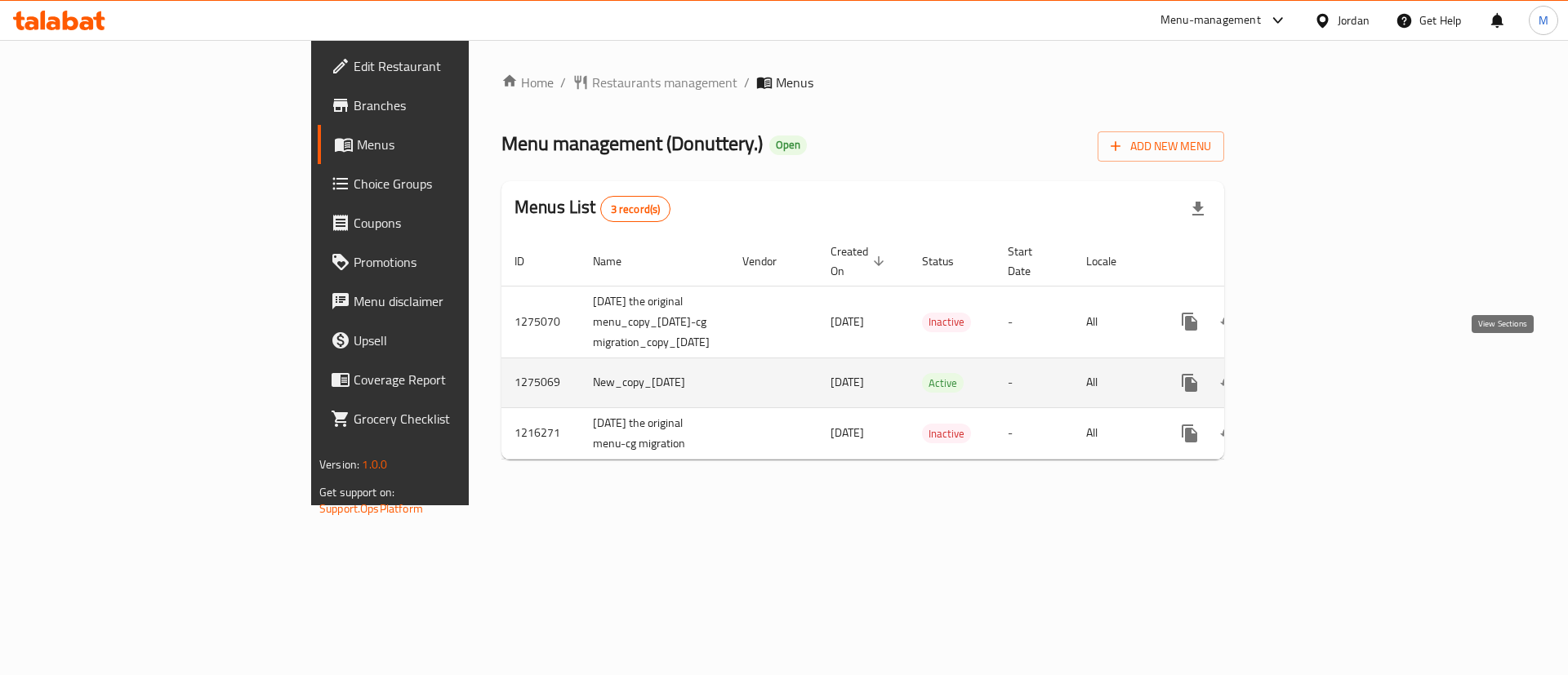
click at [1317, 373] on icon "enhanced table" at bounding box center [1307, 383] width 20 height 20
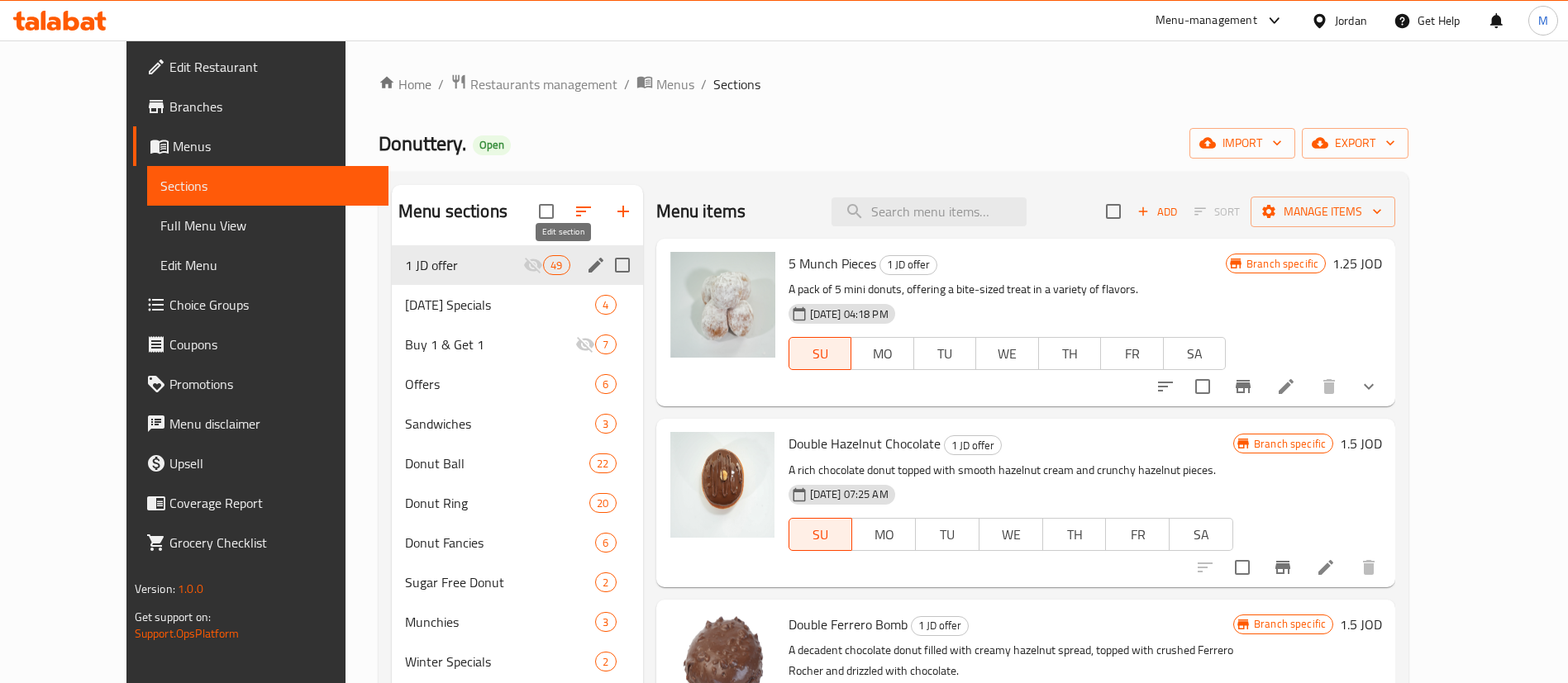
click at [586, 260] on icon "edit" at bounding box center [596, 266] width 20 height 20
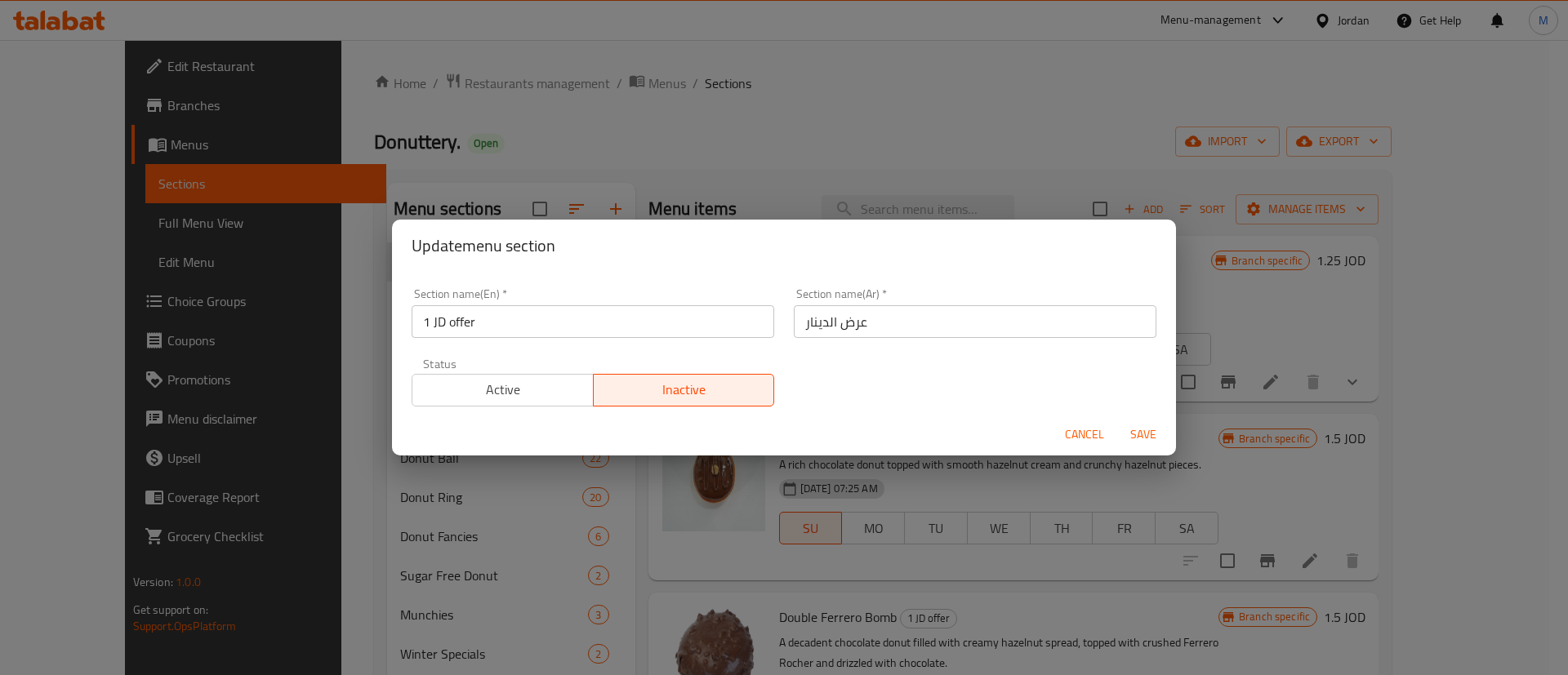
drag, startPoint x: 552, startPoint y: 386, endPoint x: 593, endPoint y: 386, distance: 41.0
click at [551, 386] on span "Active" at bounding box center [503, 389] width 168 height 24
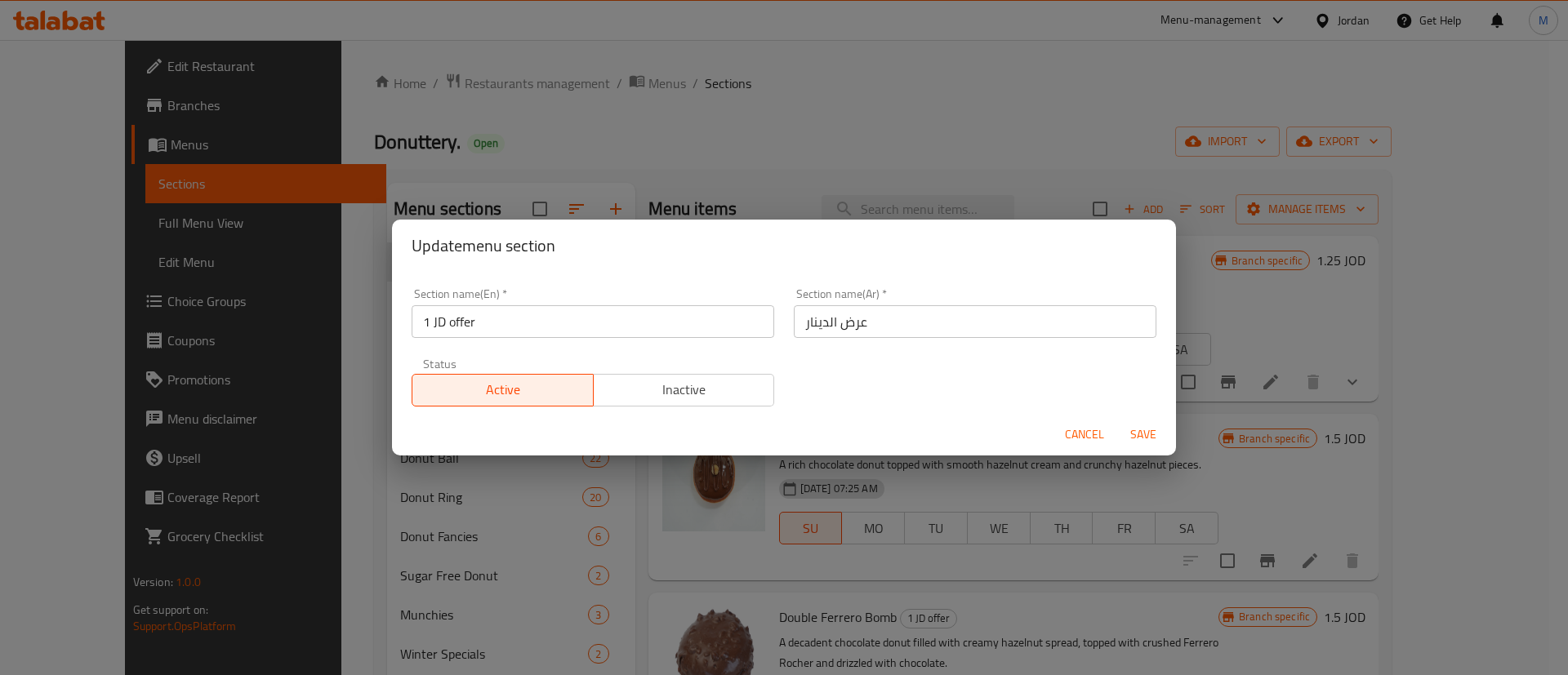
click at [1144, 440] on span "Save" at bounding box center [1143, 435] width 40 height 21
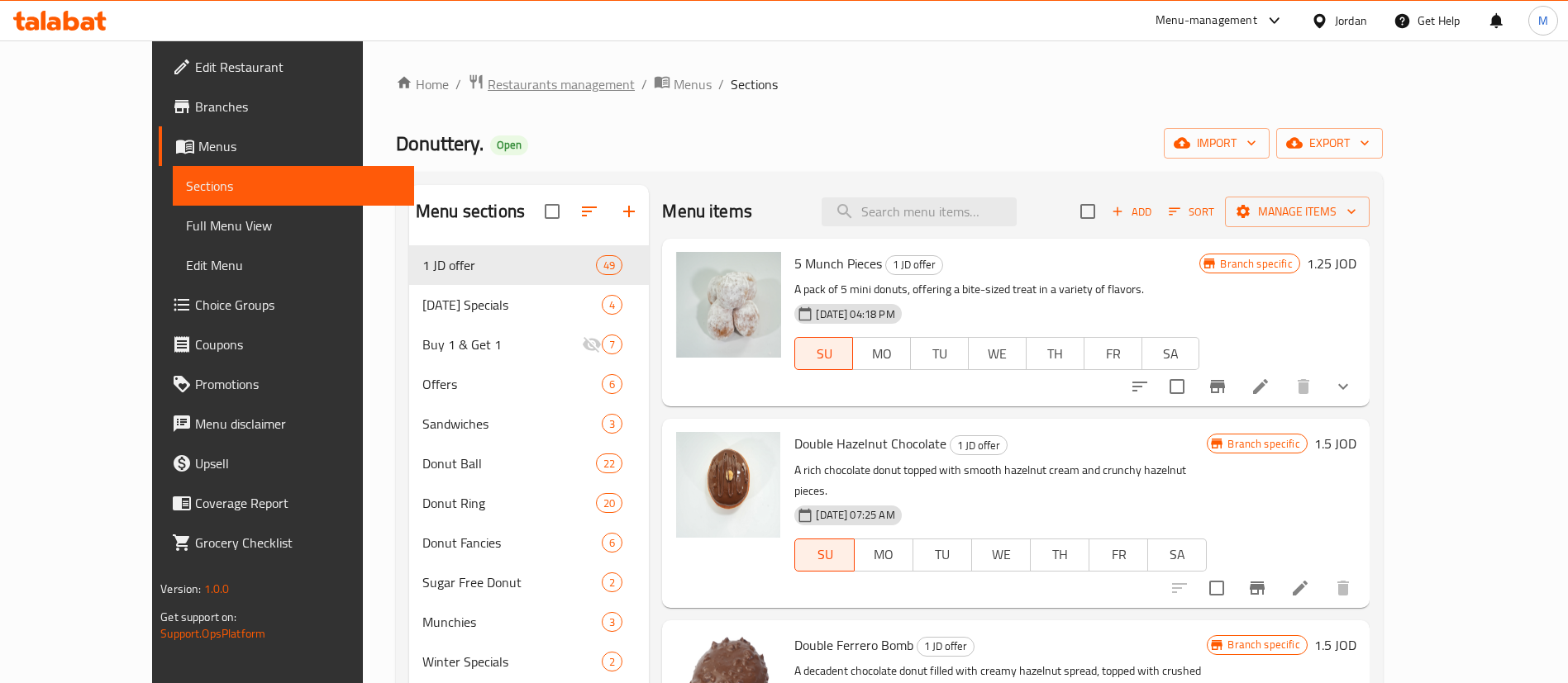
click at [487, 82] on span "Restaurants management" at bounding box center [561, 84] width 147 height 20
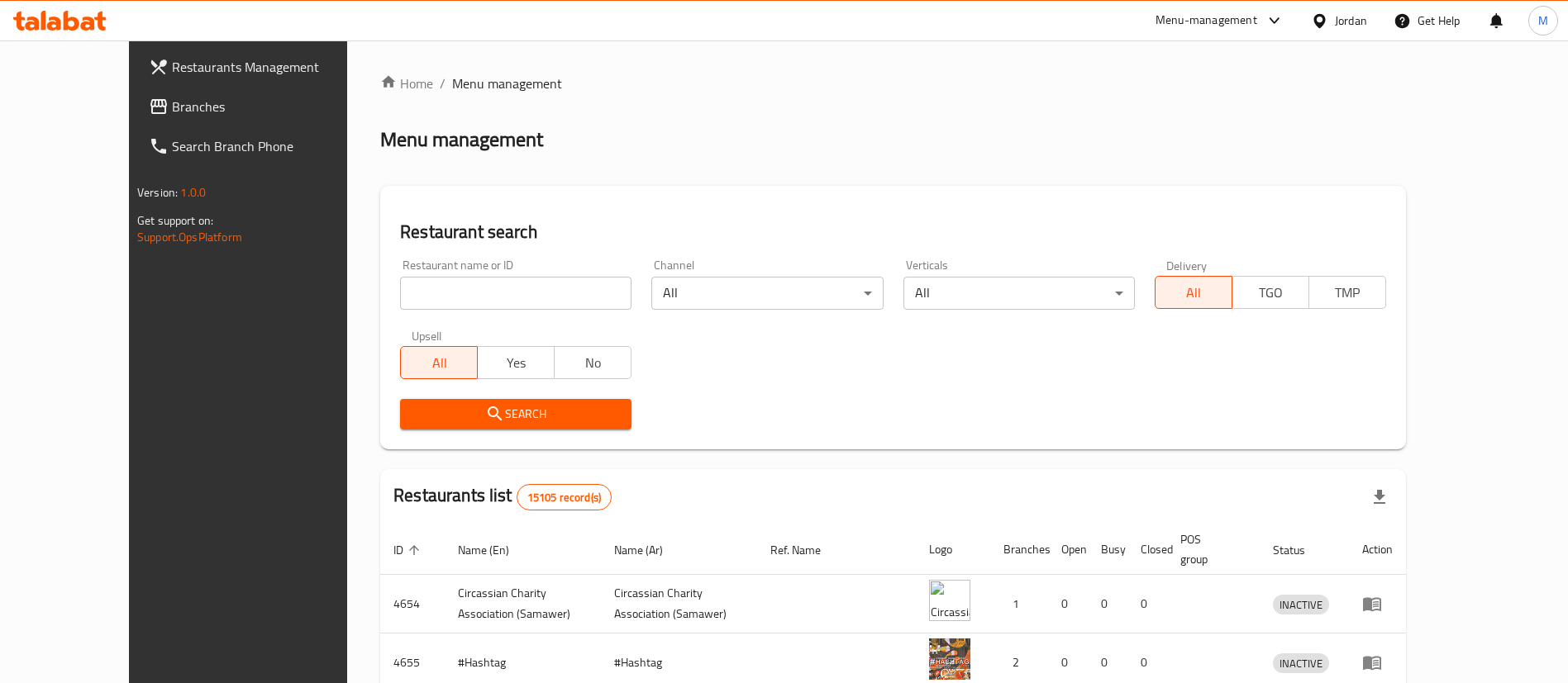
click at [463, 278] on input "search" at bounding box center [516, 293] width 232 height 33
type input "donutt"
click button "Search" at bounding box center [516, 414] width 232 height 31
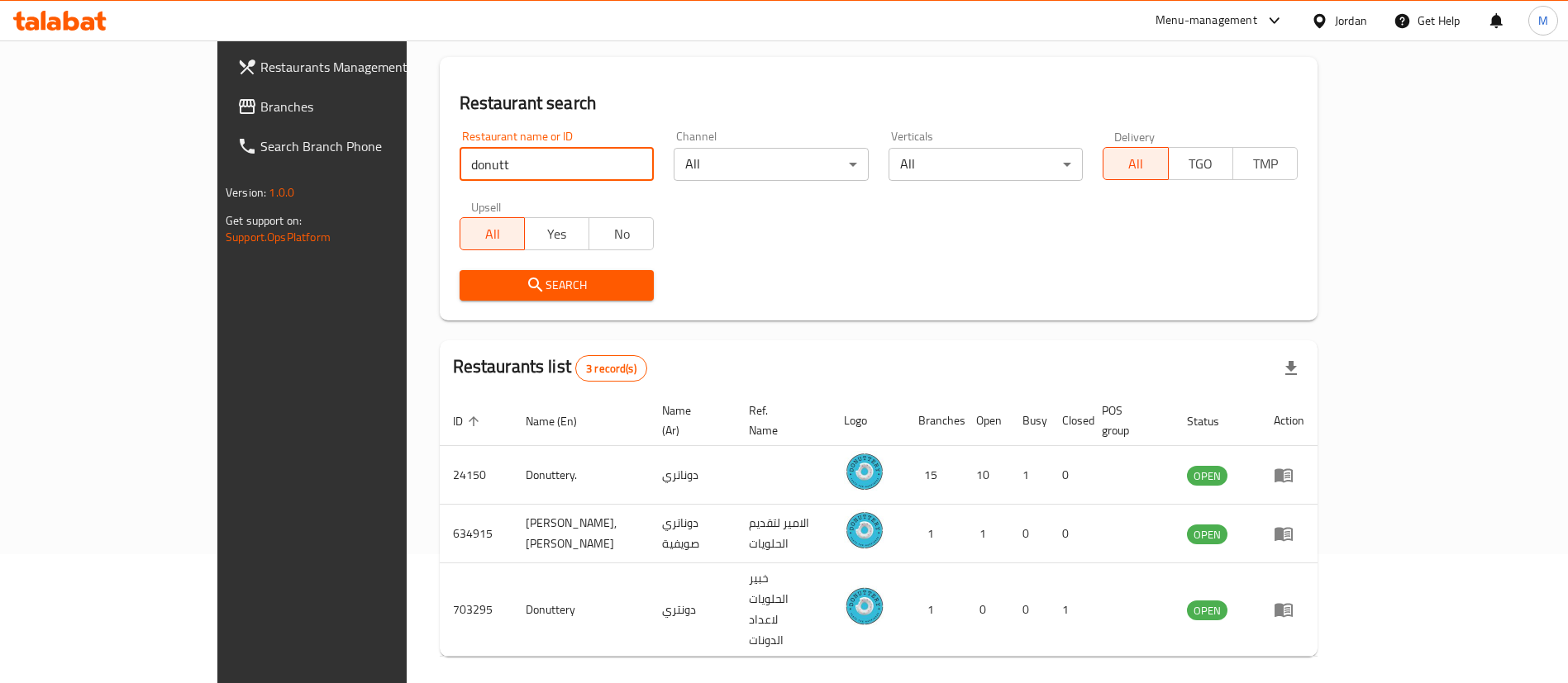
scroll to position [131, 0]
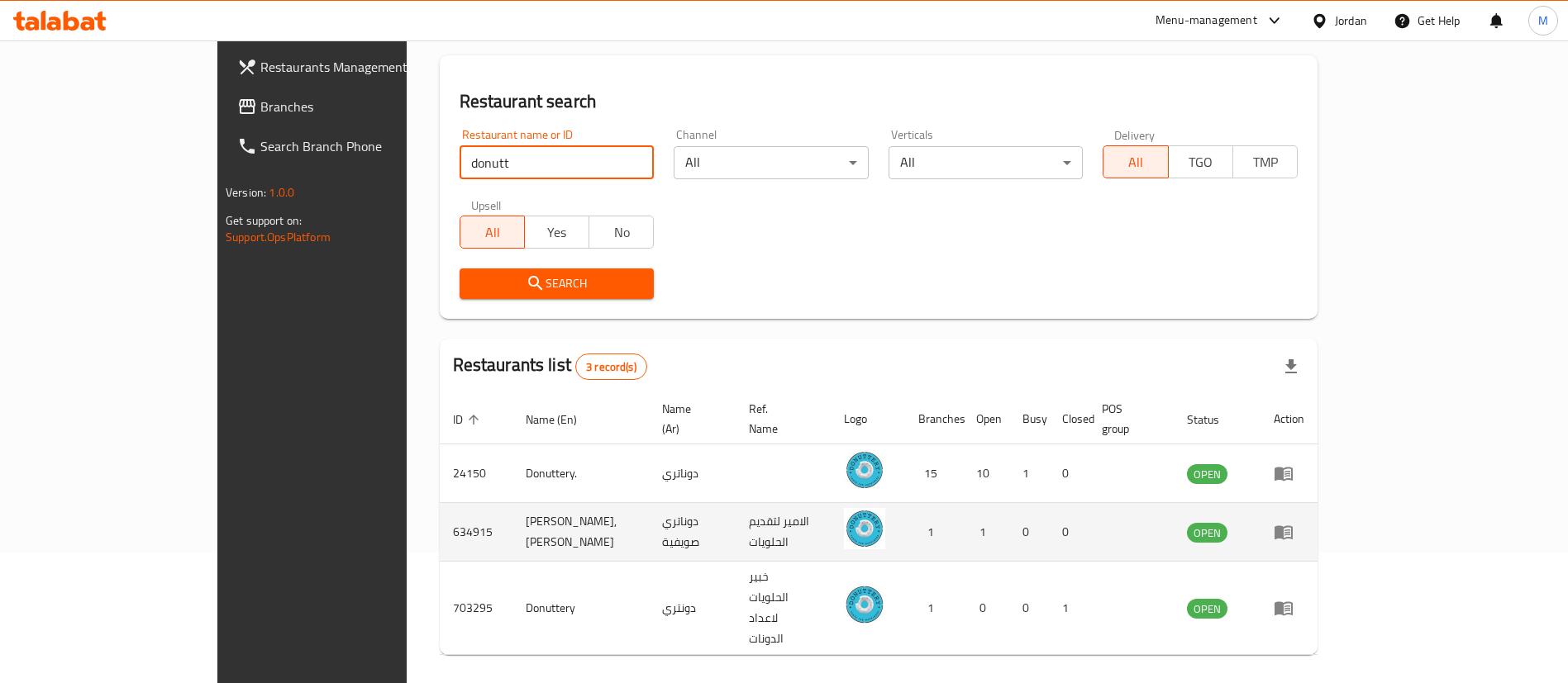
click at [1293, 526] on icon "enhanced table" at bounding box center [1284, 533] width 18 height 14
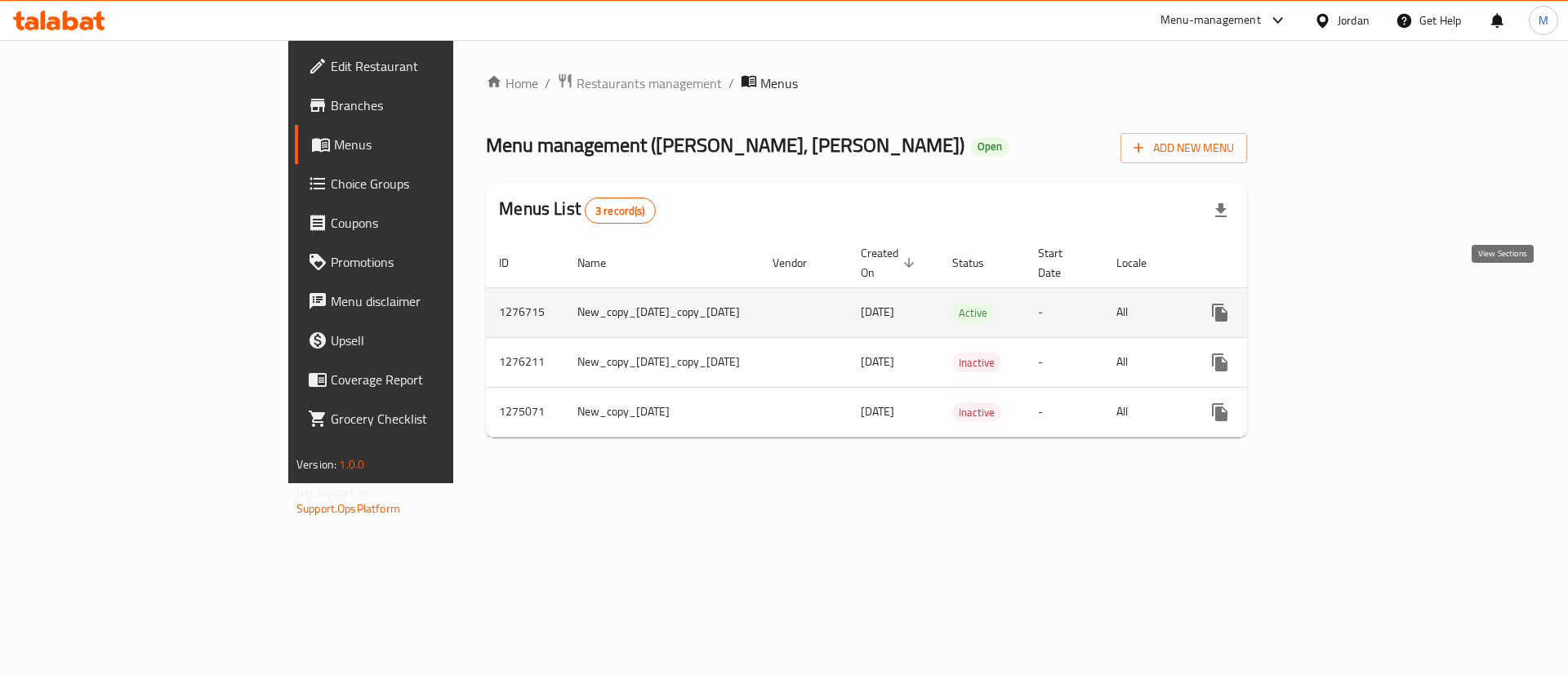
click at [1357, 293] on link "enhanced table" at bounding box center [1338, 313] width 40 height 40
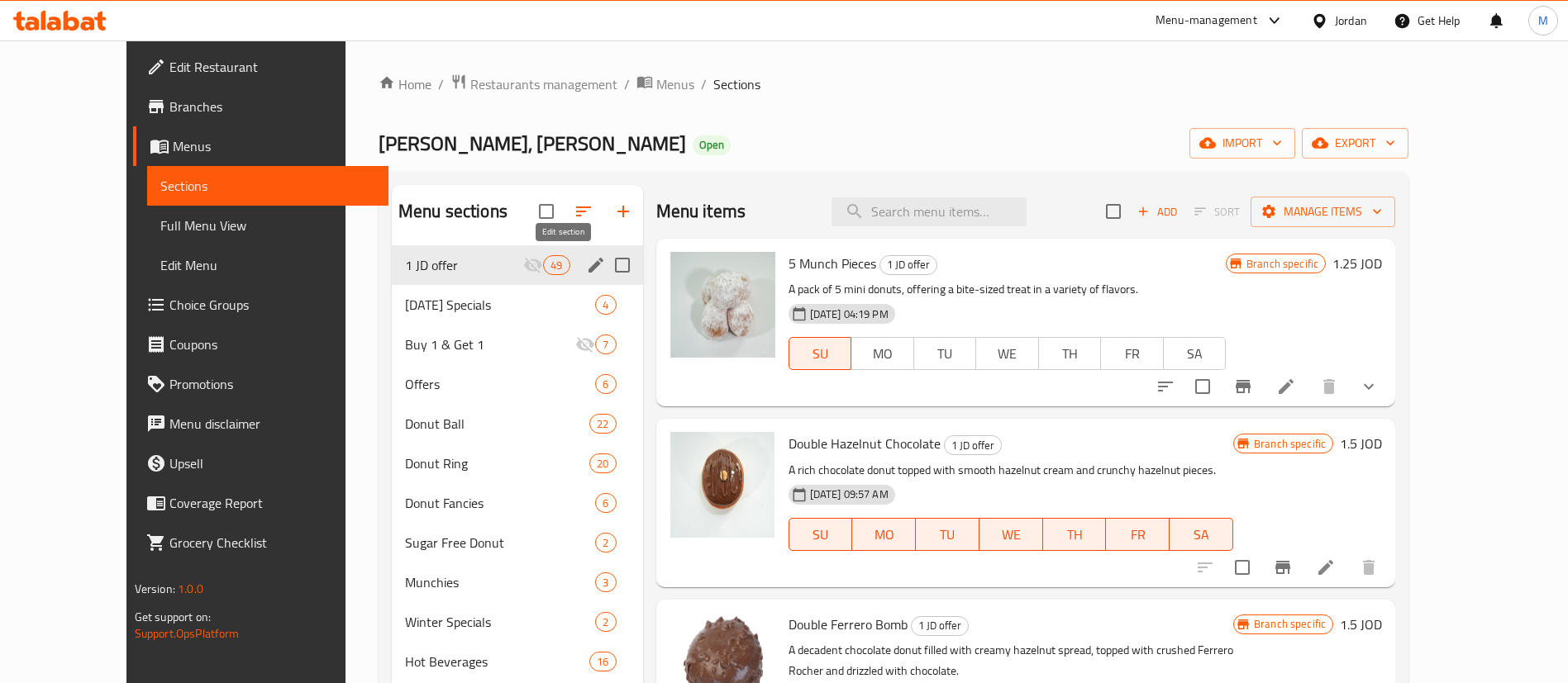
click at [586, 262] on icon "edit" at bounding box center [596, 266] width 20 height 20
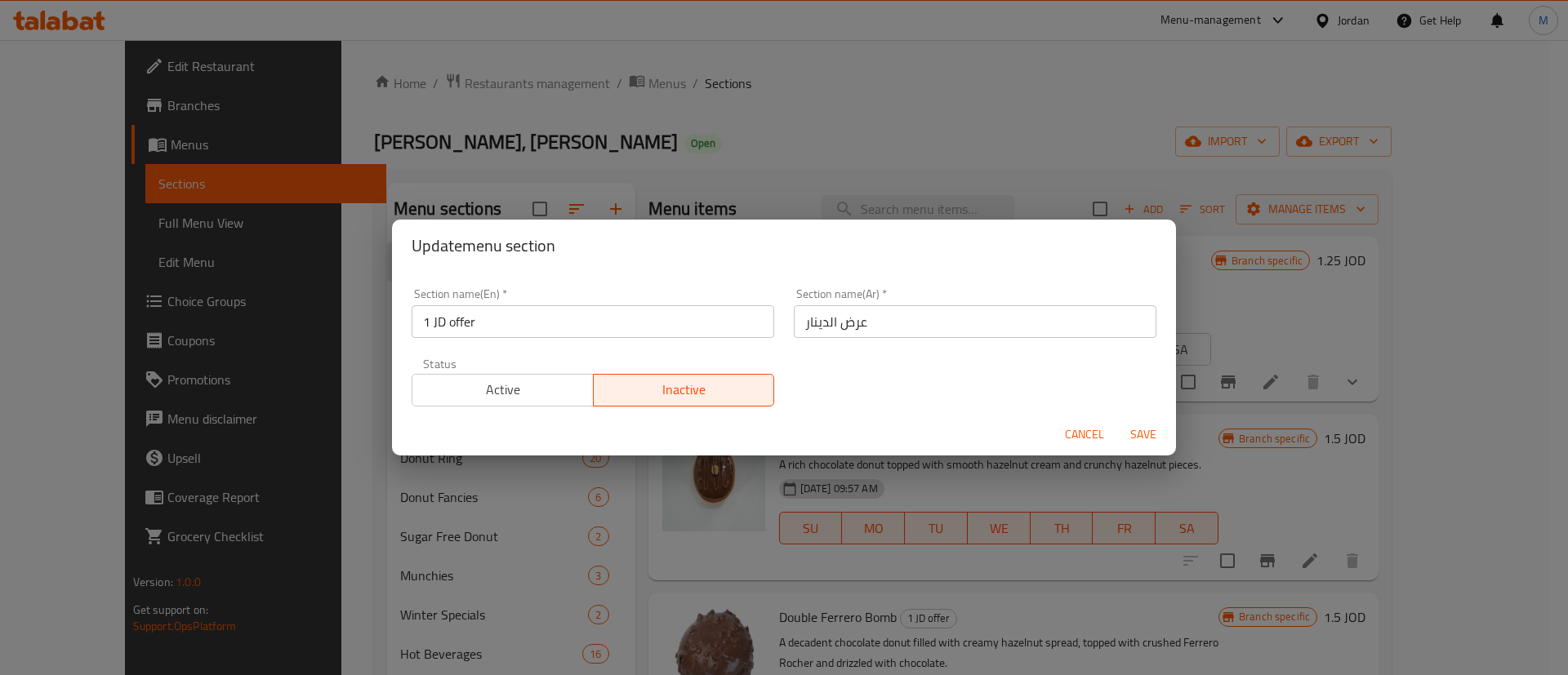
click at [546, 393] on span "Active" at bounding box center [503, 389] width 168 height 24
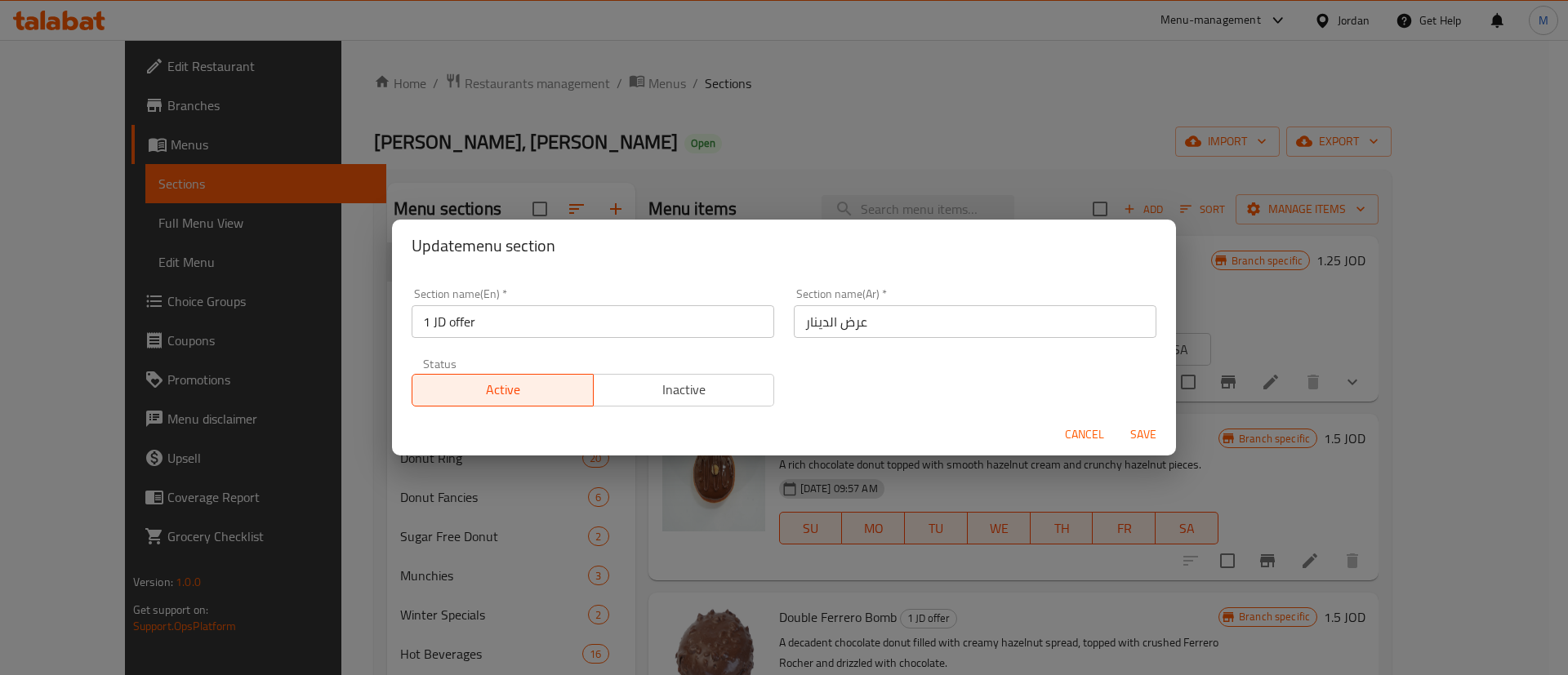
click at [1147, 429] on span "Save" at bounding box center [1143, 435] width 40 height 21
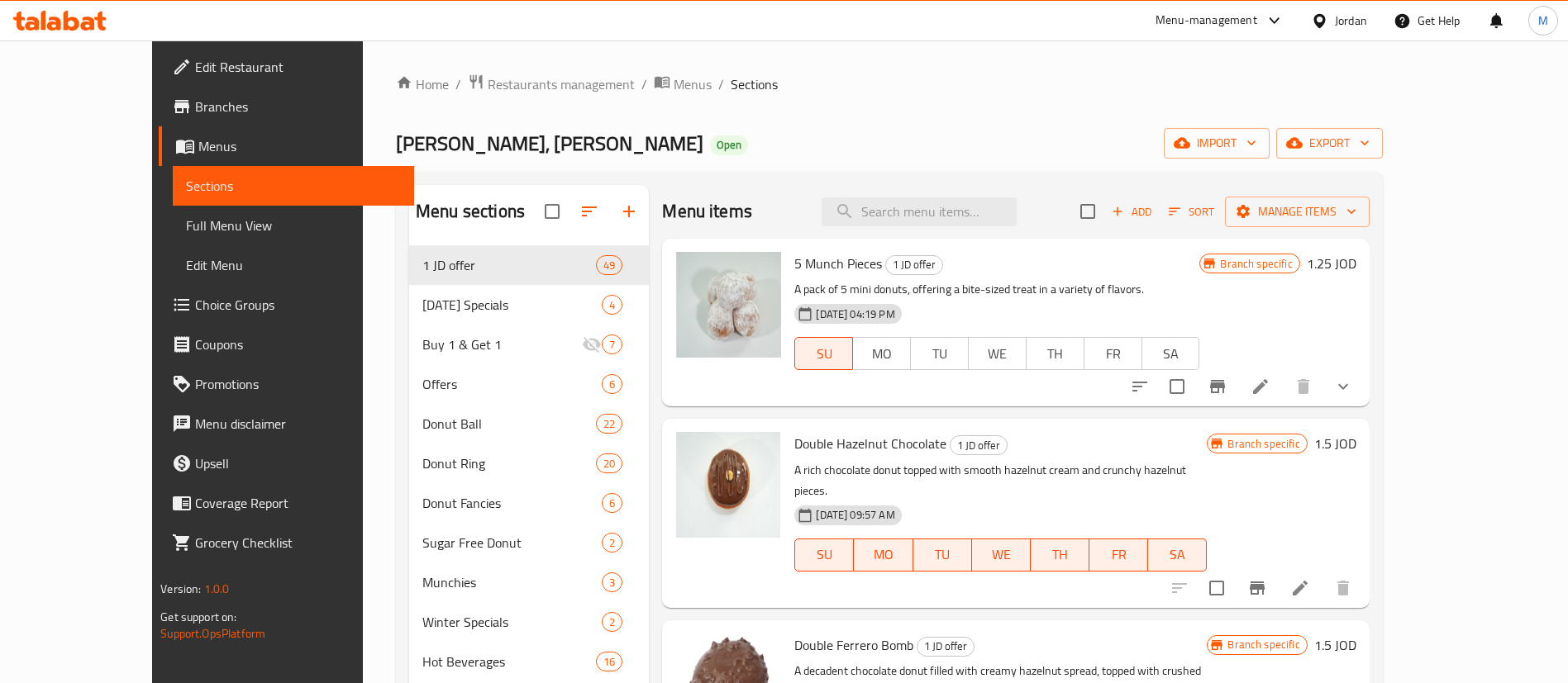
click at [195, 110] on span "Branches" at bounding box center [297, 107] width 206 height 20
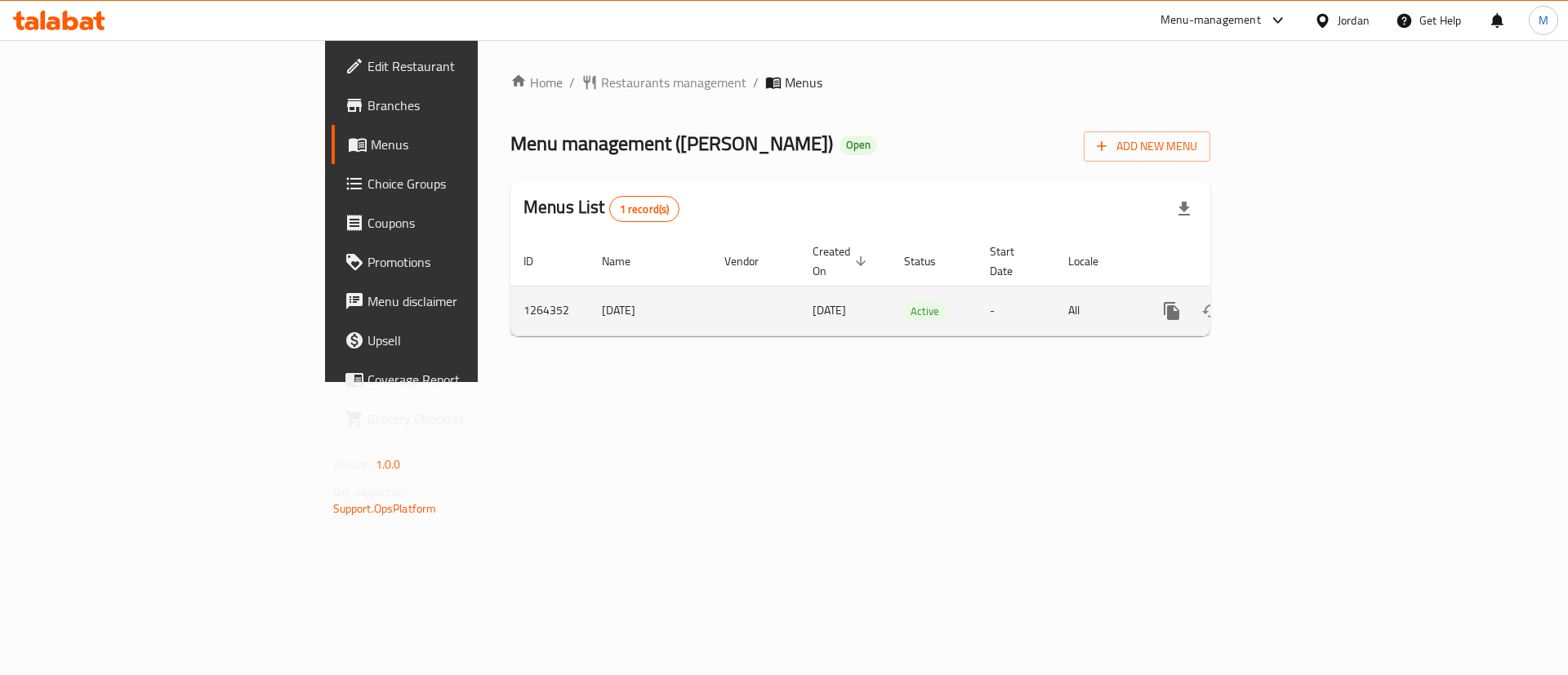
click at [1299, 301] on icon "enhanced table" at bounding box center [1290, 311] width 20 height 20
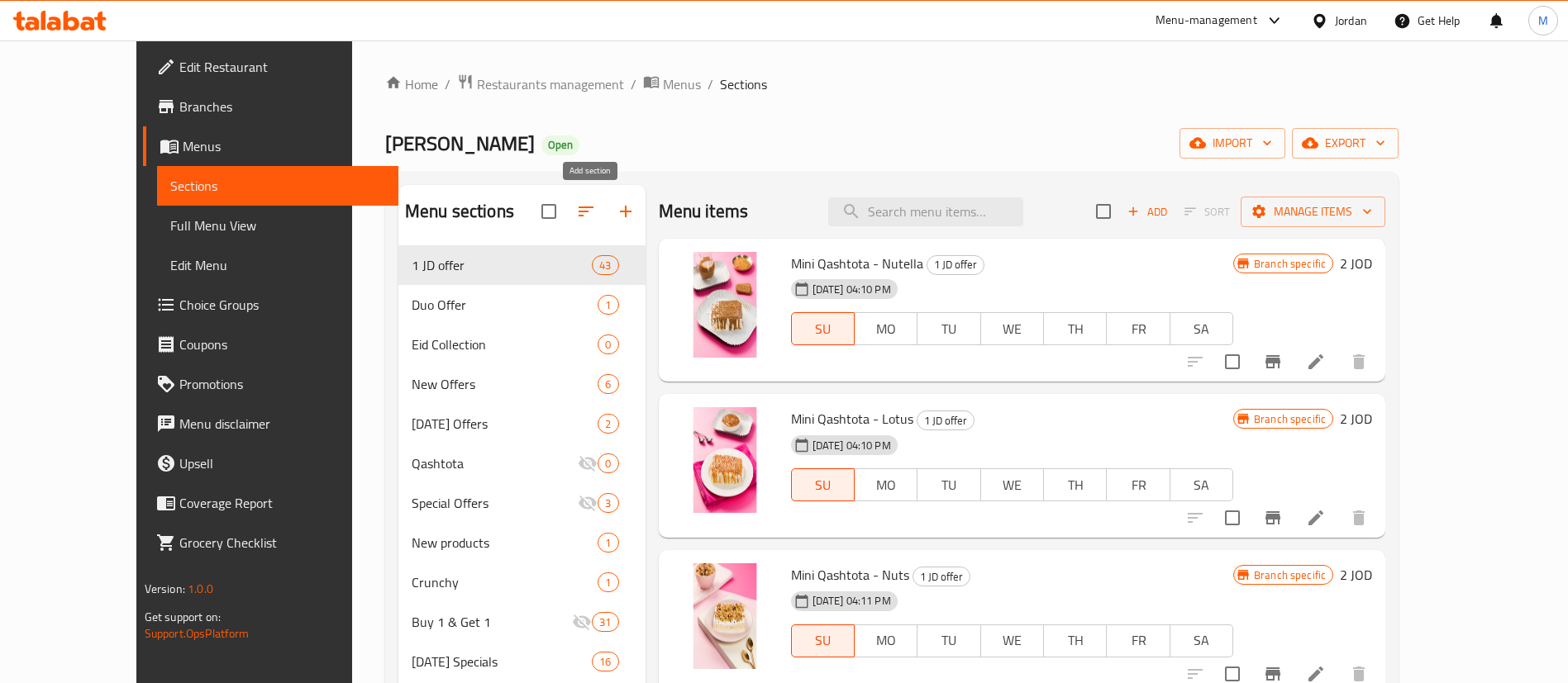
click at [616, 215] on icon "button" at bounding box center [626, 212] width 20 height 20
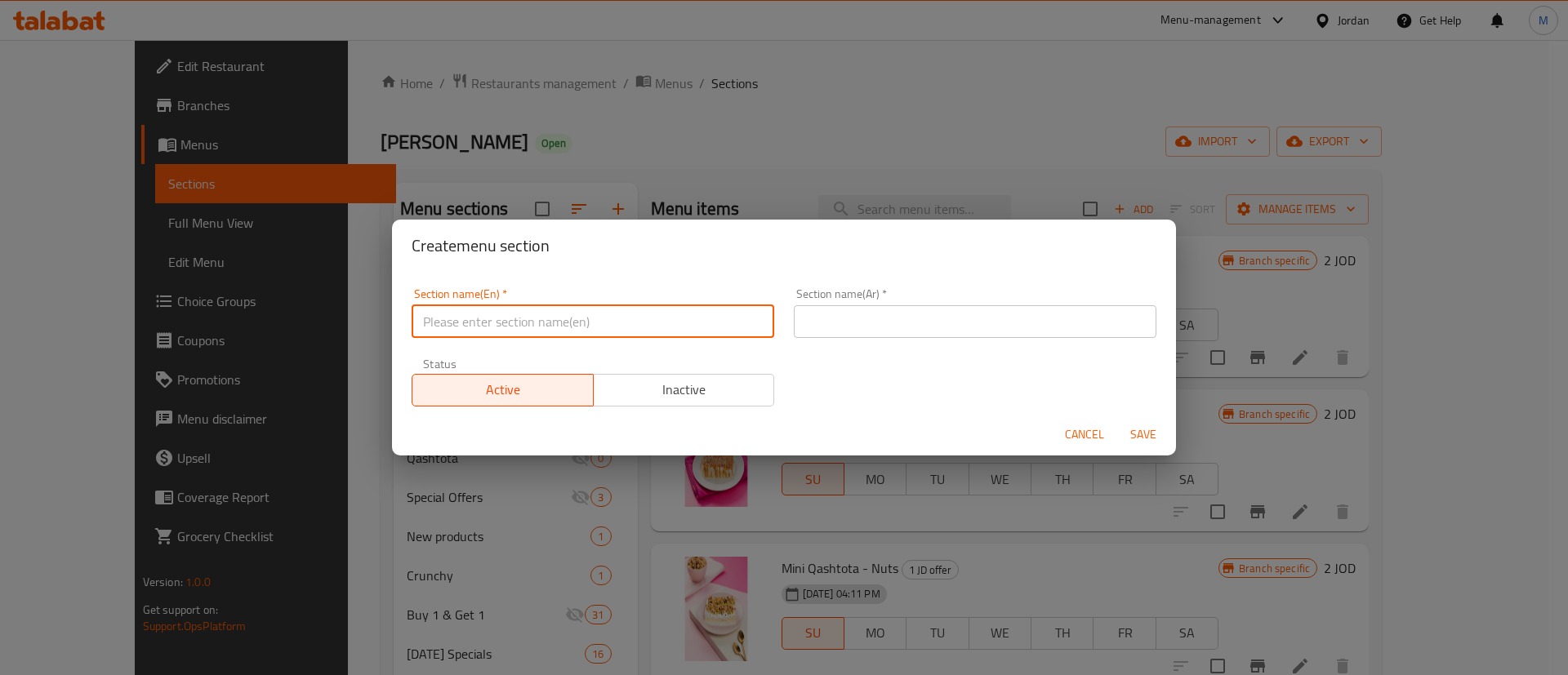
click at [601, 319] on input "text" at bounding box center [593, 322] width 362 height 33
type input "1 JD offer"
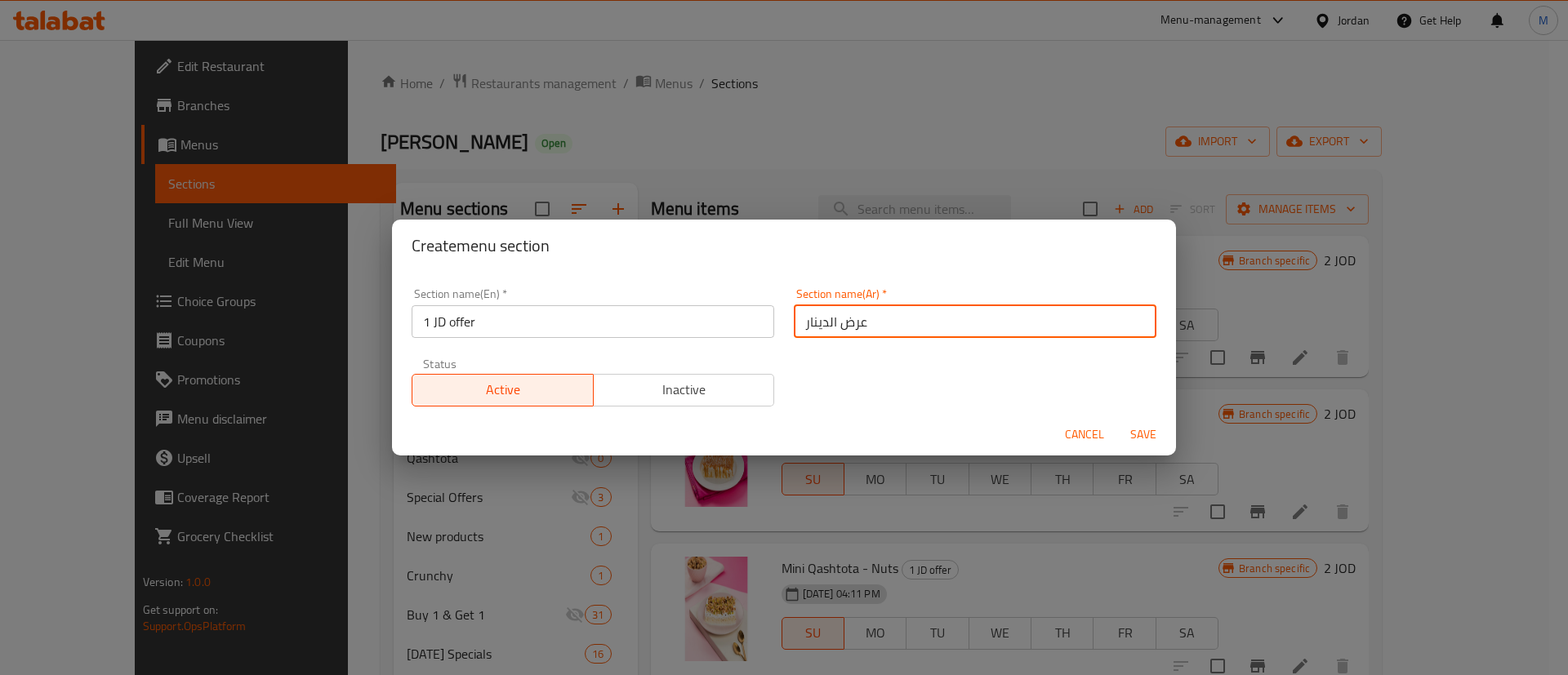
type input "عرض الدينار"
click at [1151, 428] on span "Save" at bounding box center [1143, 435] width 40 height 21
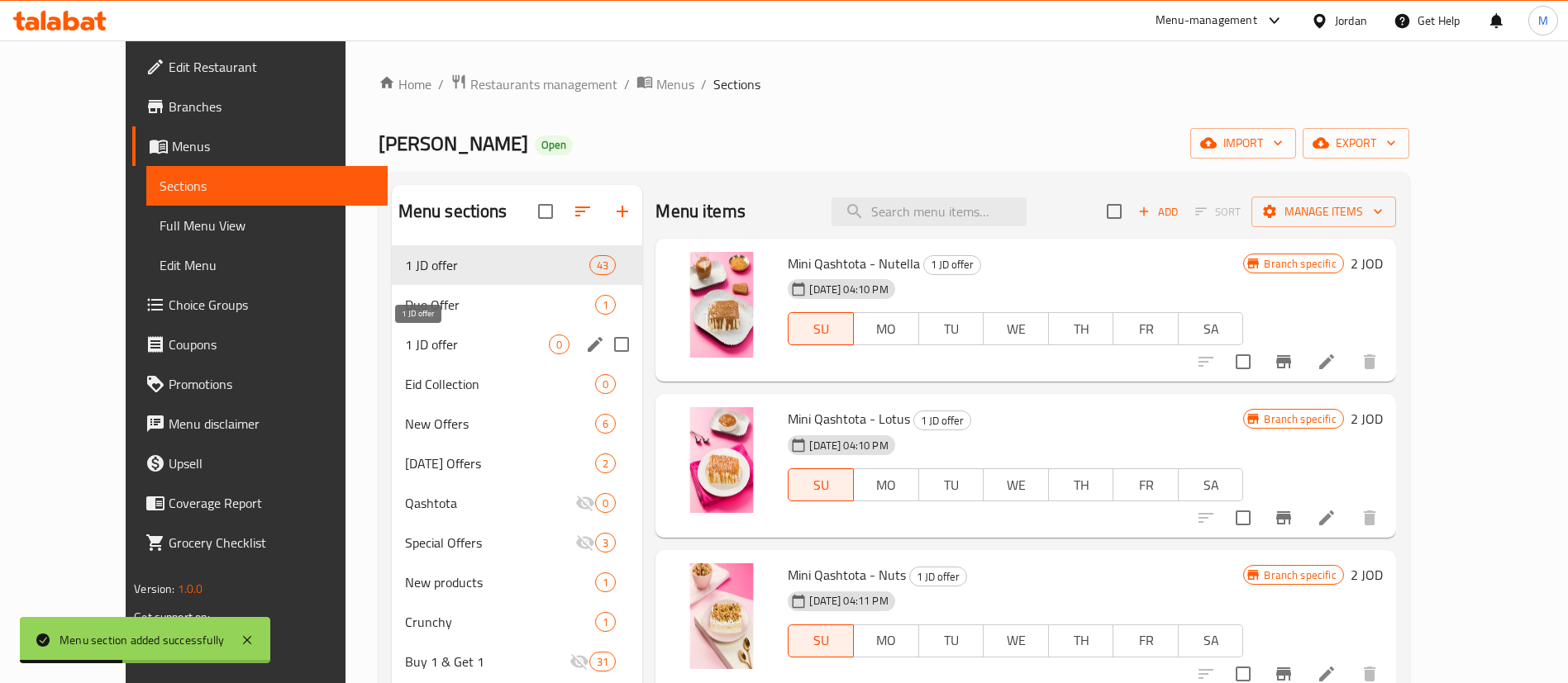
click at [454, 352] on span "1 JD offer" at bounding box center [477, 345] width 145 height 20
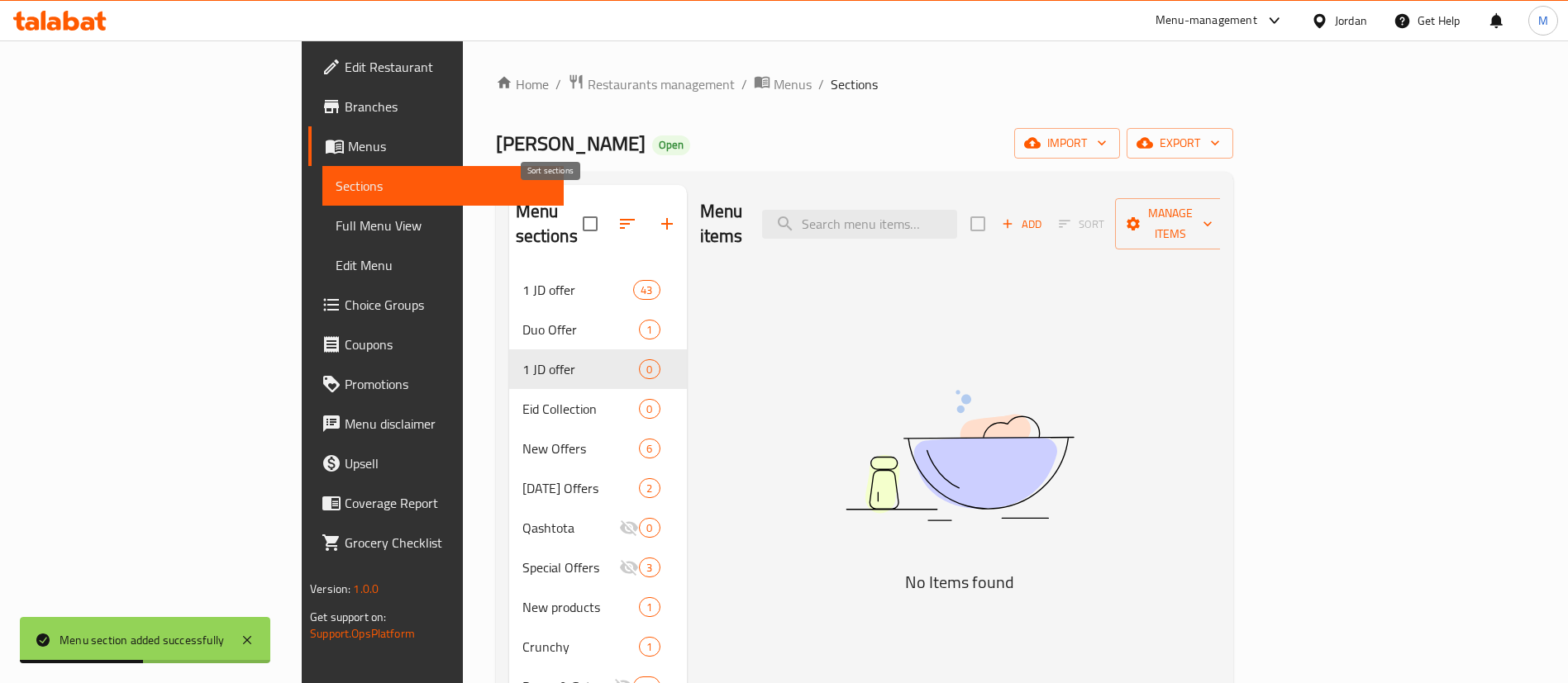
click at [620, 219] on icon "button" at bounding box center [627, 224] width 15 height 10
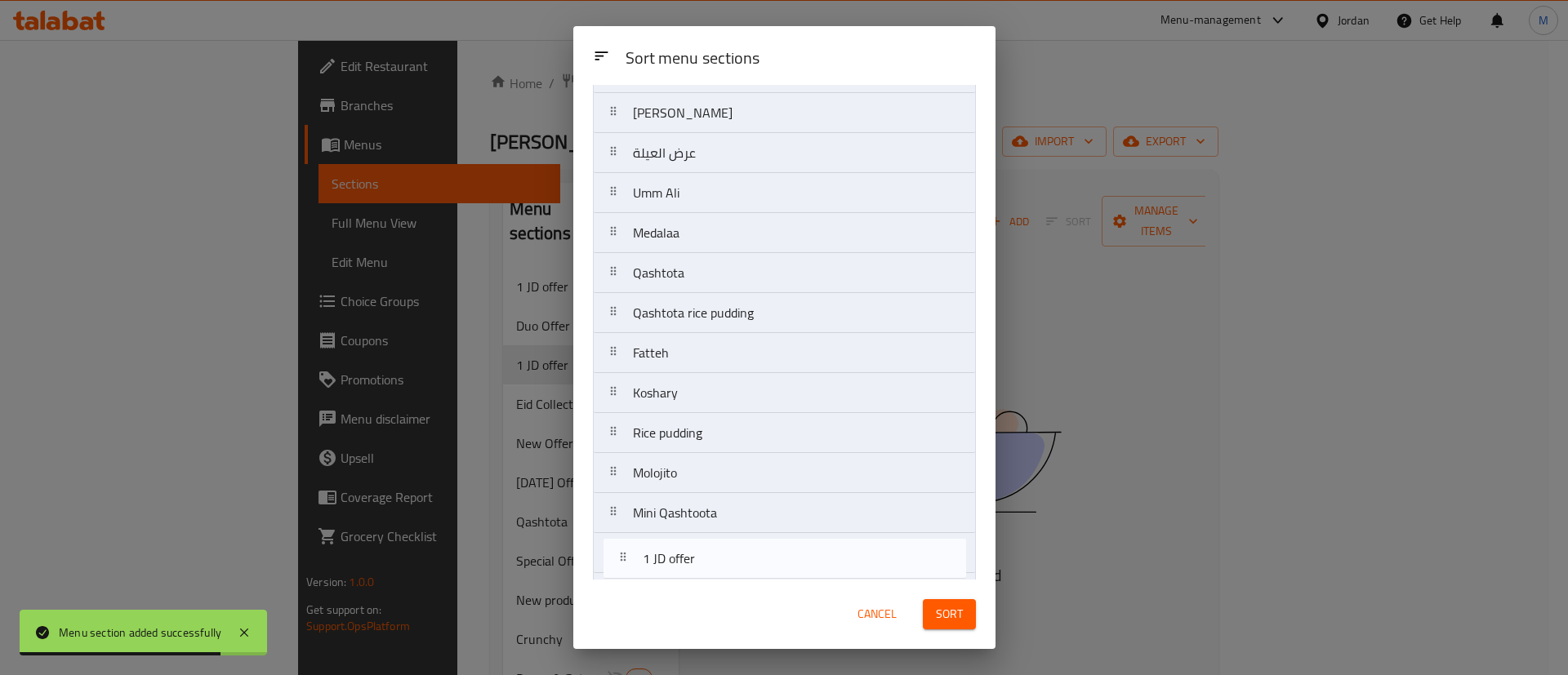
scroll to position [719, 0]
drag, startPoint x: 752, startPoint y: 155, endPoint x: 762, endPoint y: 570, distance: 415.1
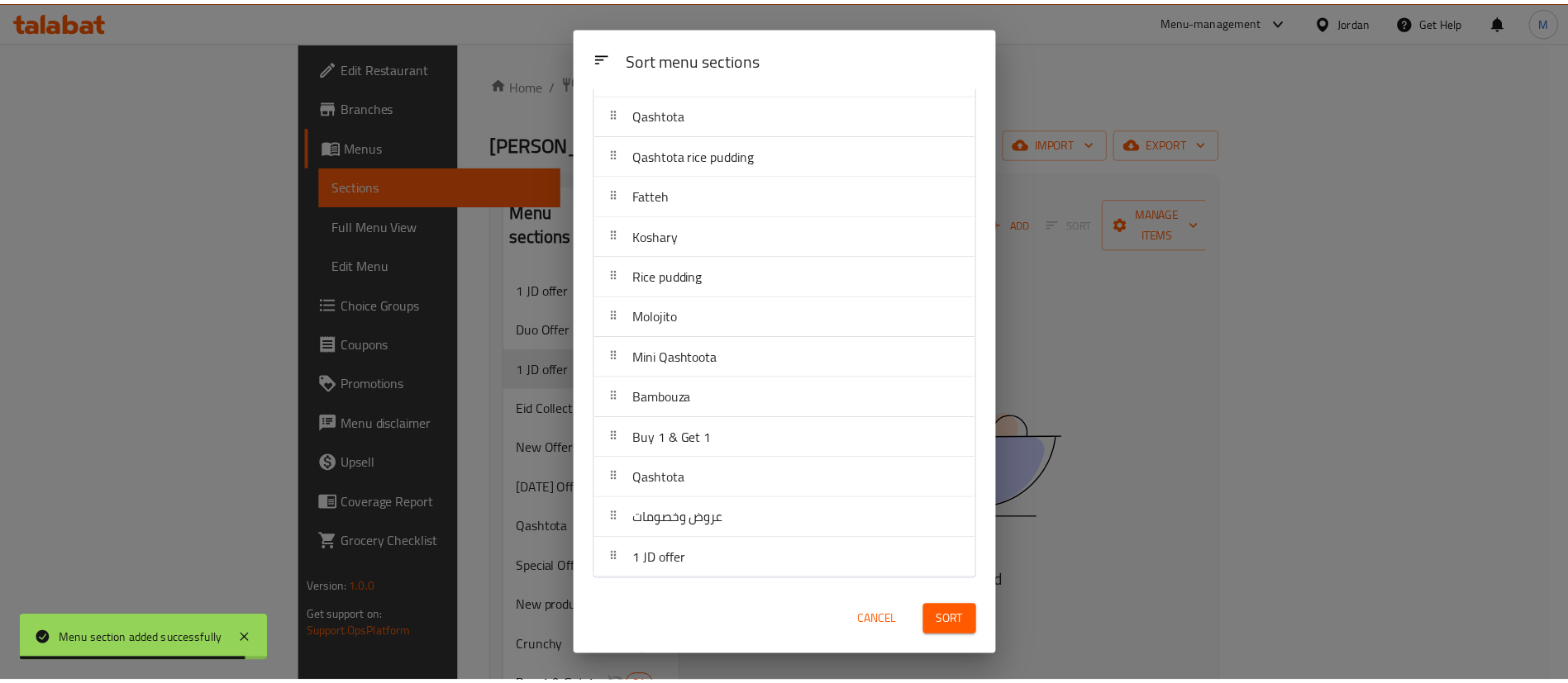
scroll to position [0, 0]
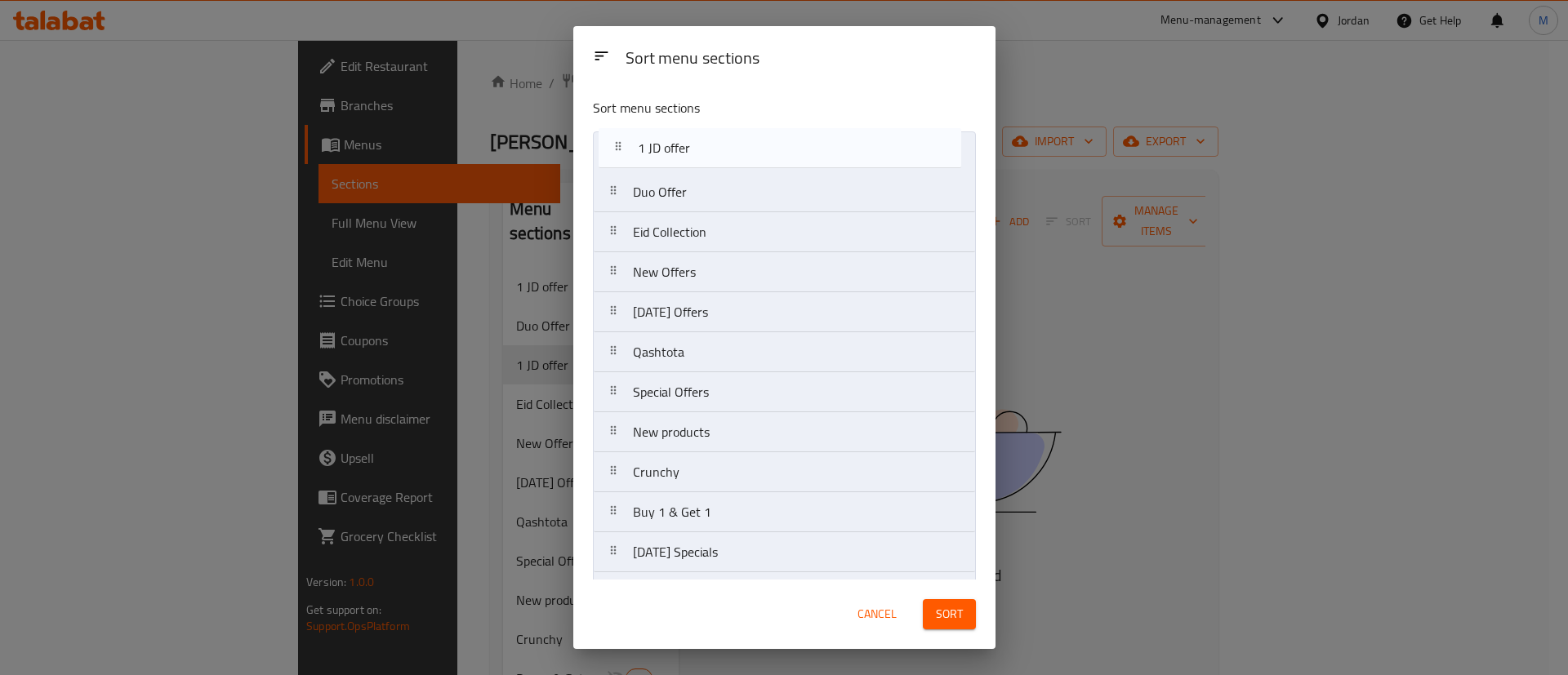
drag, startPoint x: 718, startPoint y: 205, endPoint x: 723, endPoint y: 150, distance: 55.2
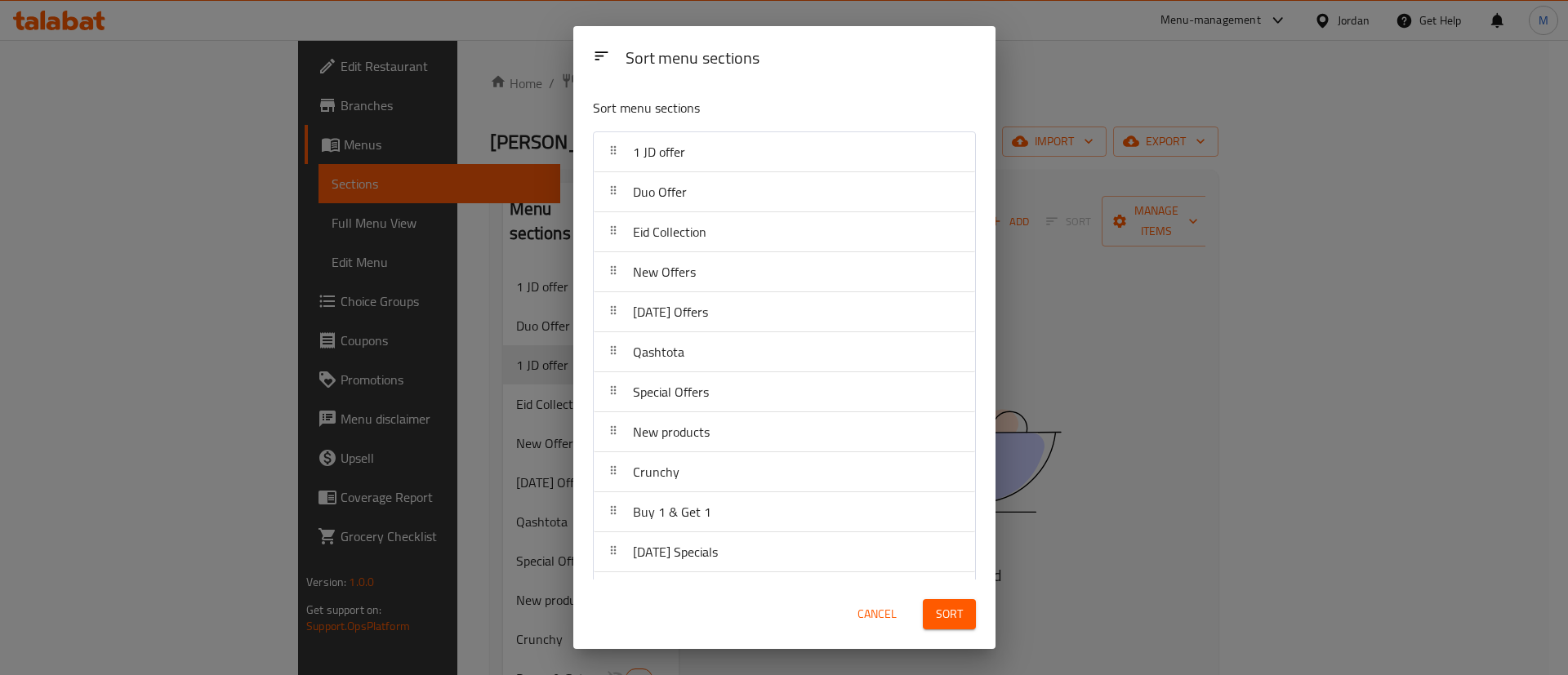
click at [956, 620] on span "Sort" at bounding box center [949, 614] width 27 height 21
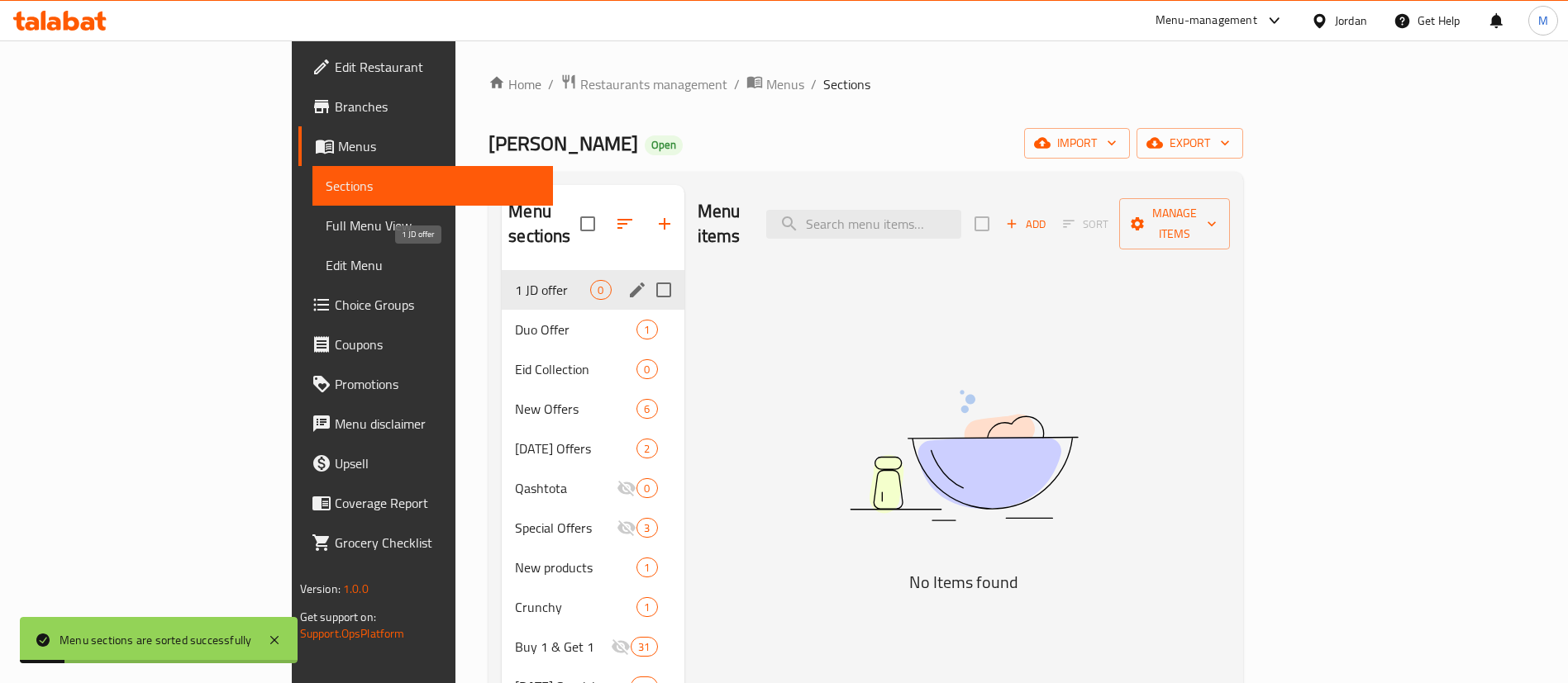
click at [515, 280] on span "1 JD offer" at bounding box center [552, 290] width 75 height 20
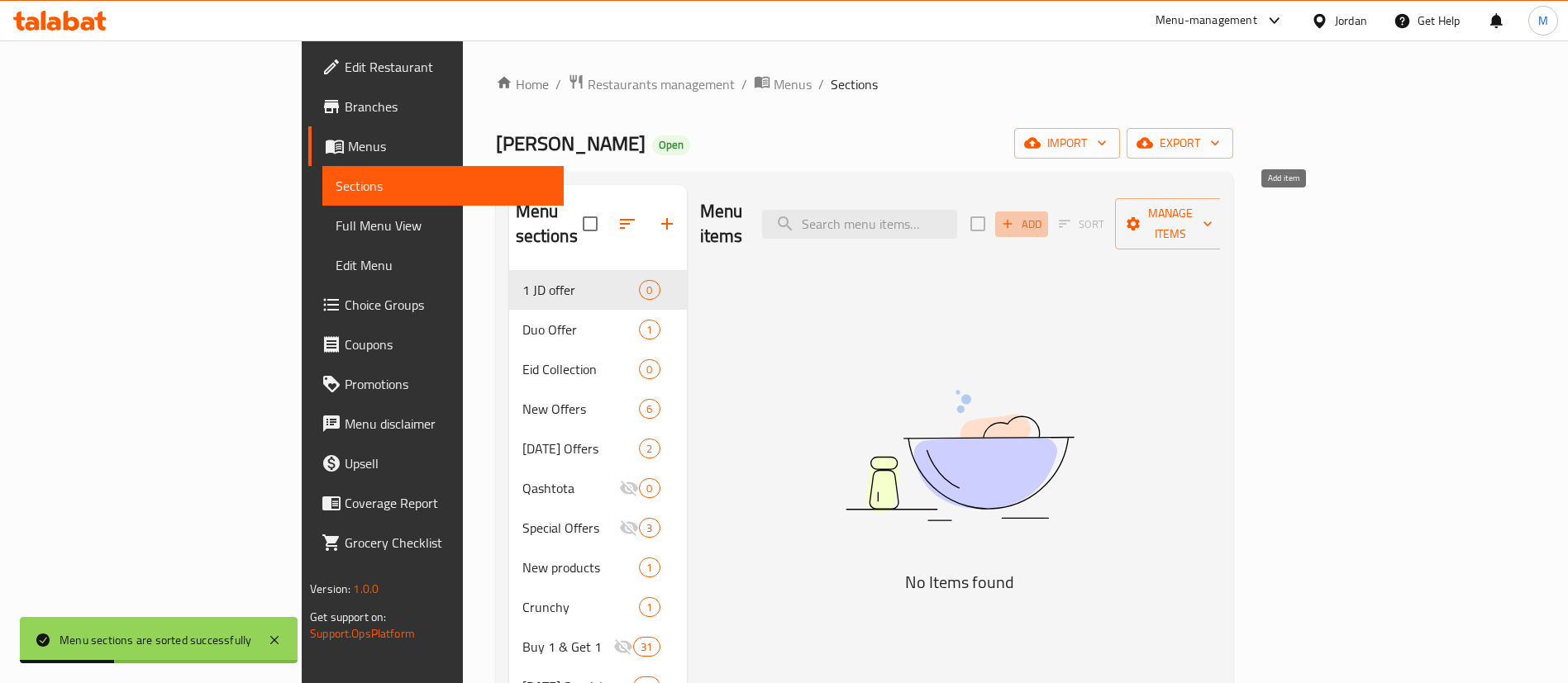
click at [1044, 216] on span "Add" at bounding box center [1021, 224] width 45 height 19
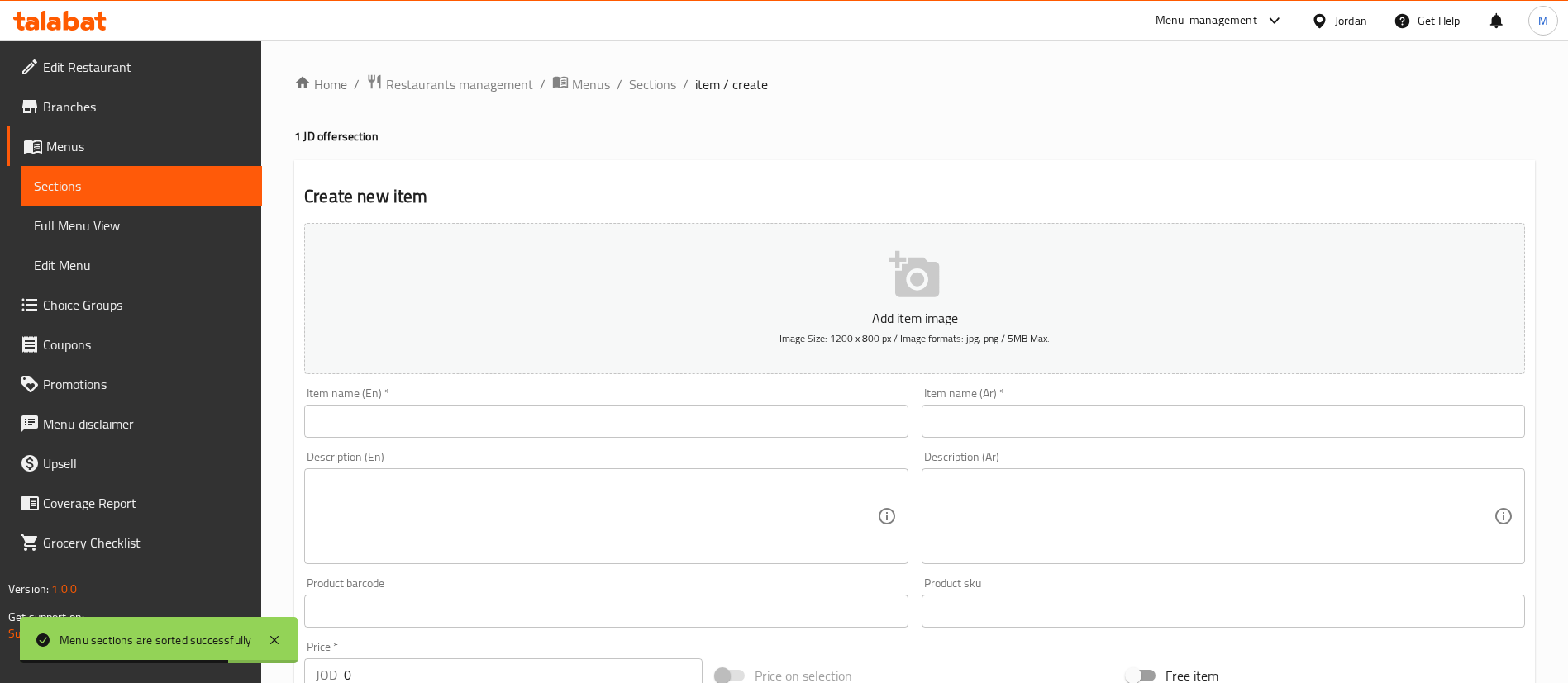
drag, startPoint x: 715, startPoint y: 440, endPoint x: 711, endPoint y: 428, distance: 12.6
click at [713, 440] on div "Item name (En)   * Item name (En) *" at bounding box center [606, 412] width 617 height 63
click at [711, 428] on input "text" at bounding box center [606, 421] width 603 height 33
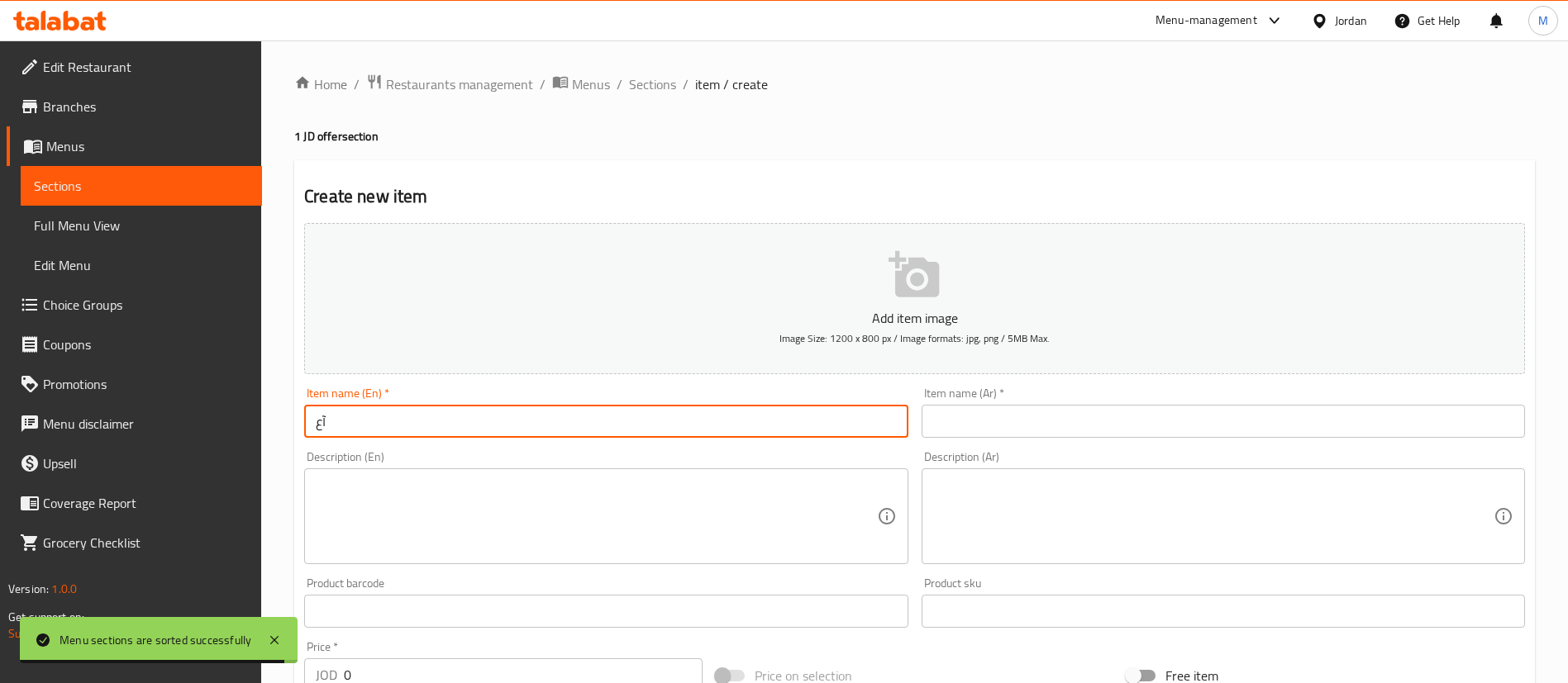
type input "آ"
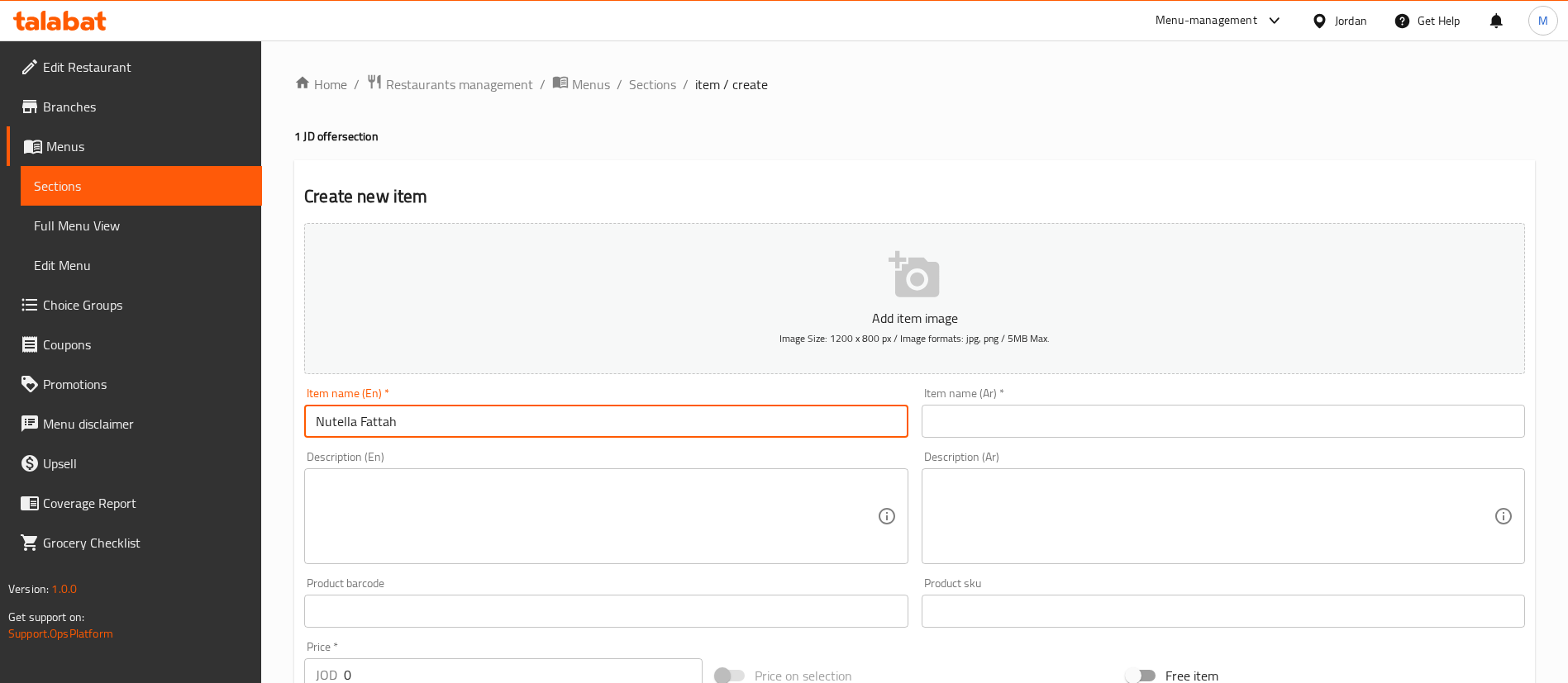
type input "Nutella Fattah"
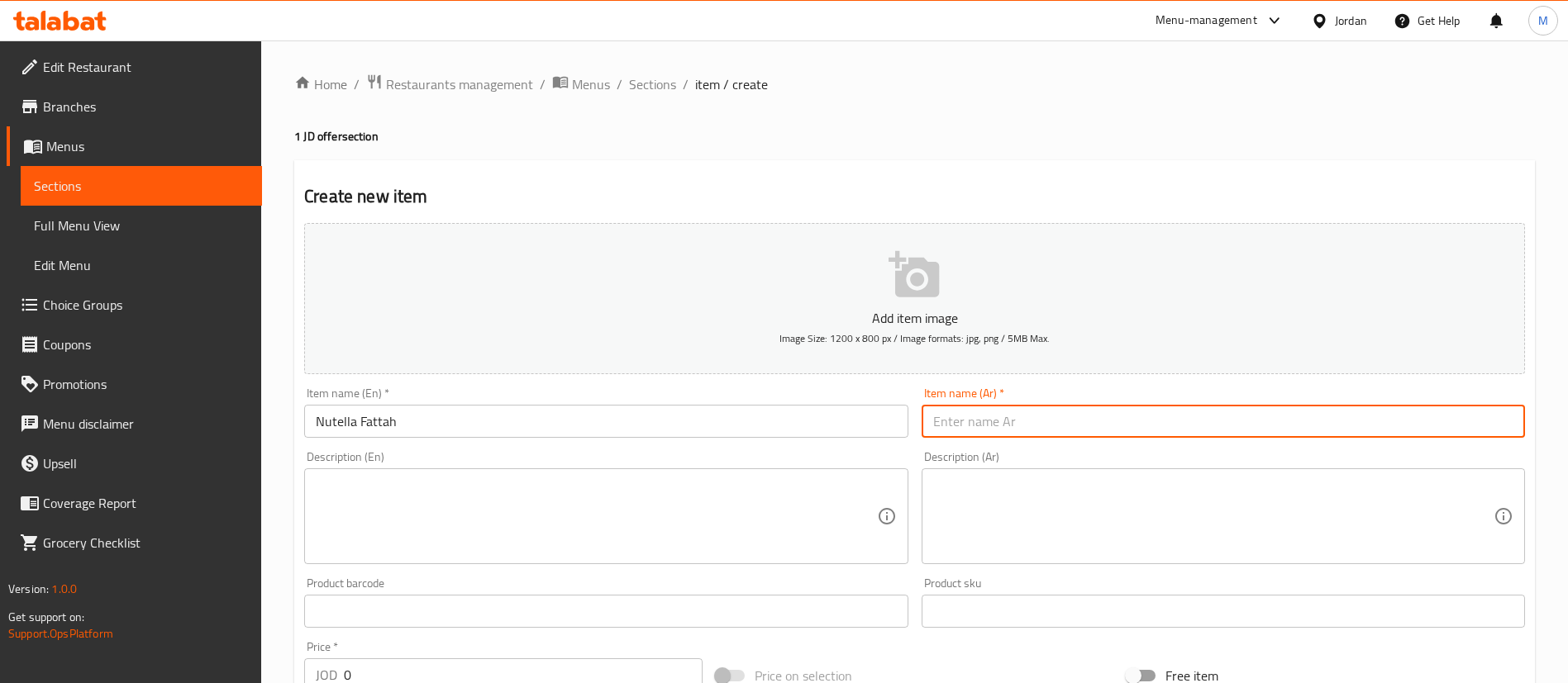
paste input "فتة نوتيلا"
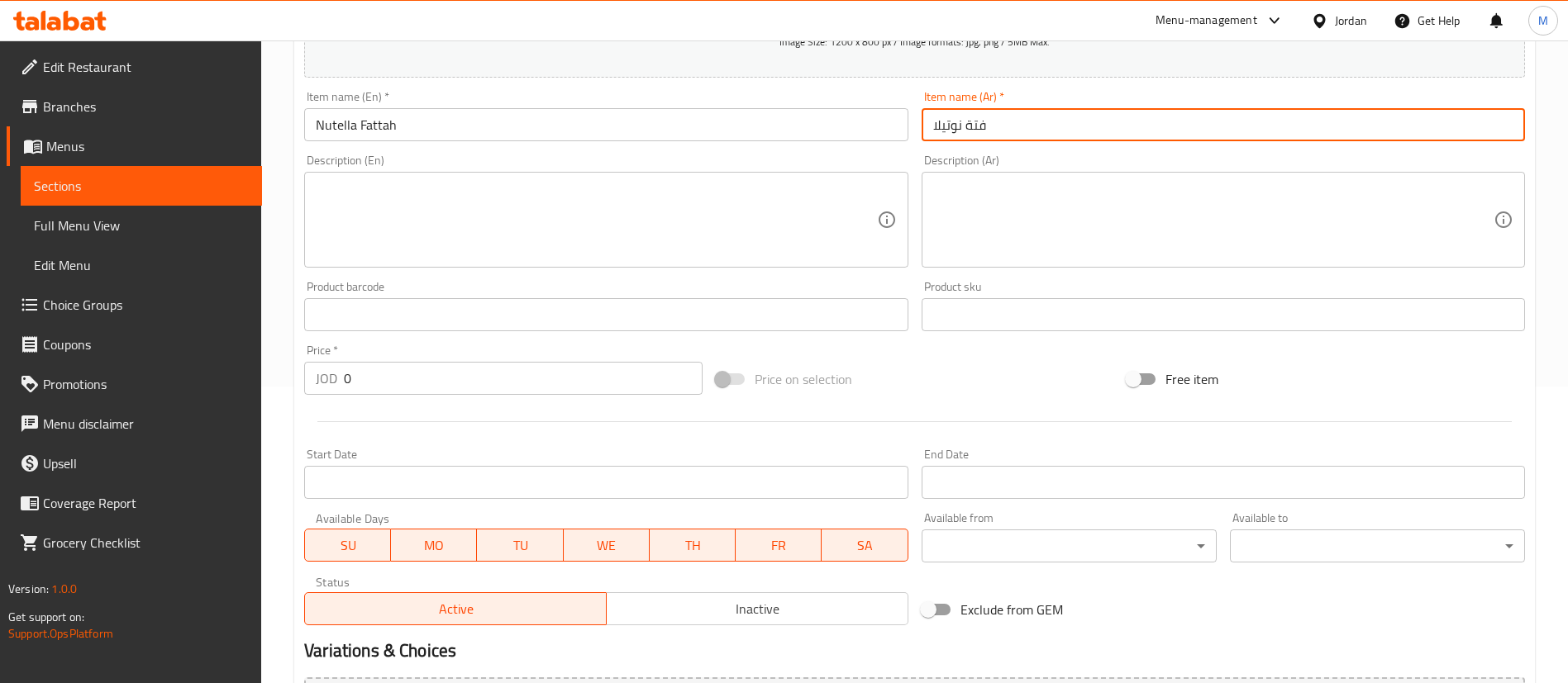
scroll to position [305, 0]
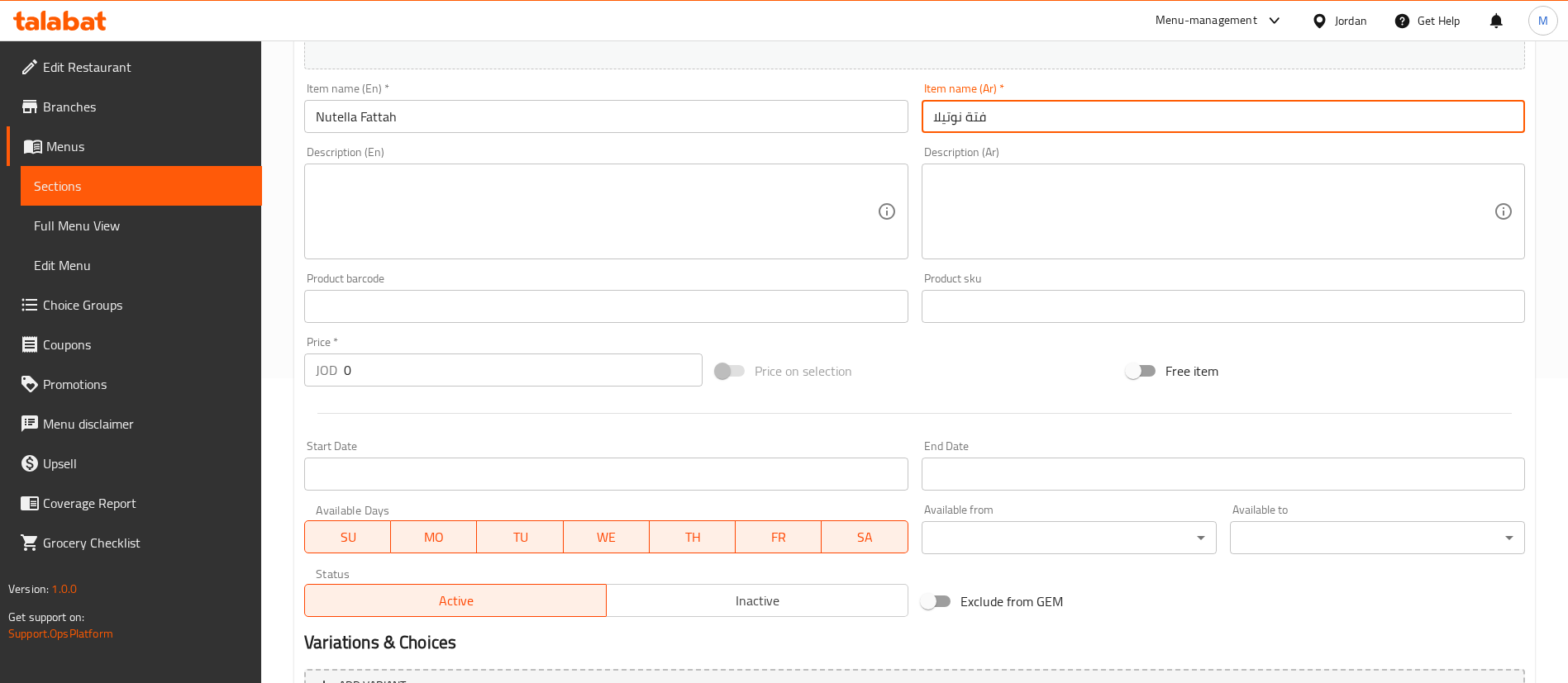
type input "فتة نوتيلا"
drag, startPoint x: 290, startPoint y: 374, endPoint x: 269, endPoint y: 374, distance: 21.0
click at [269, 374] on div "Home / Restaurants management / Menus / Sections / item / create 1 JD offer sec…" at bounding box center [914, 299] width 1306 height 1127
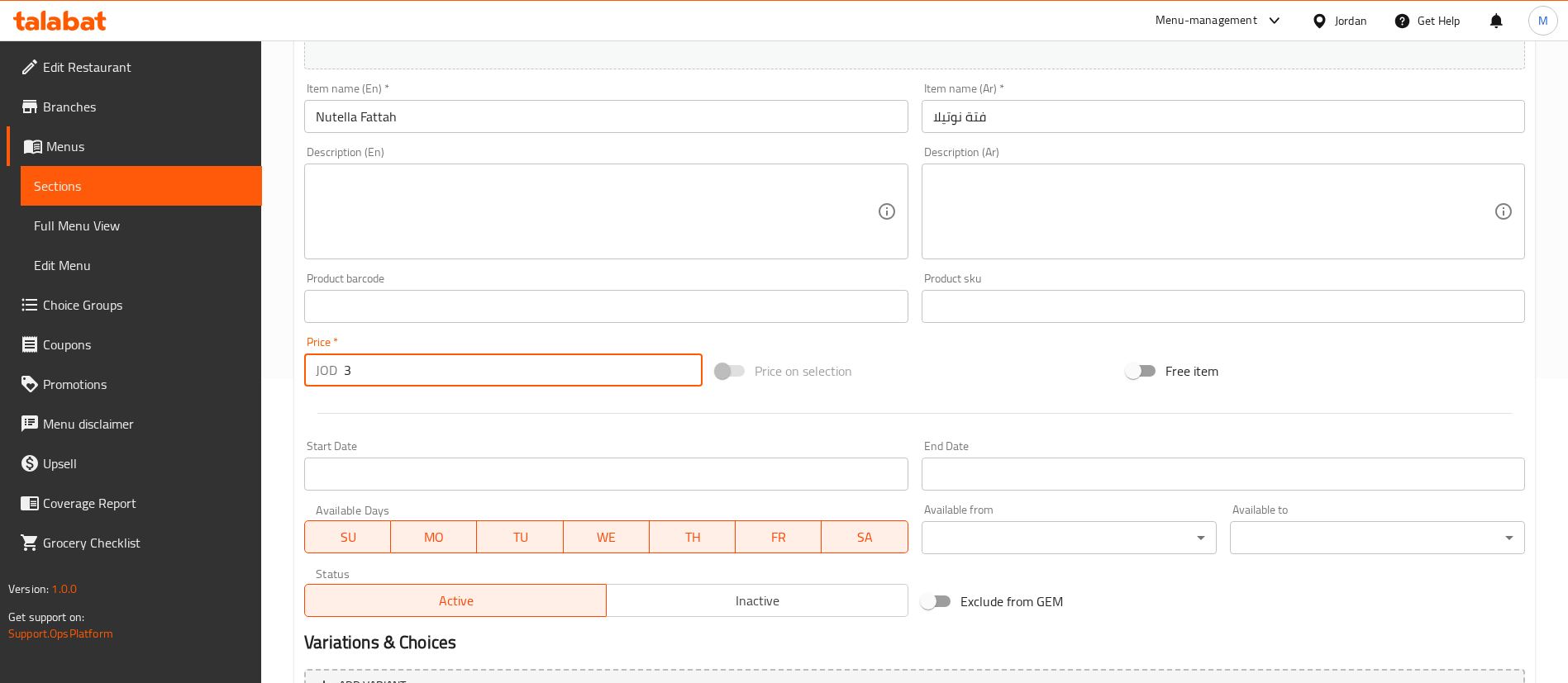
type input "3"
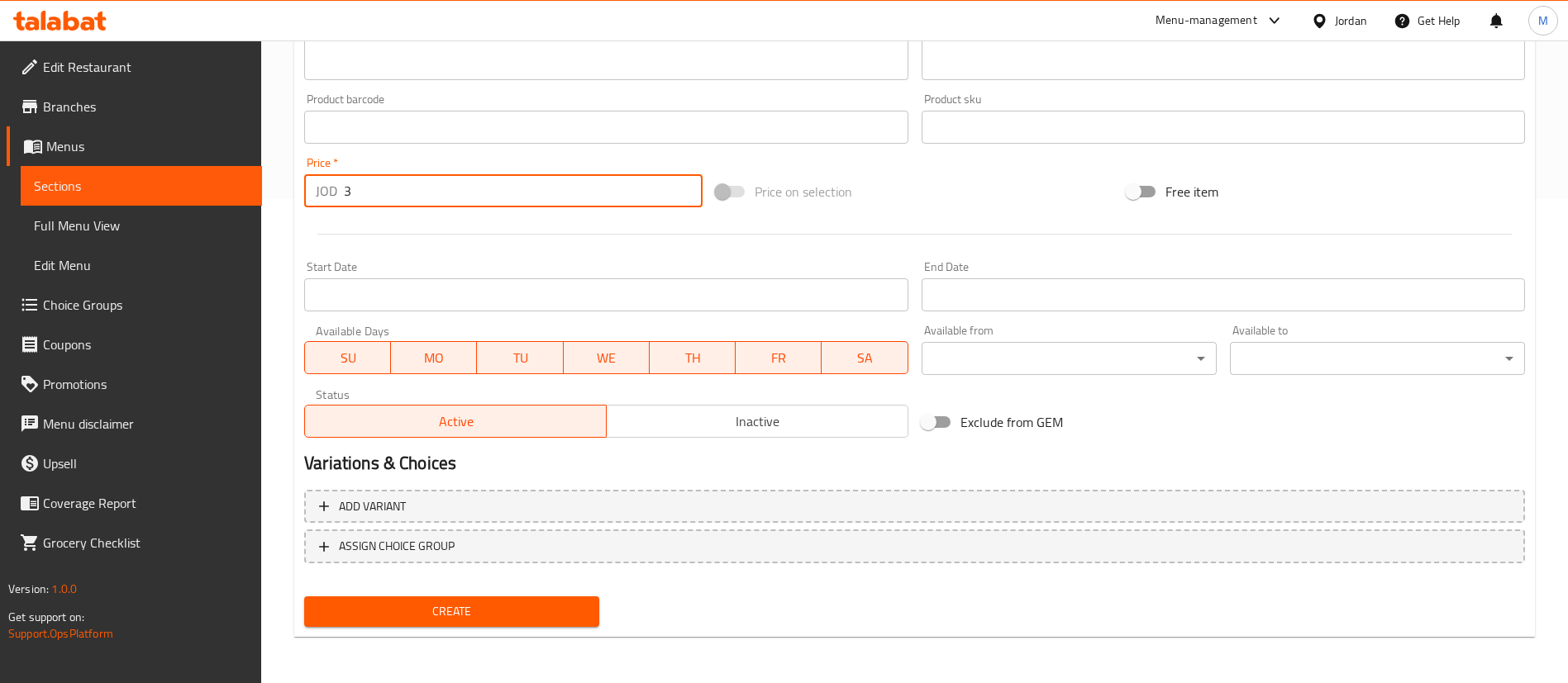
click at [447, 616] on span "Create" at bounding box center [452, 611] width 268 height 21
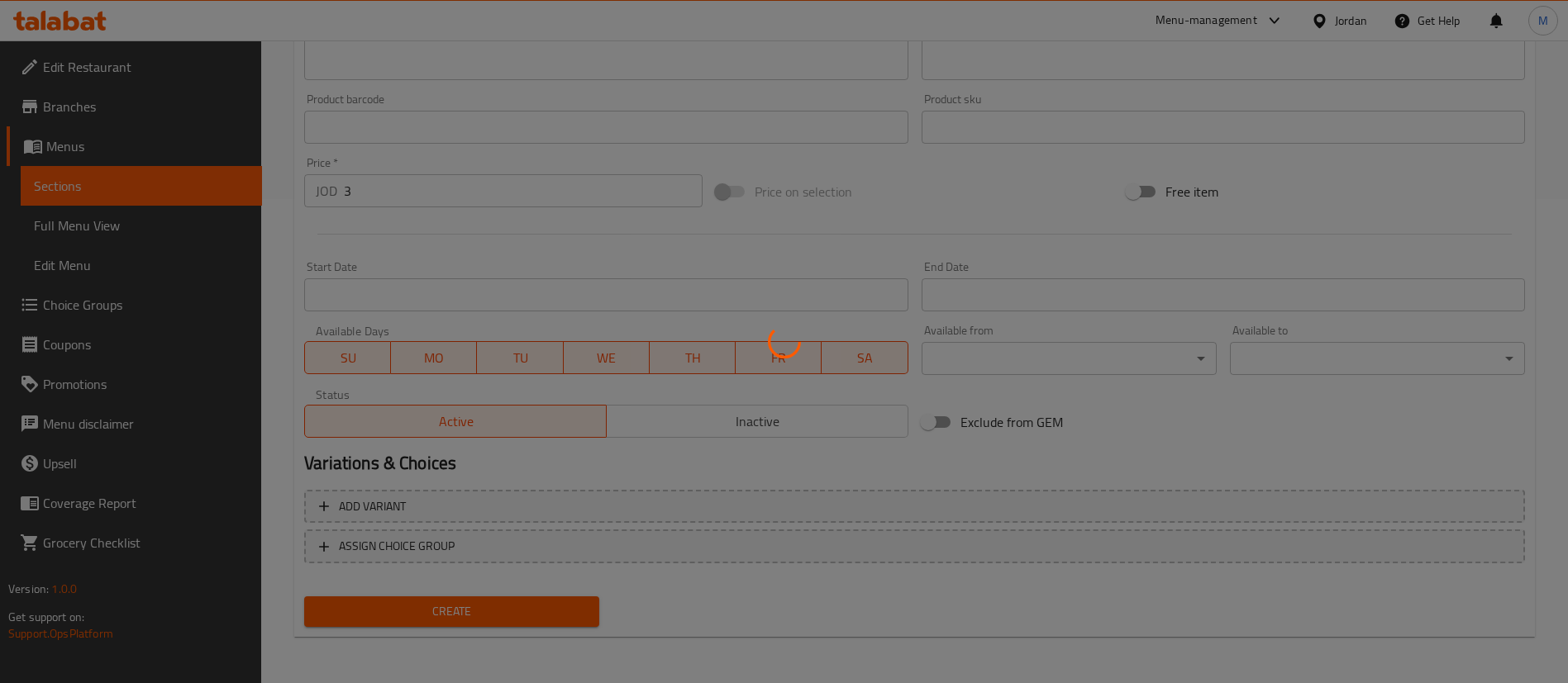
type input "0"
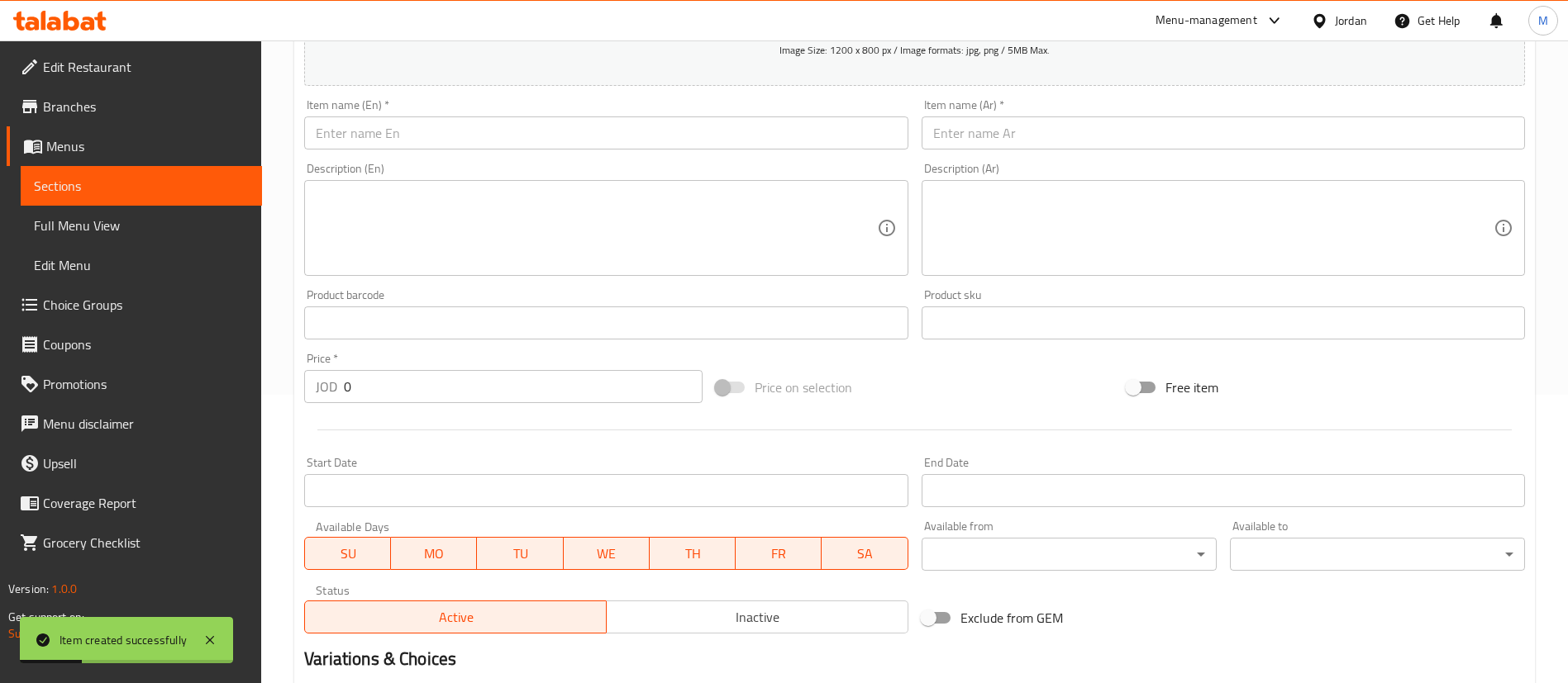
scroll to position [77, 0]
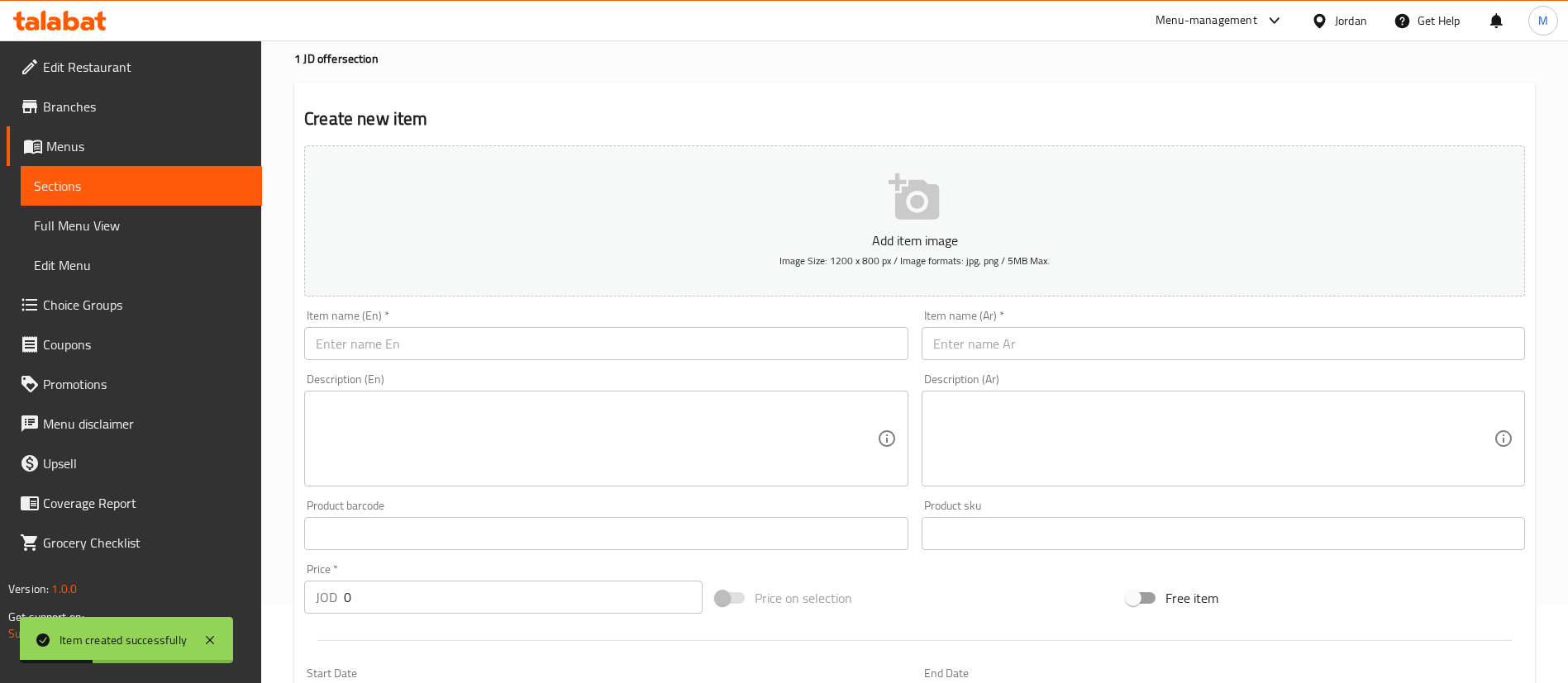
click at [1007, 333] on input "text" at bounding box center [1223, 344] width 603 height 33
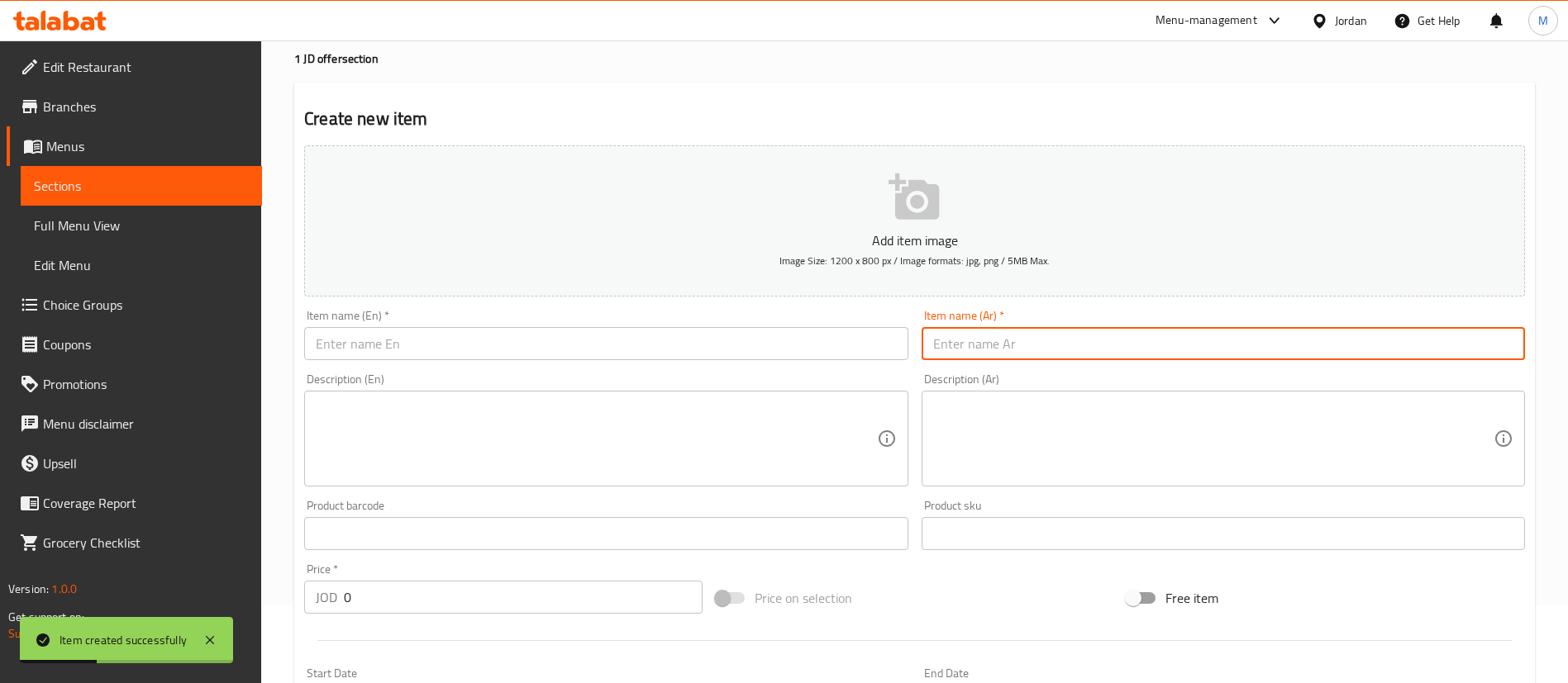
paste input "قشطوطة نوتيلا"
type input "قشطوطة نوتيلا"
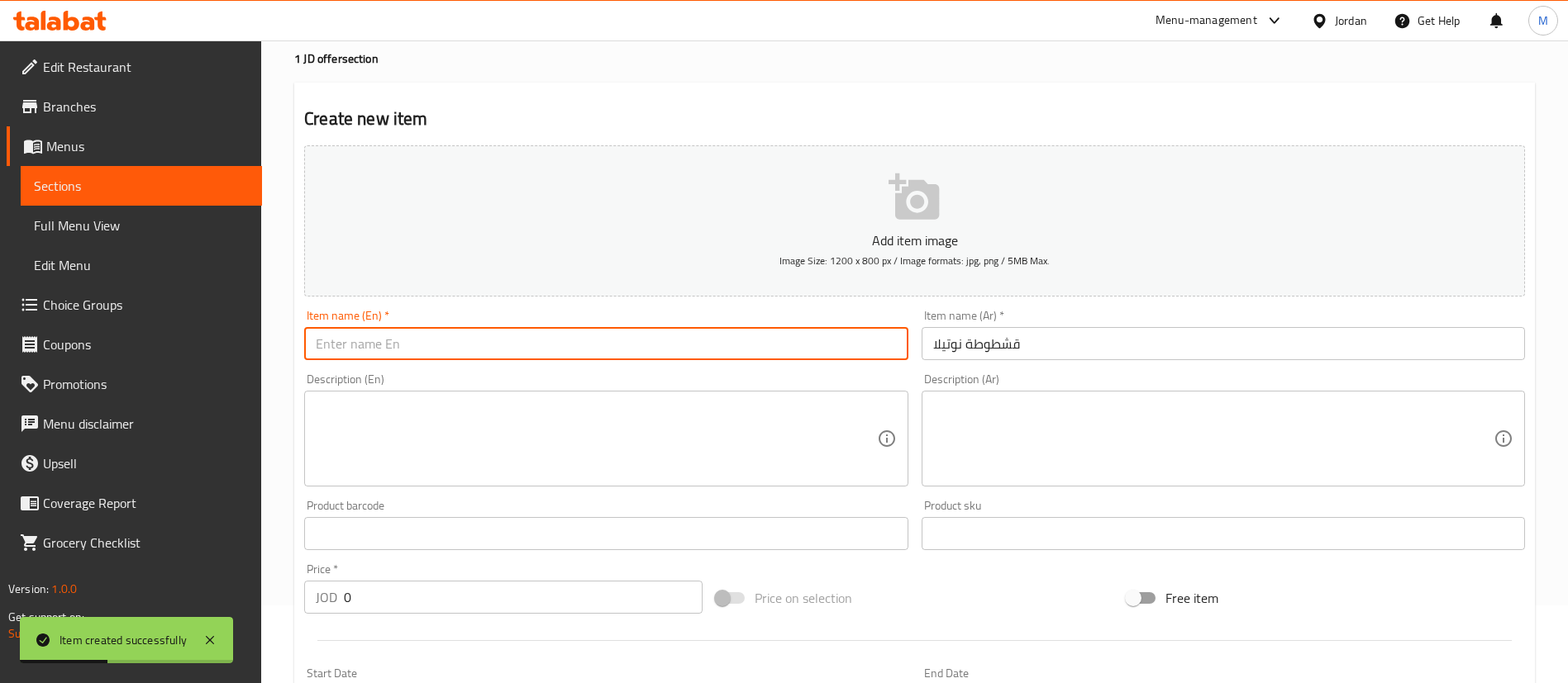
click at [822, 330] on input "text" at bounding box center [606, 344] width 603 height 33
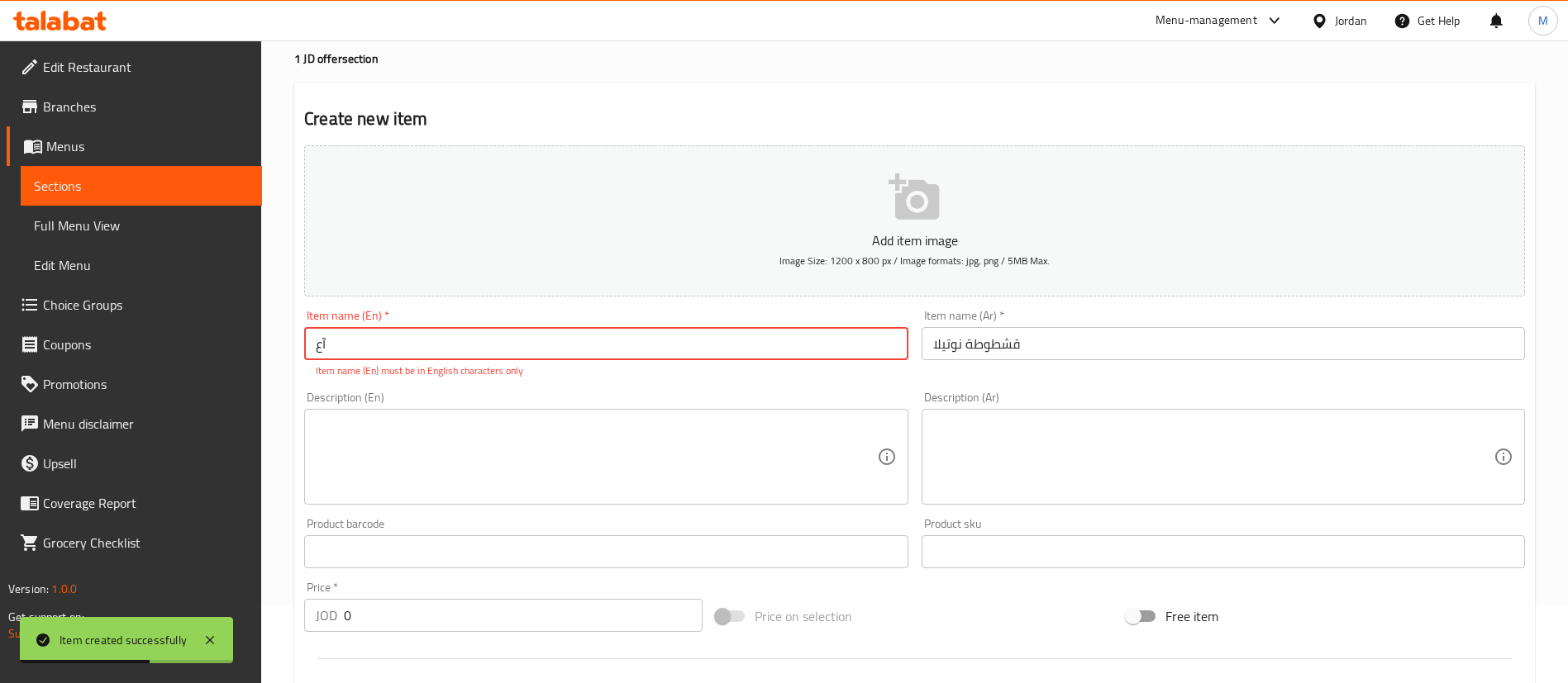
type input "آ"
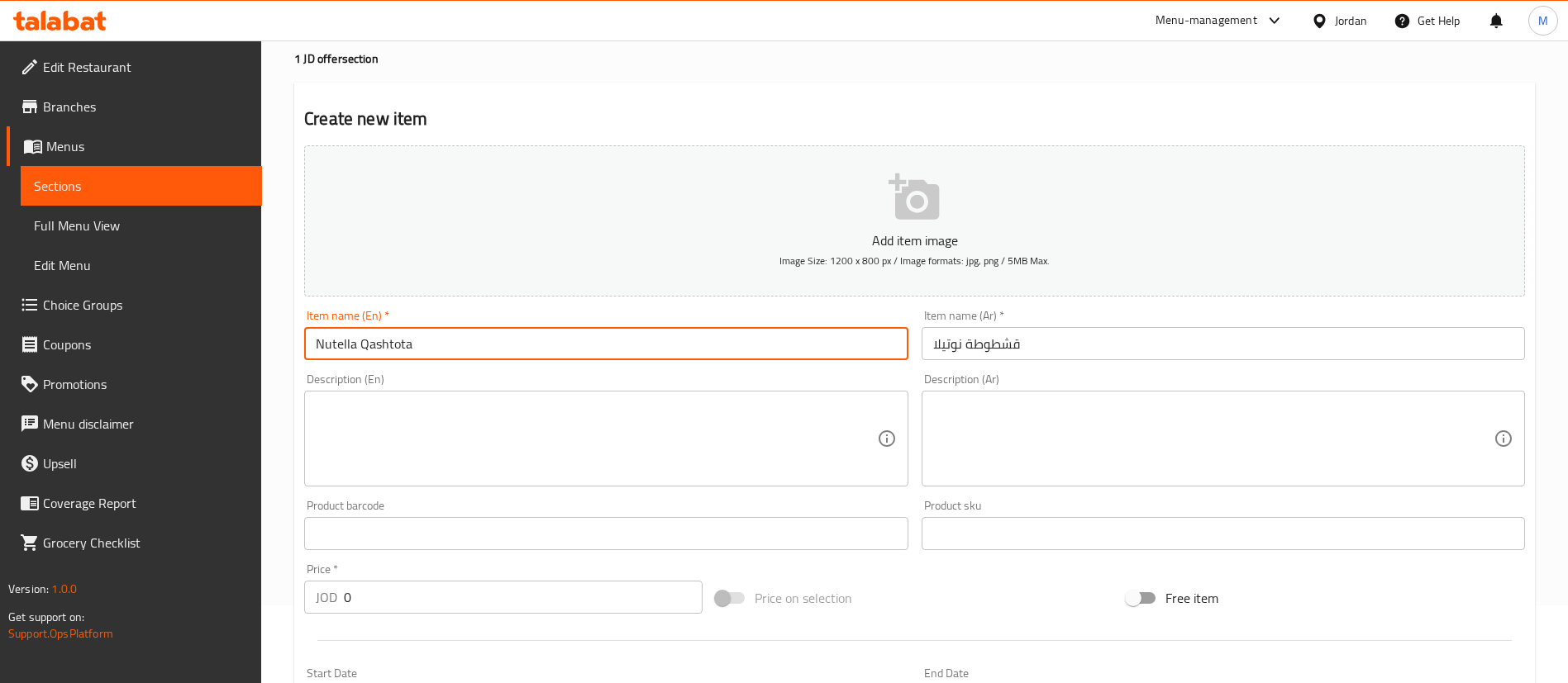
type input "Nutella Qashtota"
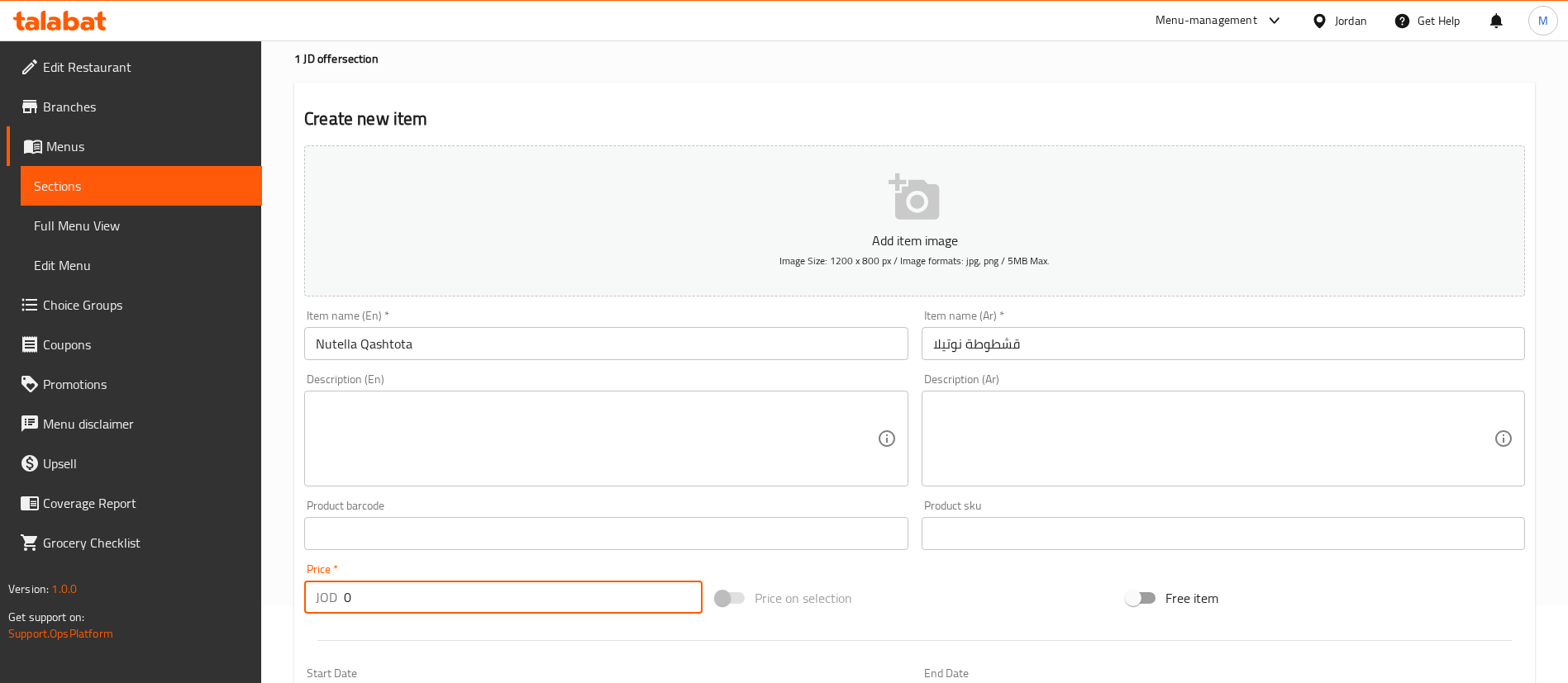
drag, startPoint x: 499, startPoint y: 604, endPoint x: 257, endPoint y: 645, distance: 245.4
click at [257, 645] on div "Edit Restaurant Branches Menus Sections Full Menu View Edit Menu Choice Groups …" at bounding box center [784, 526] width 1568 height 1127
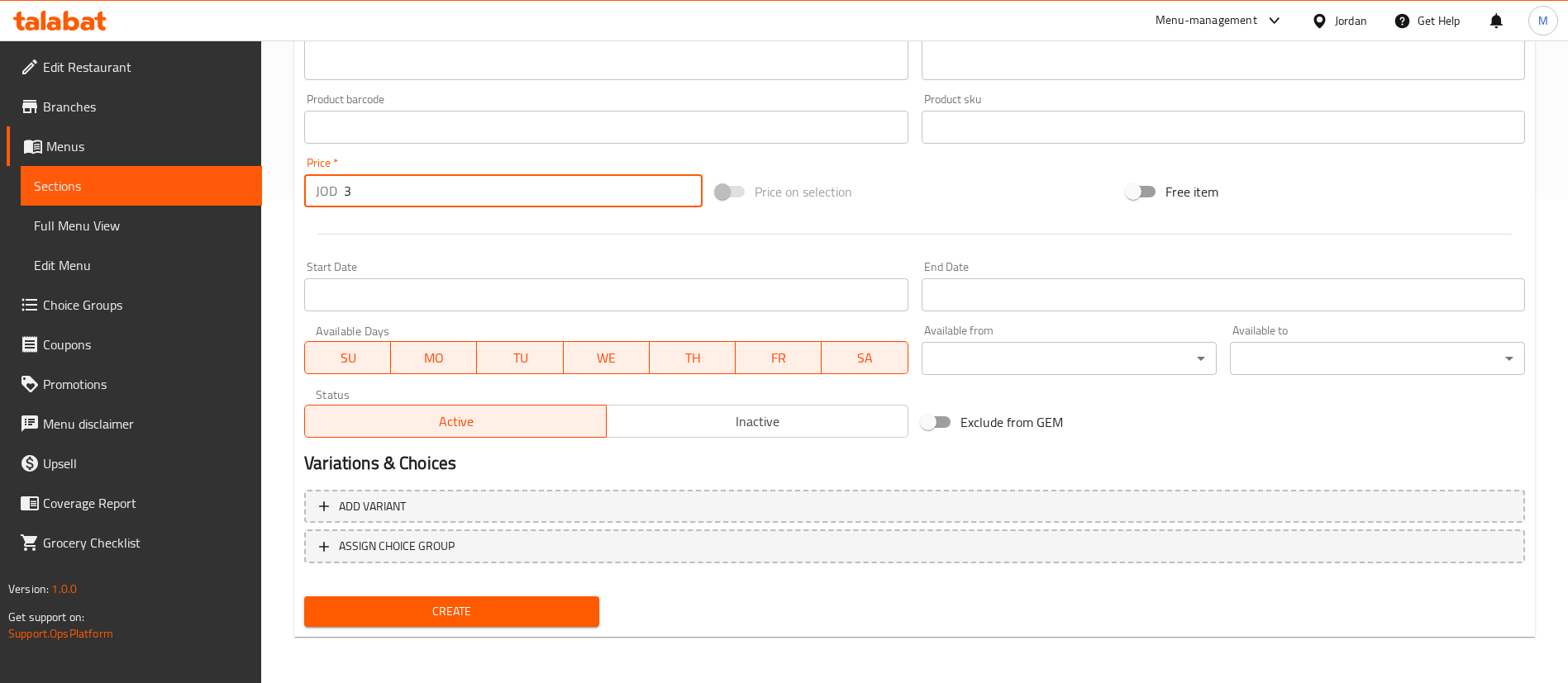
type input "3"
click at [533, 601] on span "Create" at bounding box center [452, 611] width 268 height 21
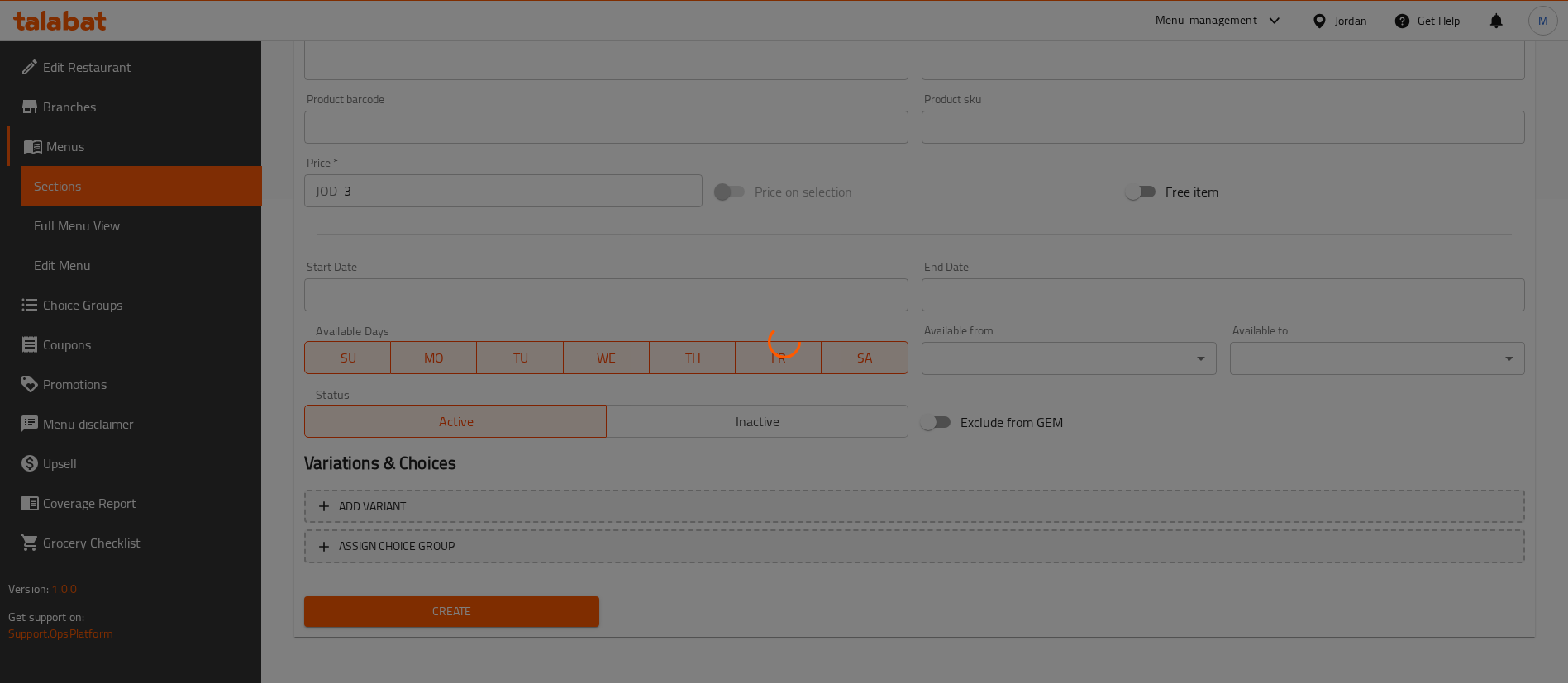
type input "0"
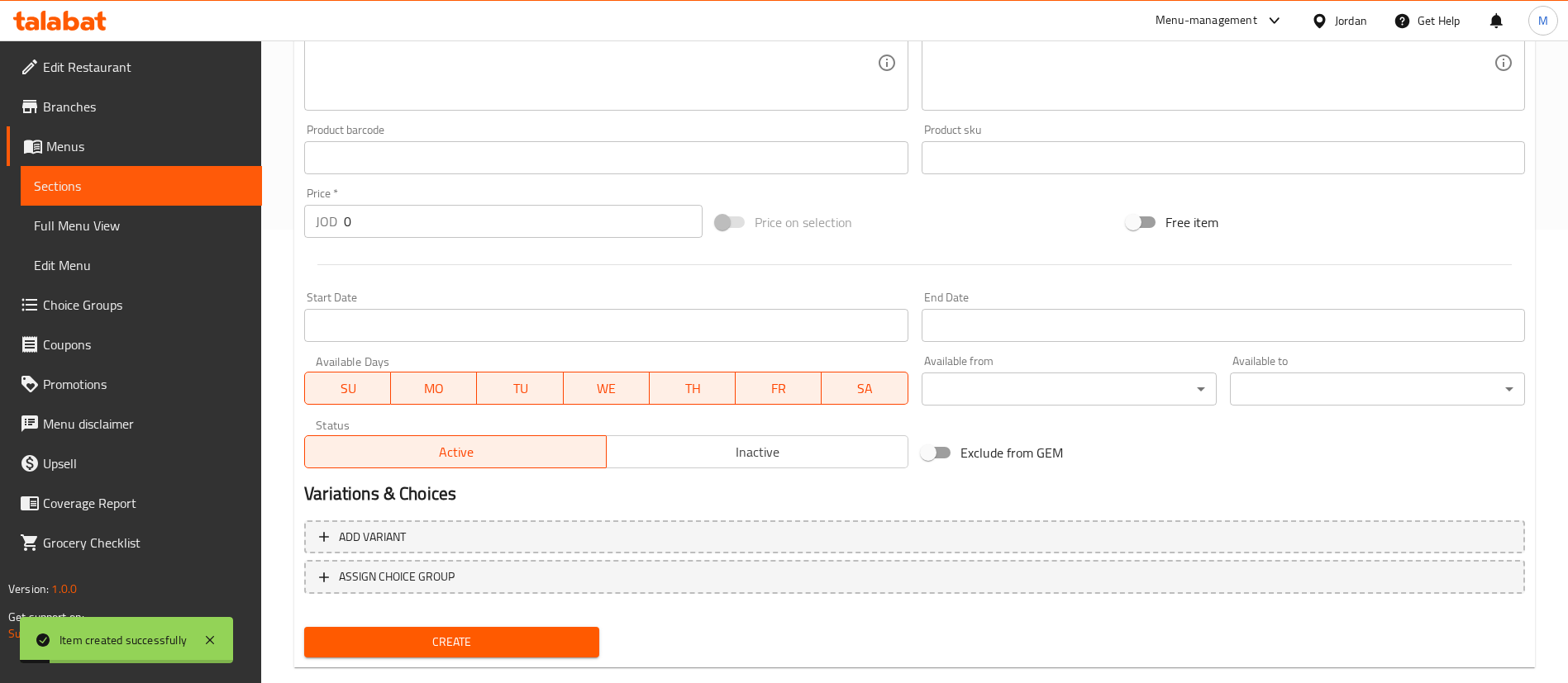
scroll to position [243, 0]
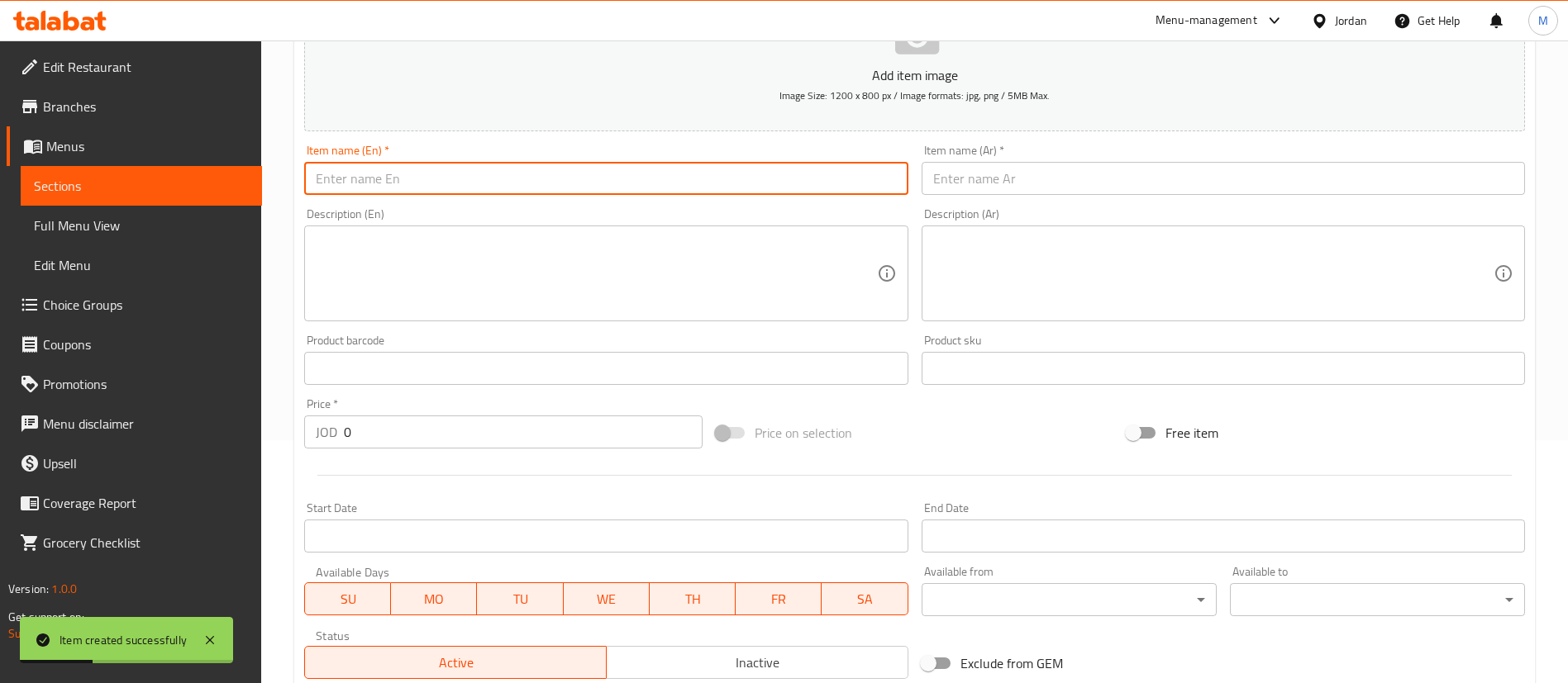
click at [609, 185] on input "text" at bounding box center [606, 178] width 603 height 33
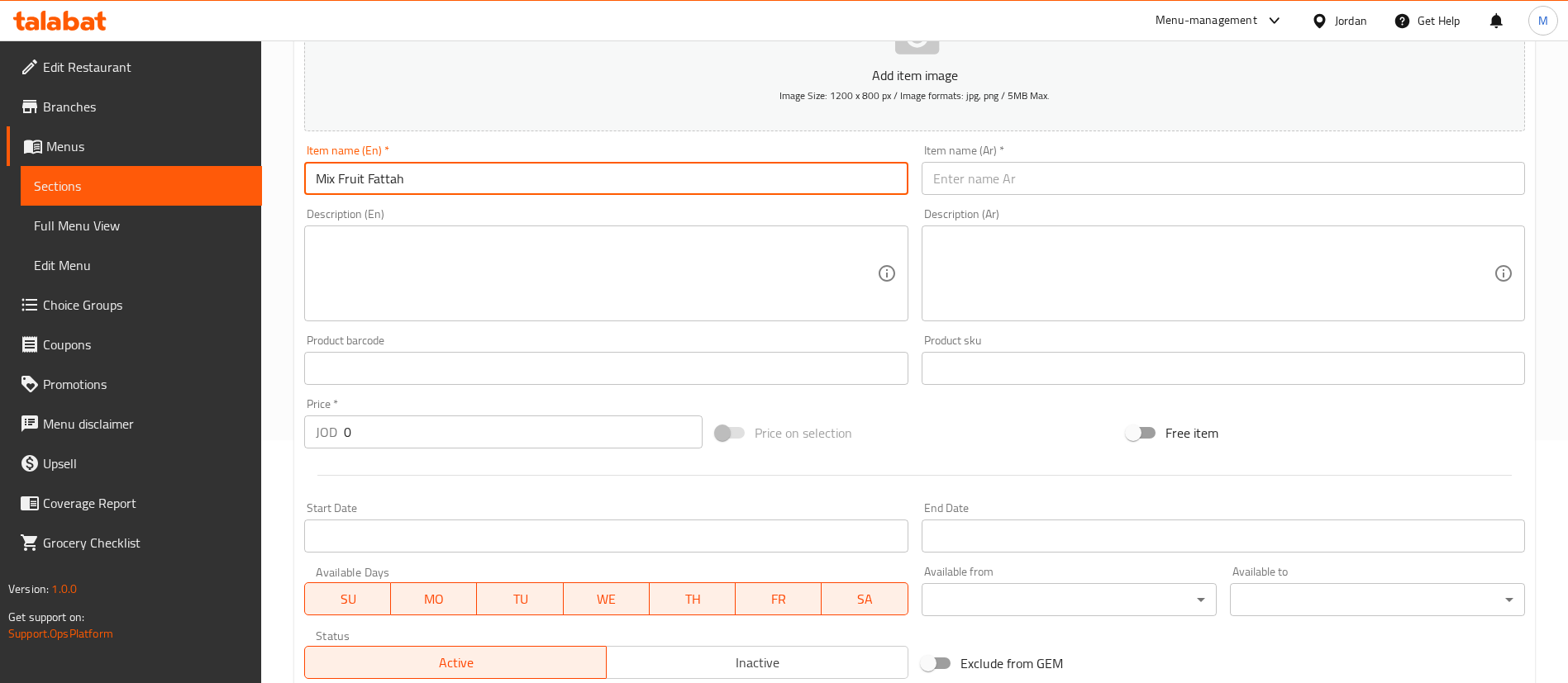
type input "Mix Fruit Fattah"
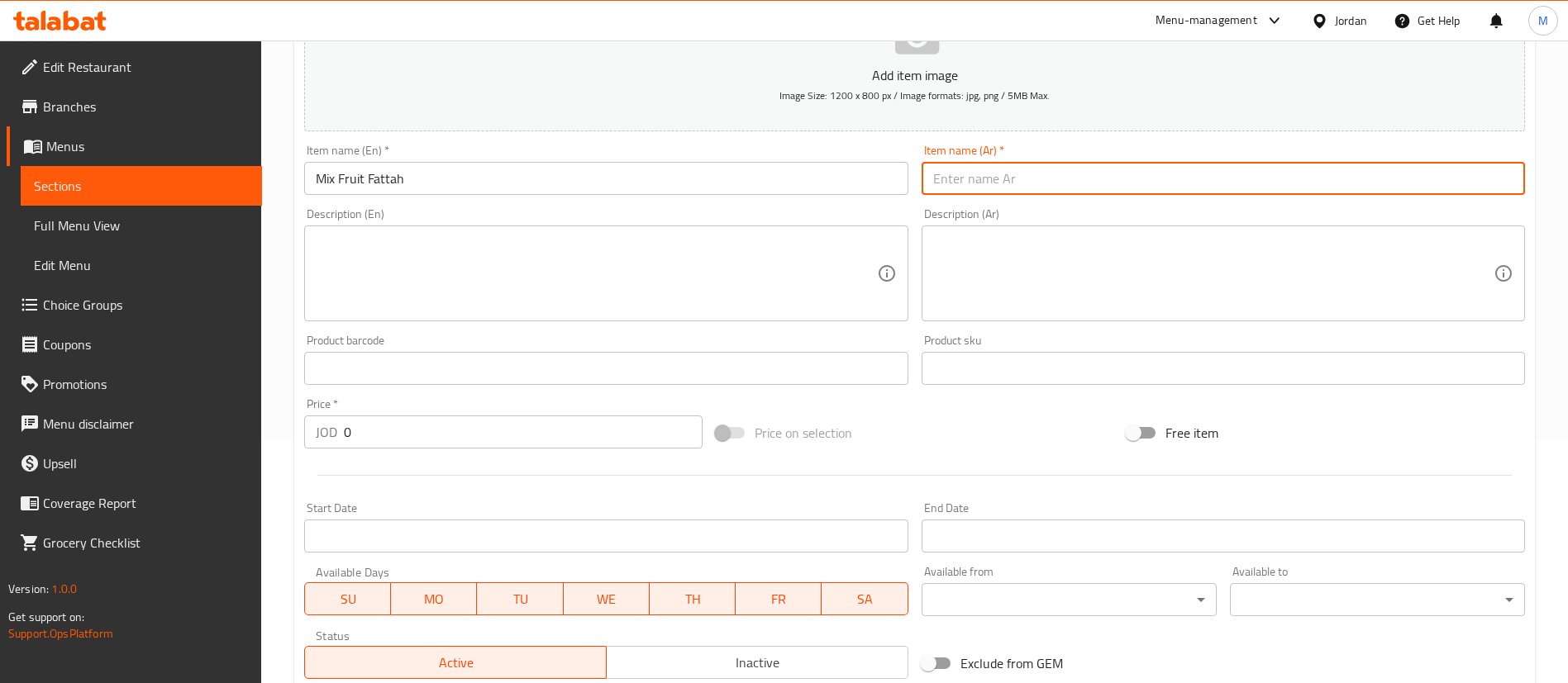
paste input "فتة مكس فروت"
type input "فتة مكس فروت"
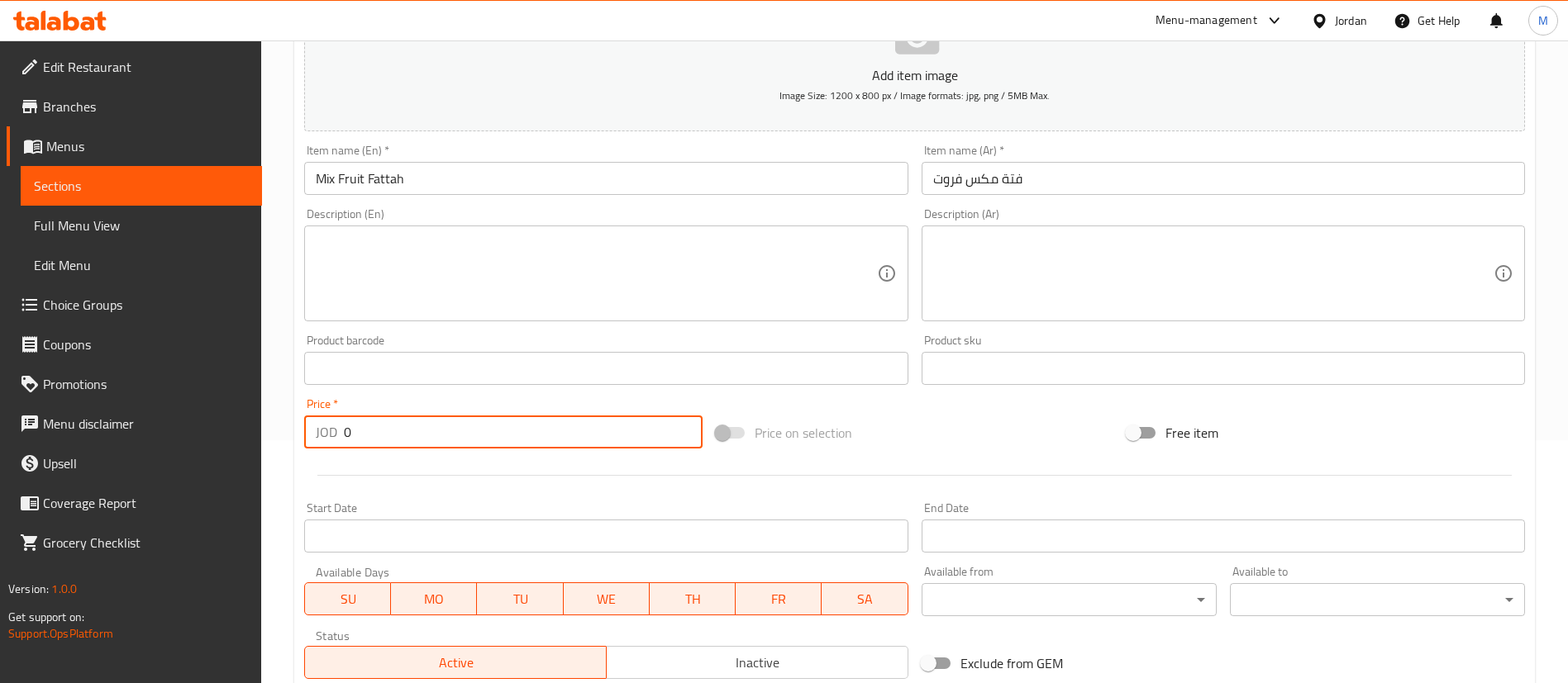
drag, startPoint x: 393, startPoint y: 433, endPoint x: 315, endPoint y: 449, distance: 79.6
click at [315, 449] on div "Price   * JOD 0 Price *" at bounding box center [503, 423] width 412 height 63
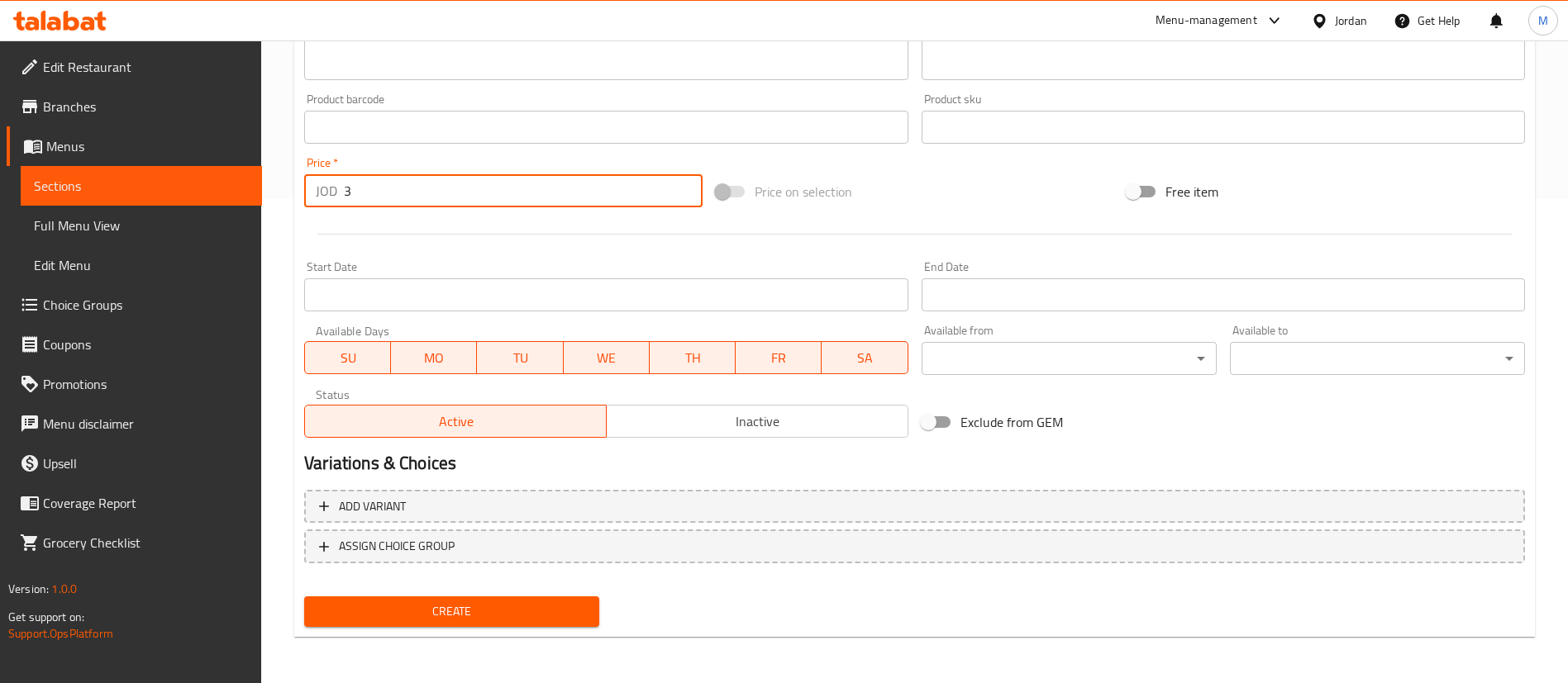
type input "3"
click at [515, 622] on button "Create" at bounding box center [452, 611] width 295 height 31
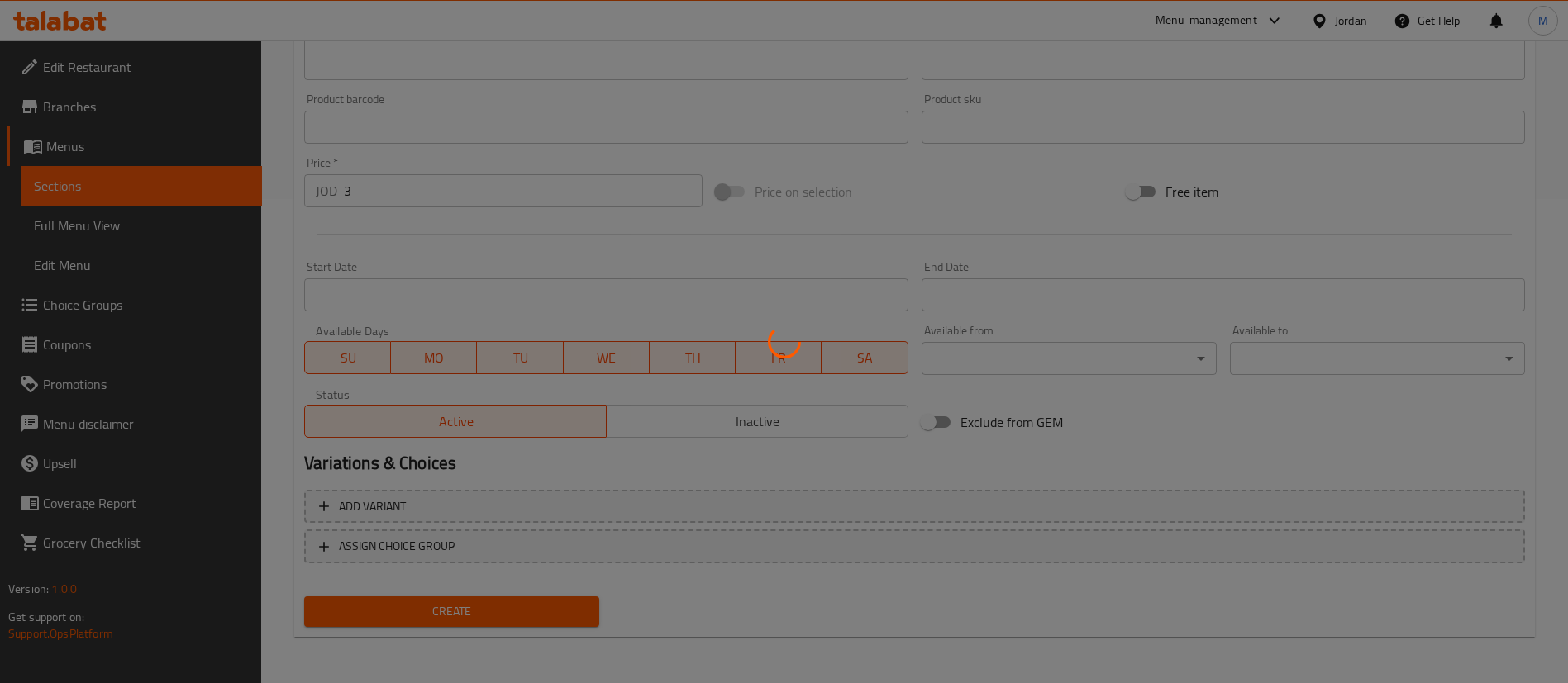
type input "0"
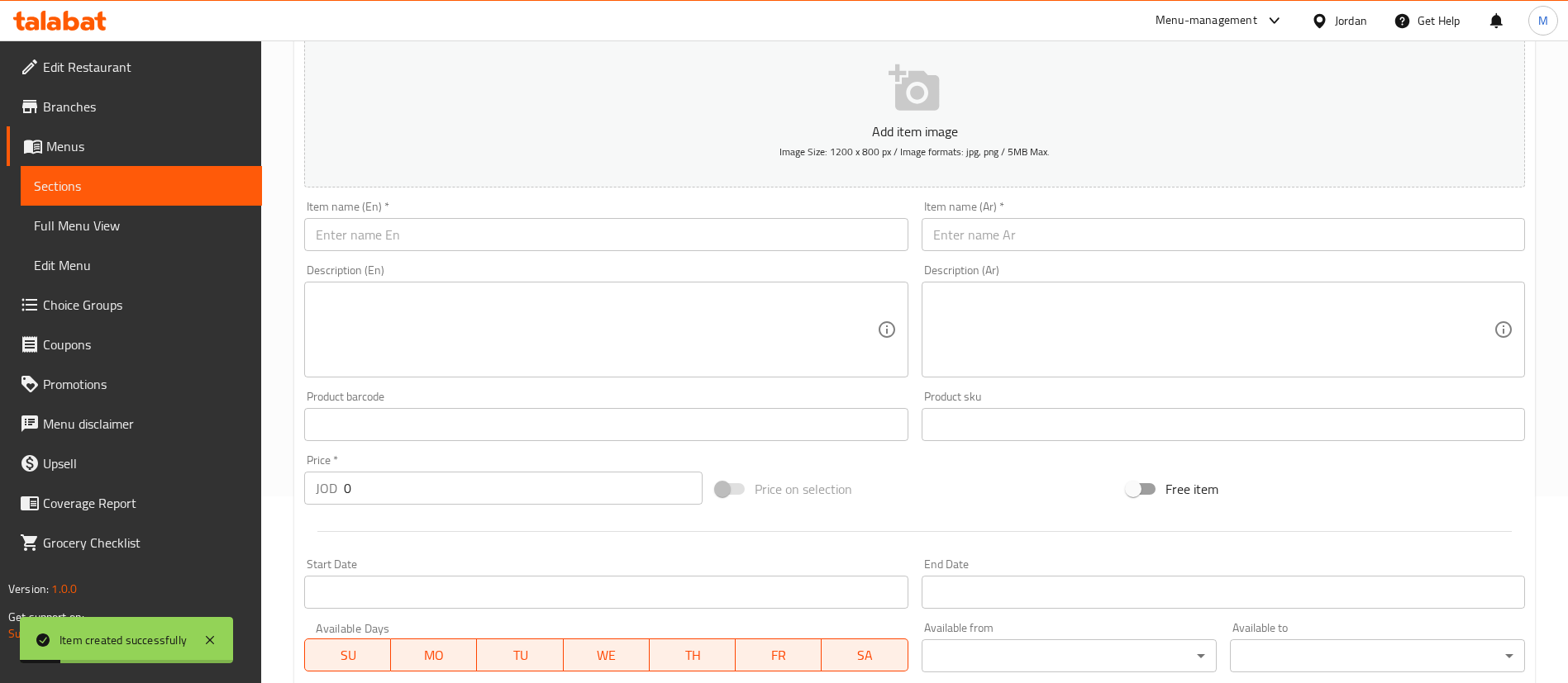
scroll to position [184, 0]
click at [1010, 237] on input "text" at bounding box center [1223, 237] width 603 height 33
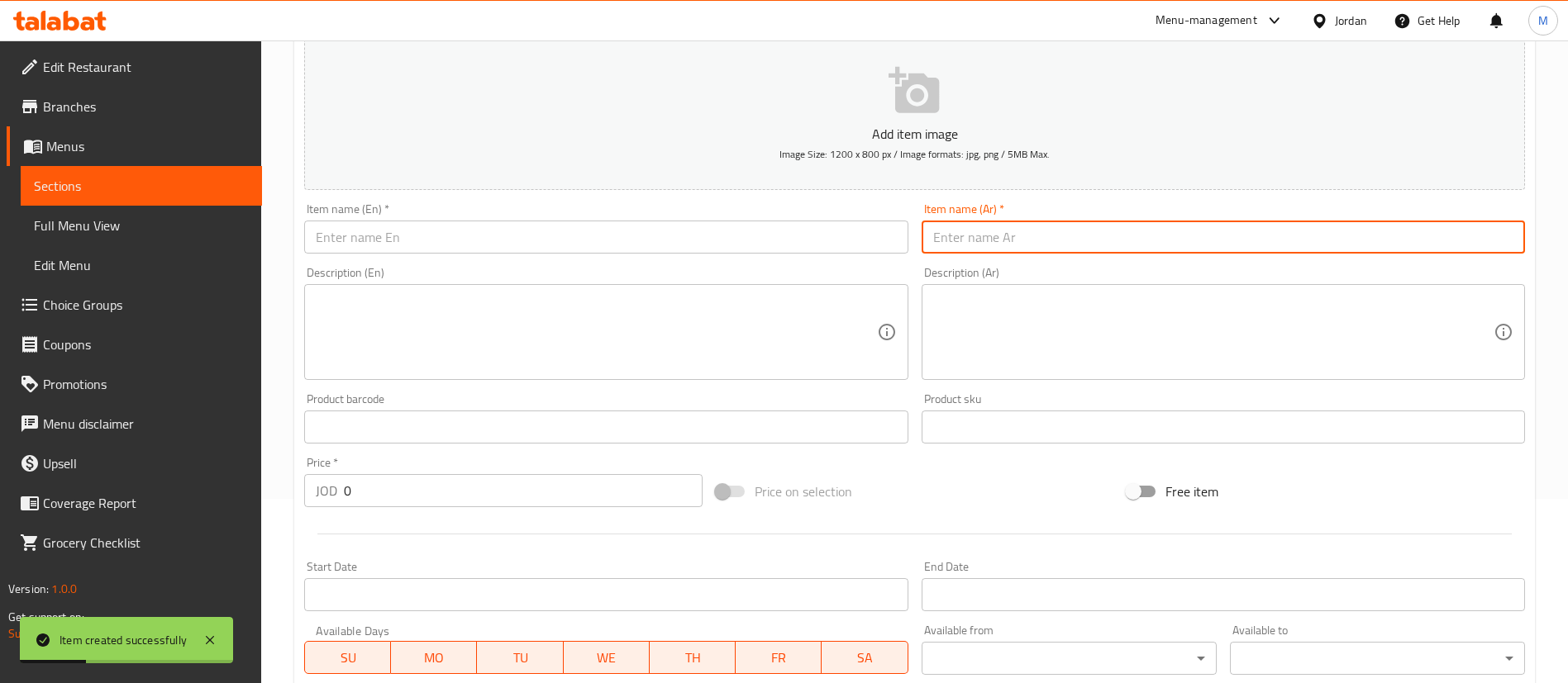
paste input "[PERSON_NAME]"
type input "[PERSON_NAME]"
click at [715, 247] on input "text" at bounding box center [606, 237] width 603 height 33
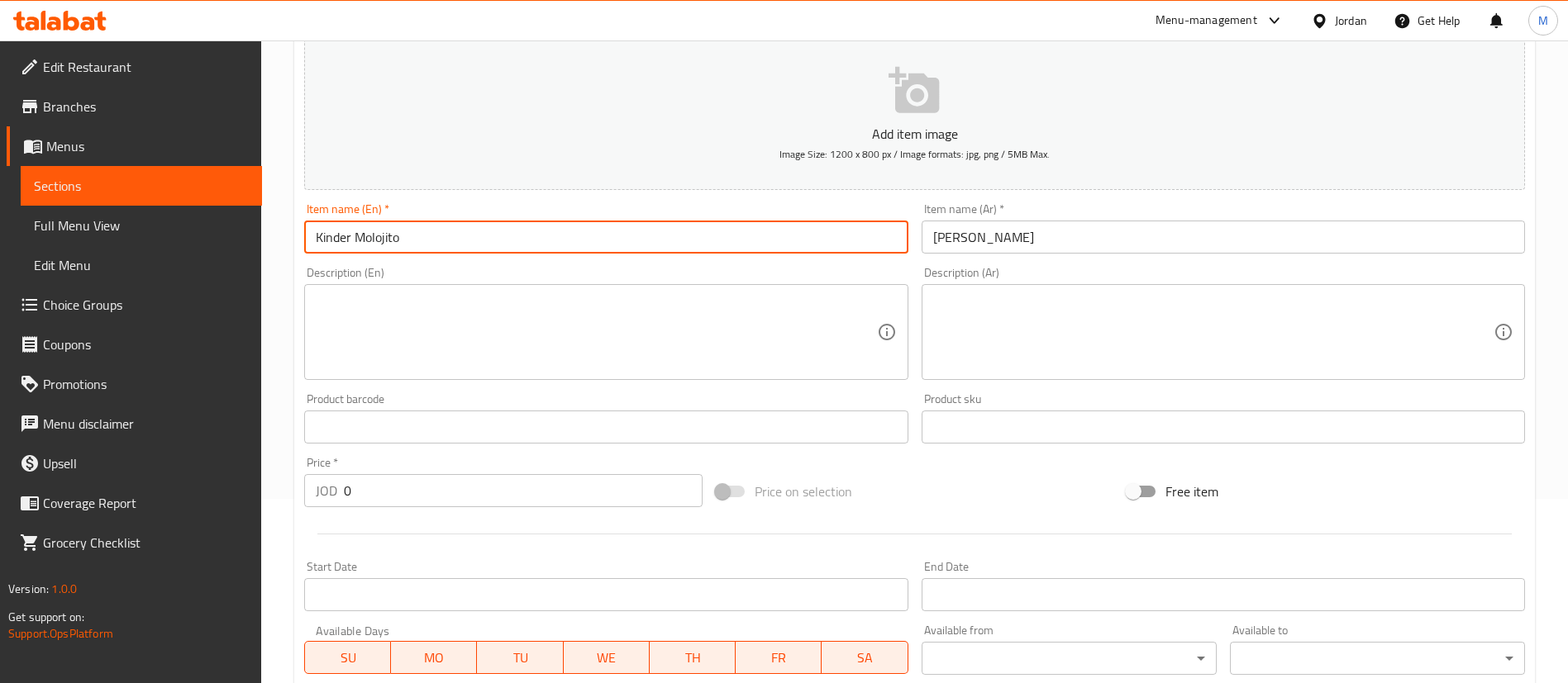
type input "Kinder Molojito"
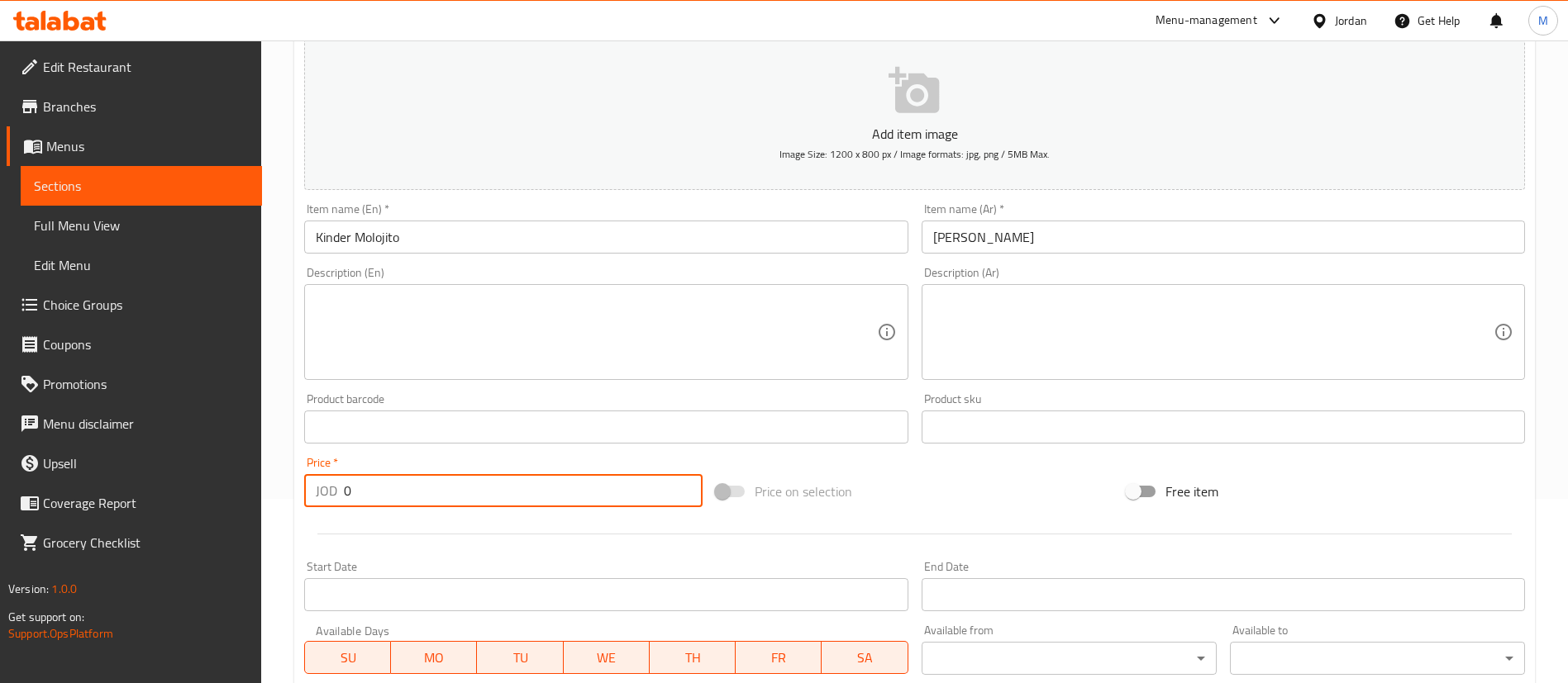
drag, startPoint x: 468, startPoint y: 499, endPoint x: 292, endPoint y: 502, distance: 176.0
click at [292, 502] on div "Home / Restaurants management / Menus / Sections / item / create 1 JD offer sec…" at bounding box center [914, 419] width 1306 height 1127
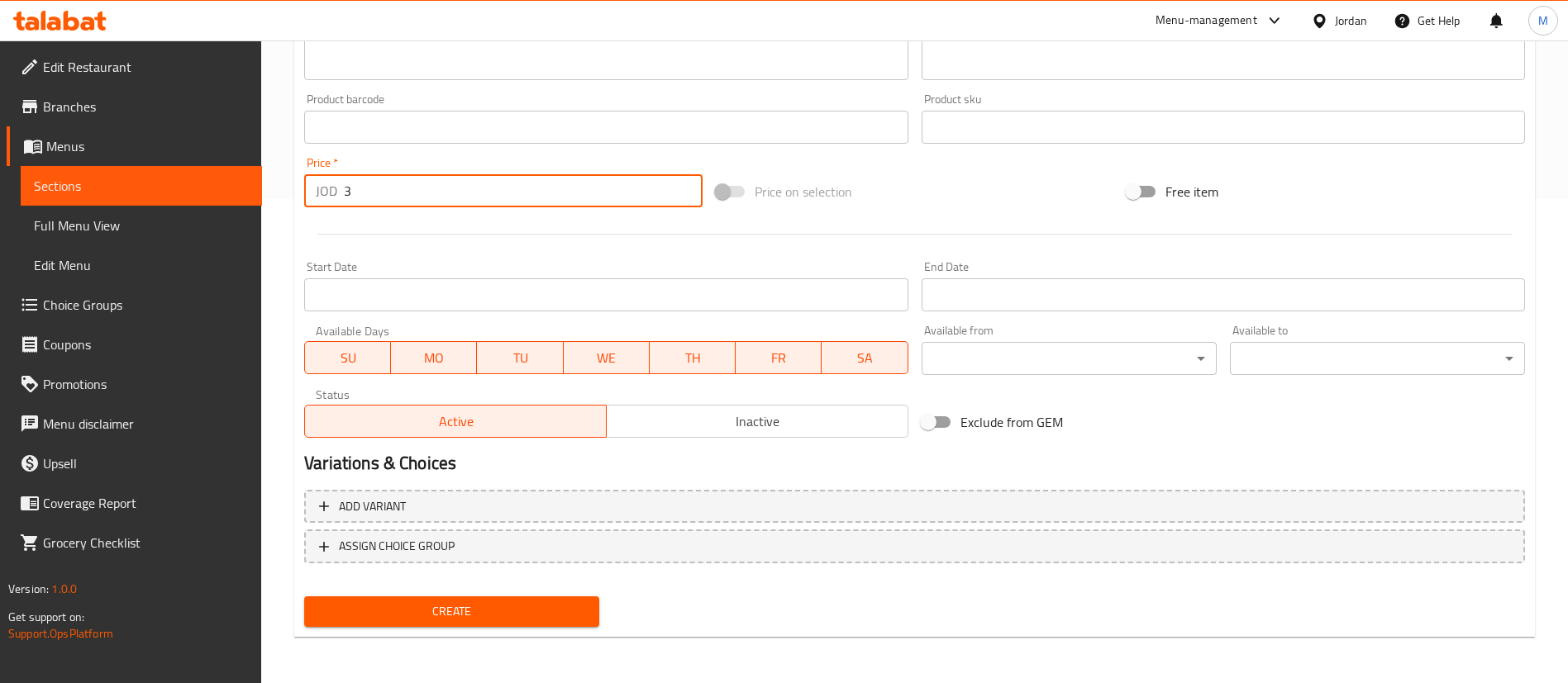
type input "3"
click at [516, 594] on div "Create" at bounding box center [452, 611] width 308 height 44
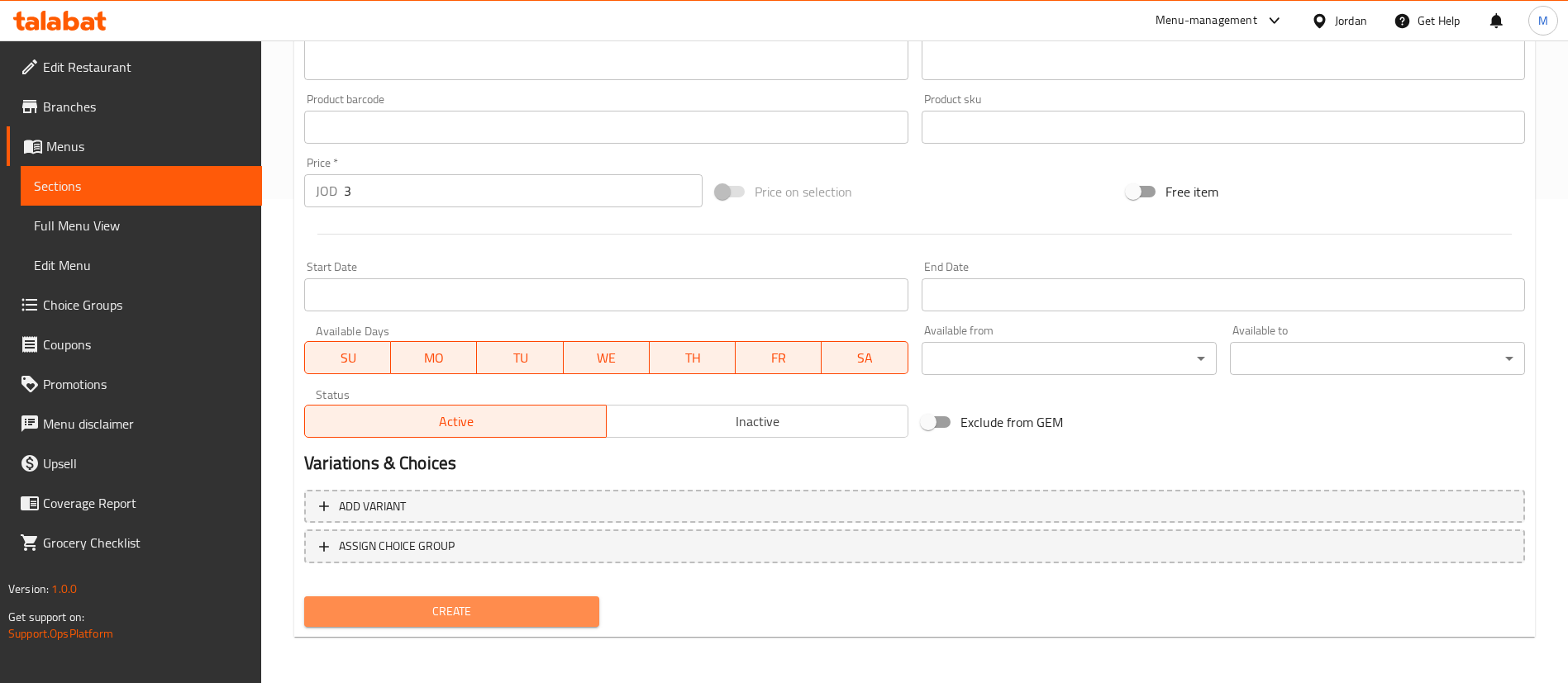
click at [514, 601] on span "Create" at bounding box center [452, 611] width 268 height 21
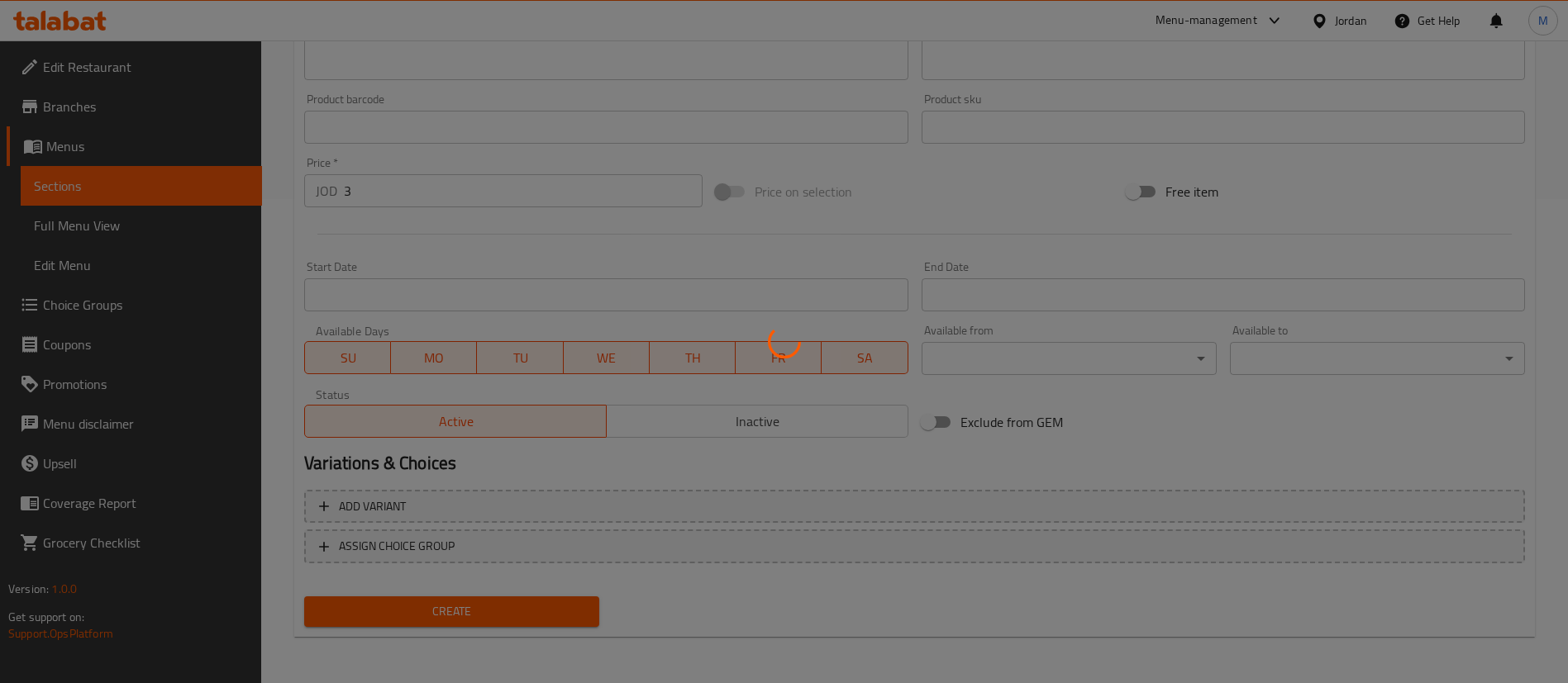
type input "0"
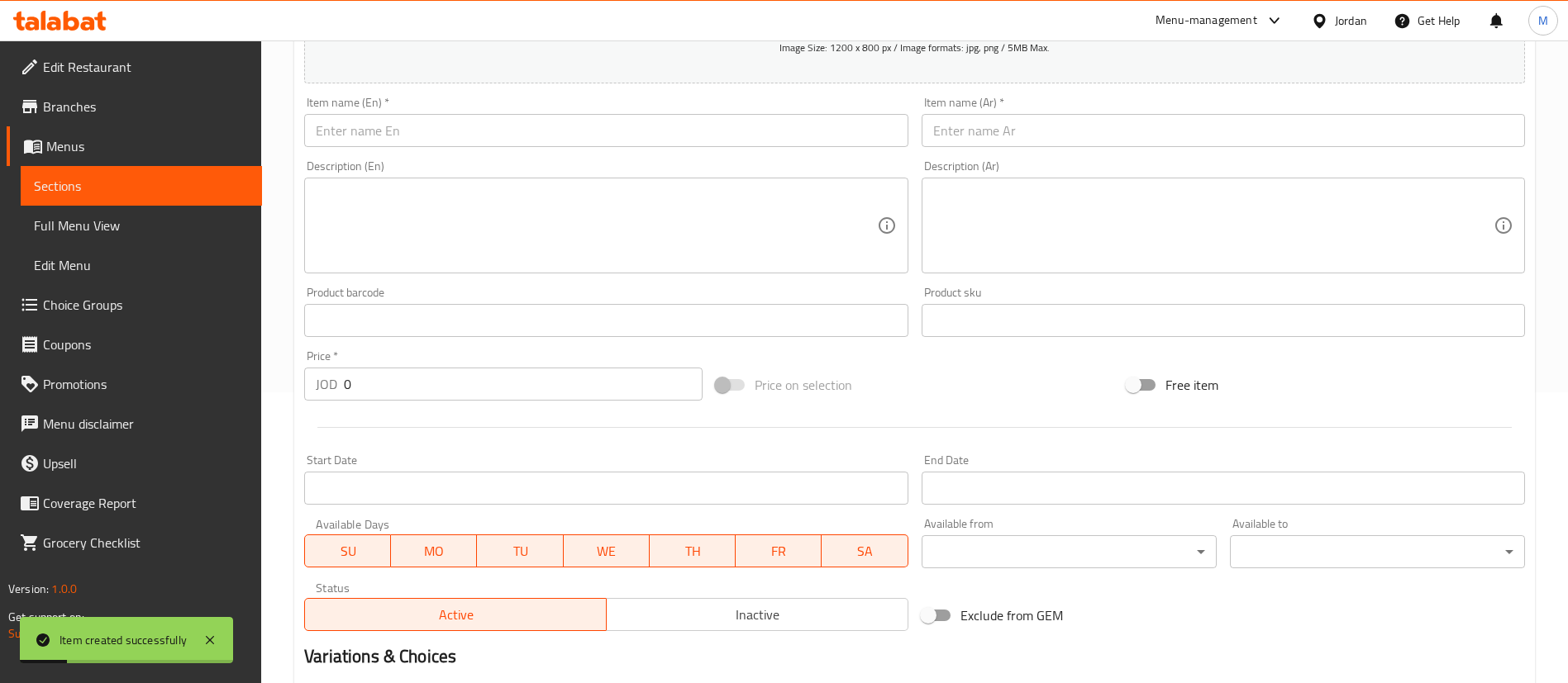
scroll to position [290, 0]
click at [1067, 132] on input "text" at bounding box center [1223, 132] width 603 height 33
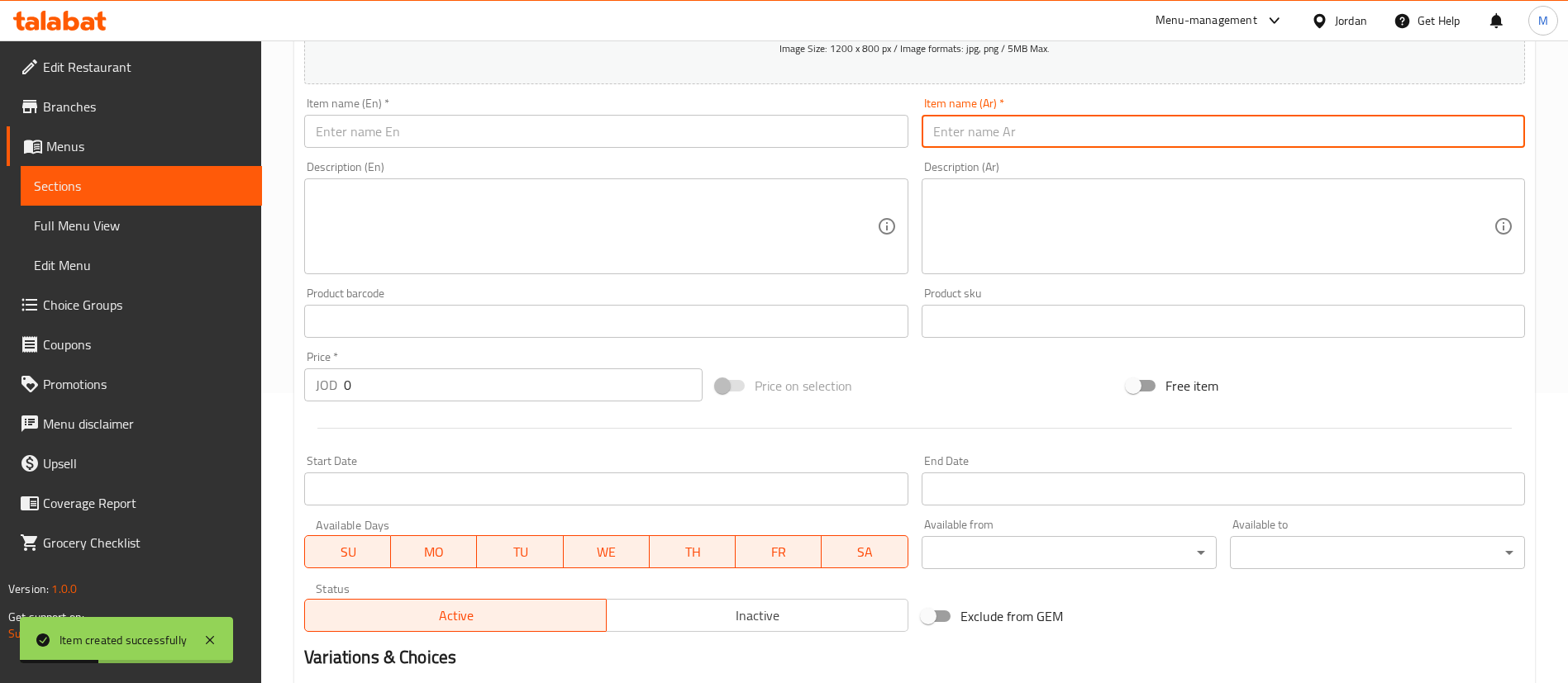
paste input "فتة مانجا"
type input "فتة مانجا"
click at [631, 135] on input "text" at bounding box center [606, 132] width 603 height 33
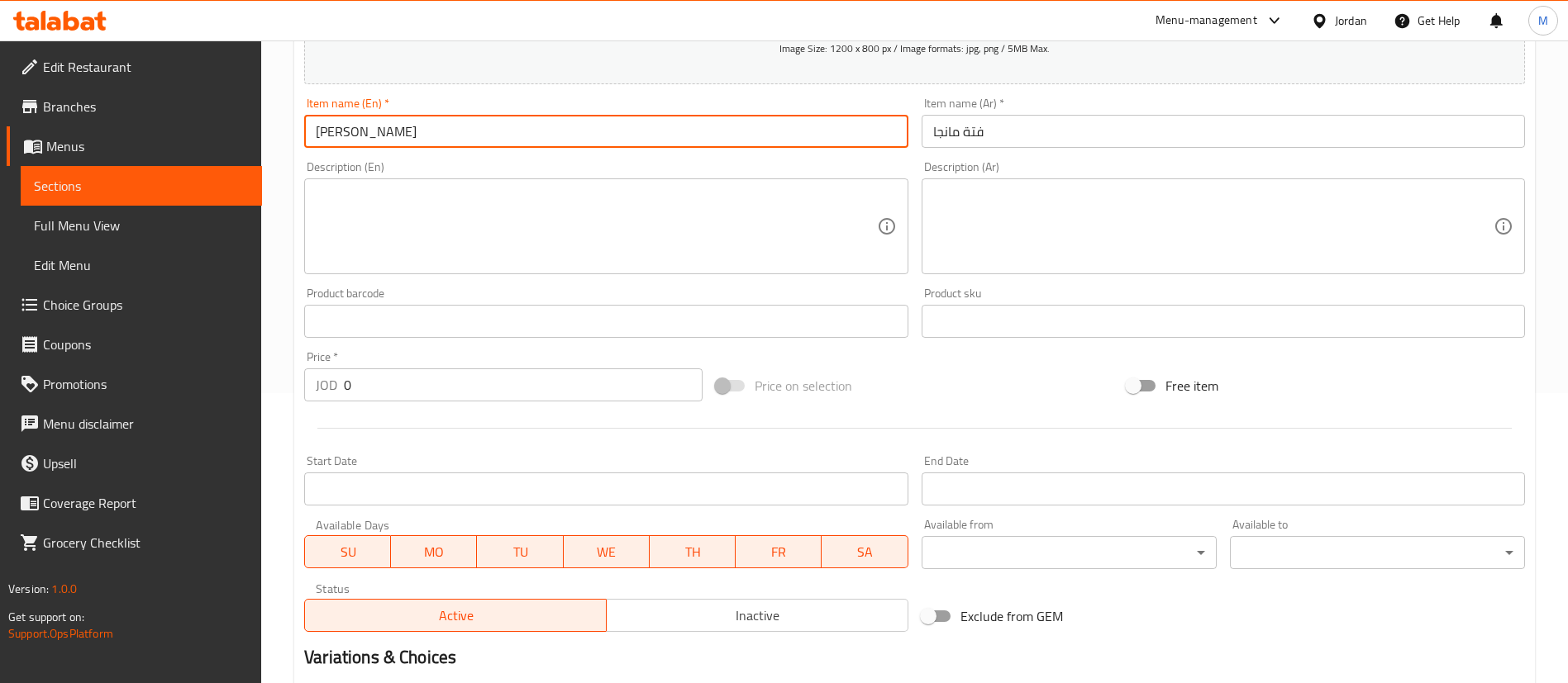
scroll to position [484, 0]
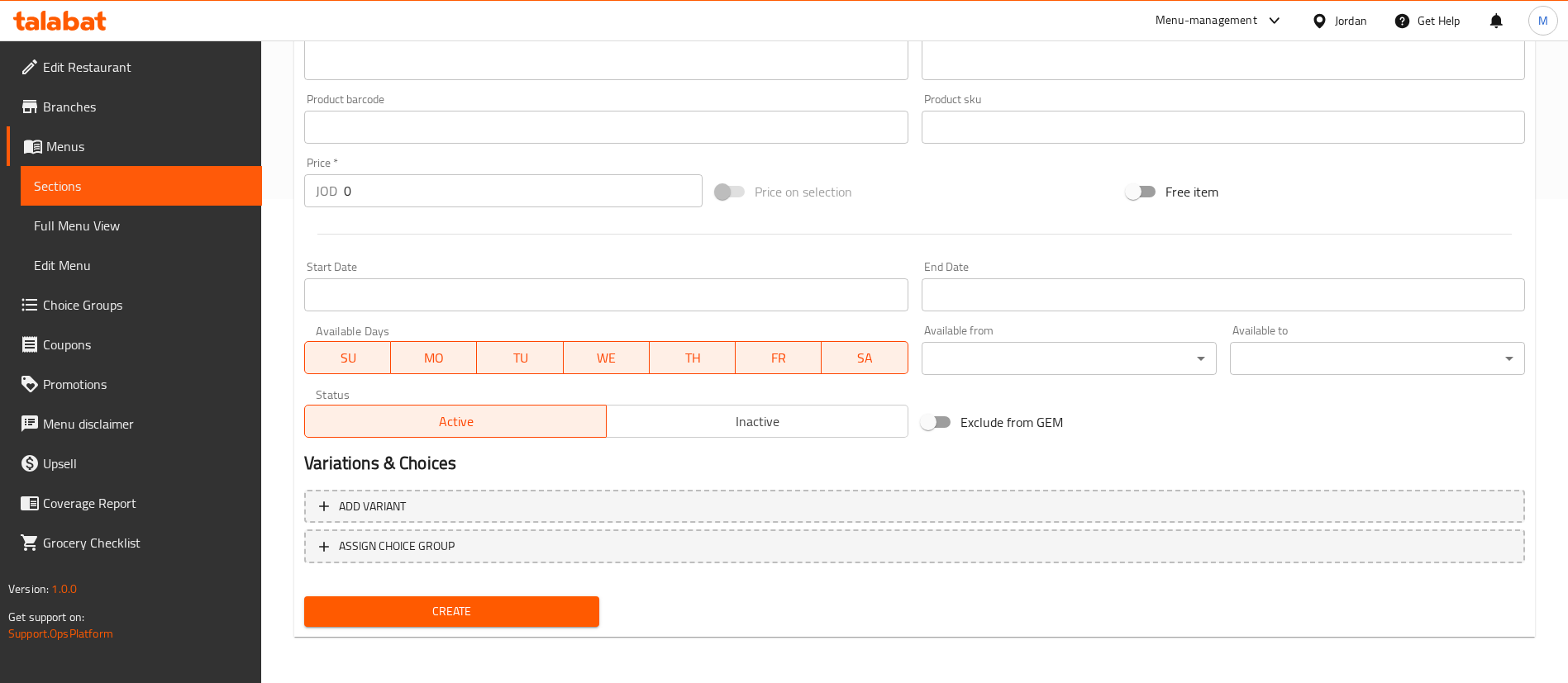
type input "[PERSON_NAME]"
drag, startPoint x: 372, startPoint y: 192, endPoint x: 293, endPoint y: 195, distance: 79.1
click at [293, 195] on div "Home / Restaurants management / Menus / Sections / item / create 1 JD offer sec…" at bounding box center [914, 119] width 1306 height 1127
type input "3"
click at [577, 616] on span "Create" at bounding box center [452, 611] width 268 height 21
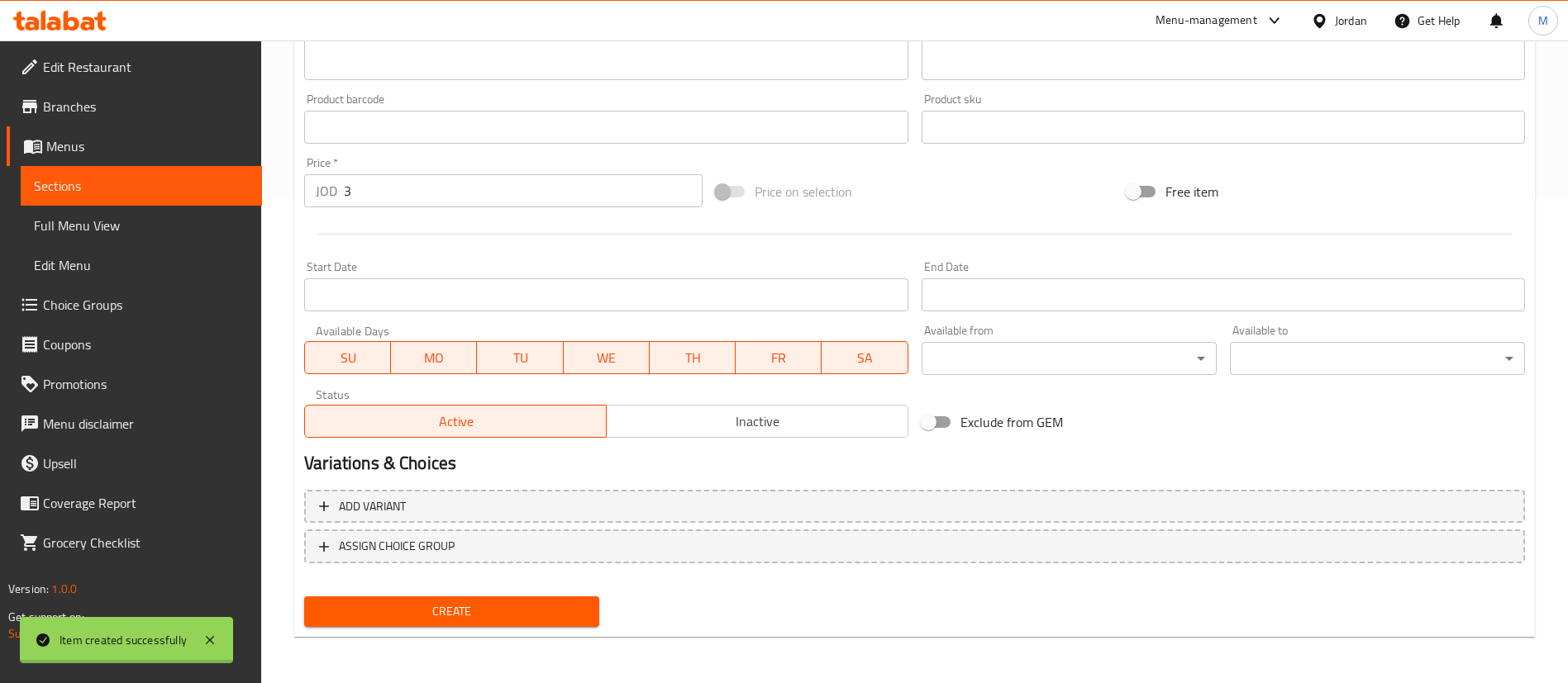
type input "0"
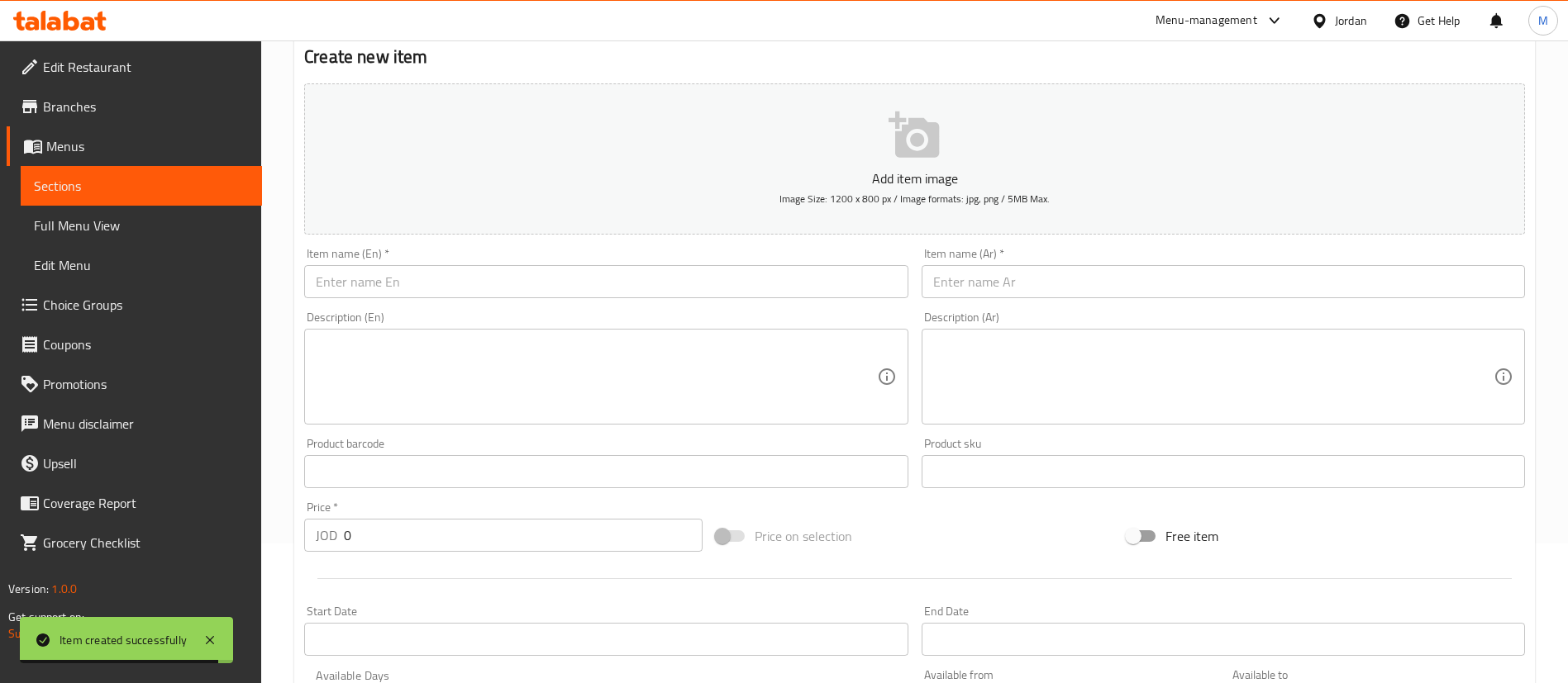
scroll to position [90, 0]
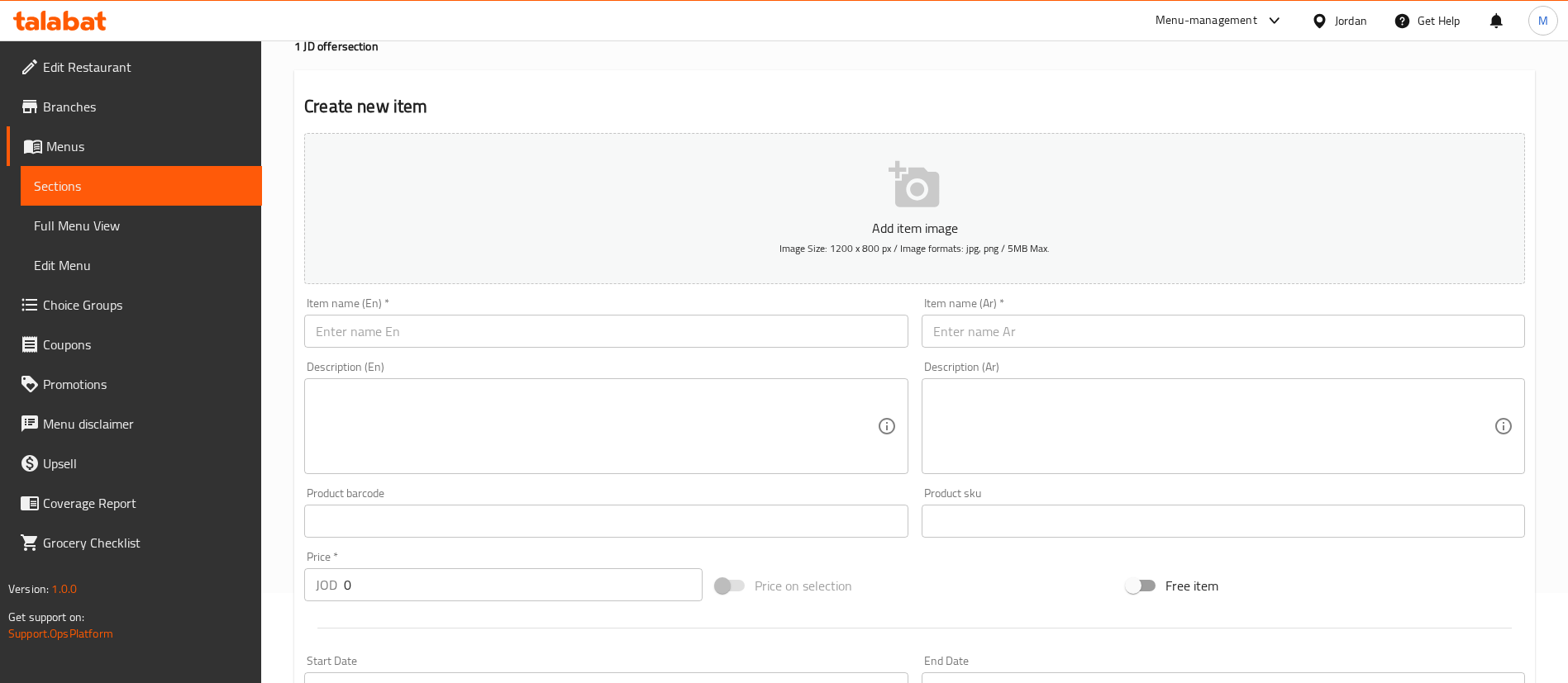
click at [994, 327] on input "text" at bounding box center [1223, 332] width 603 height 33
paste input "[PERSON_NAME]"
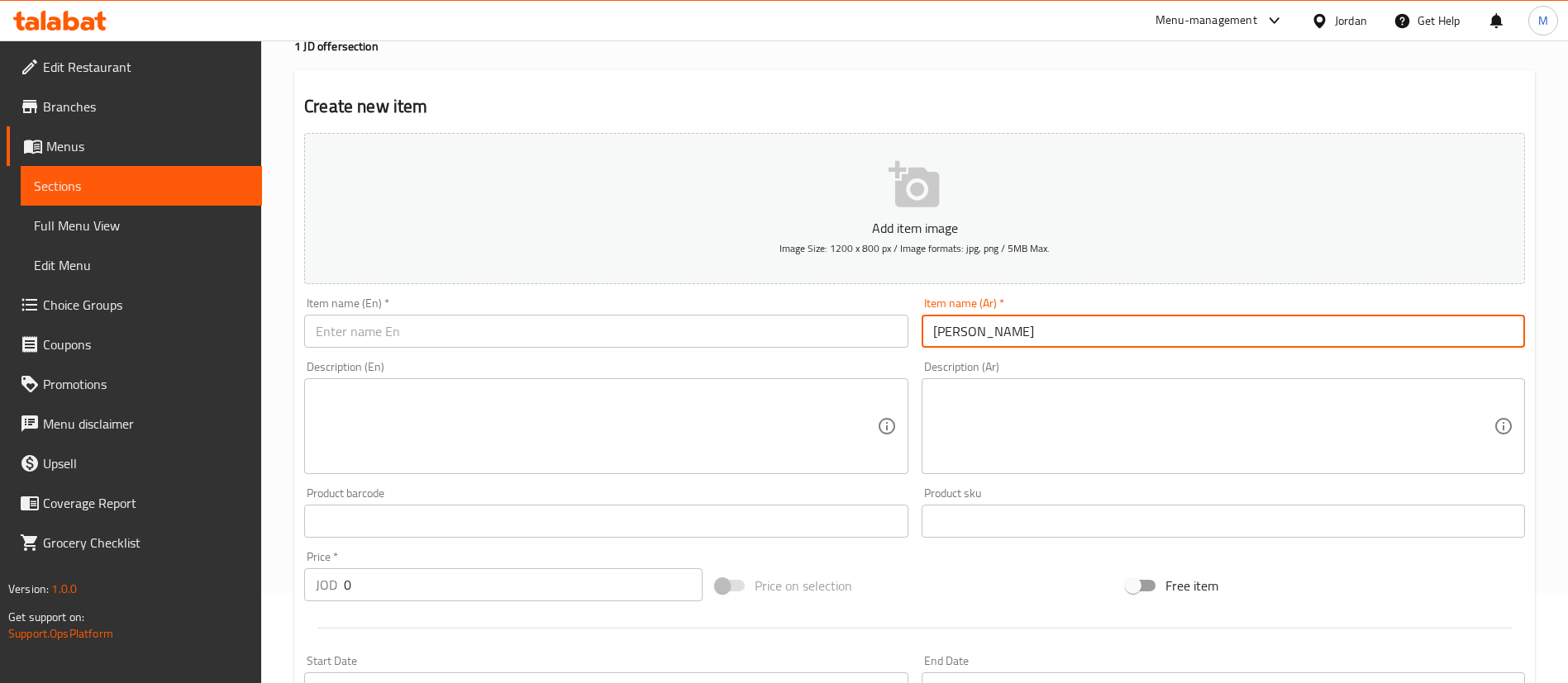
type input "[PERSON_NAME]"
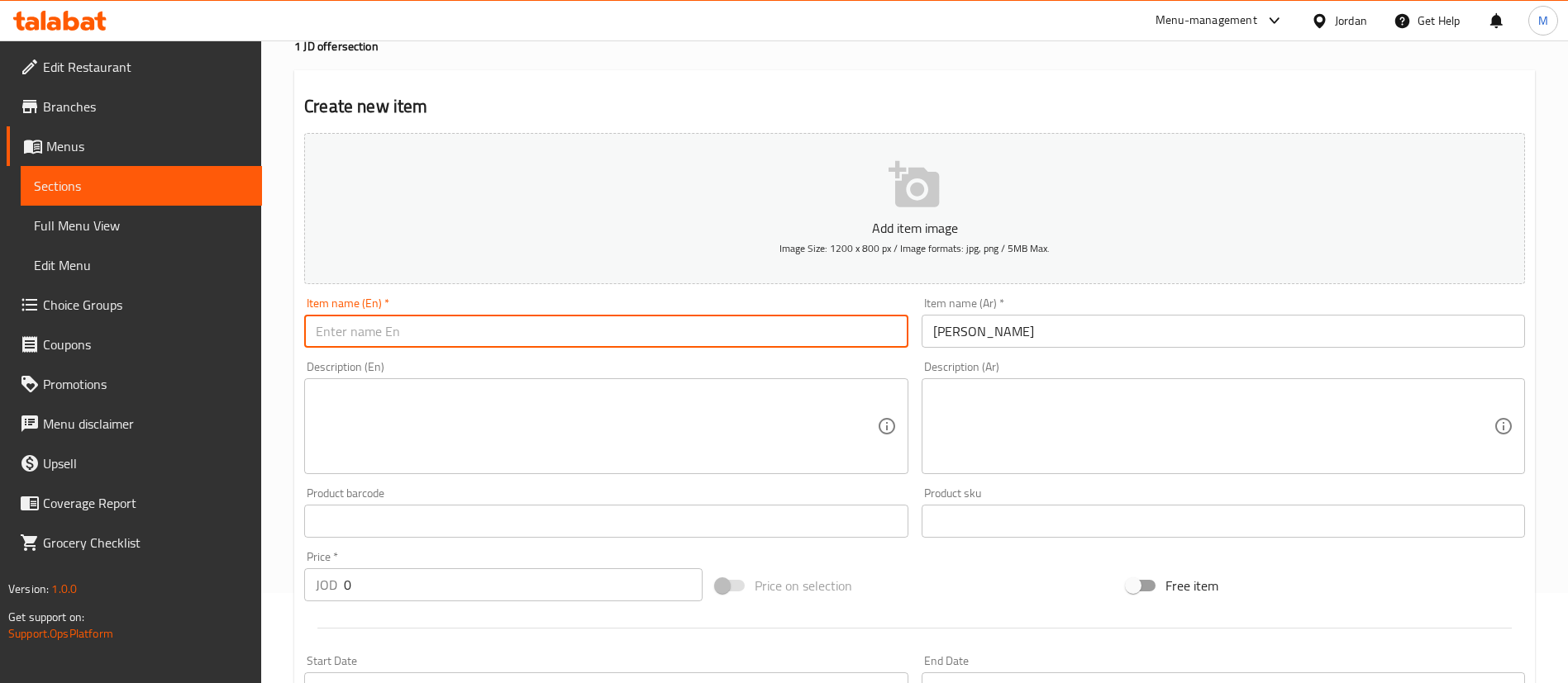
click at [721, 327] on input "text" at bounding box center [606, 332] width 603 height 33
type input "s"
type input "Lotus Molojito"
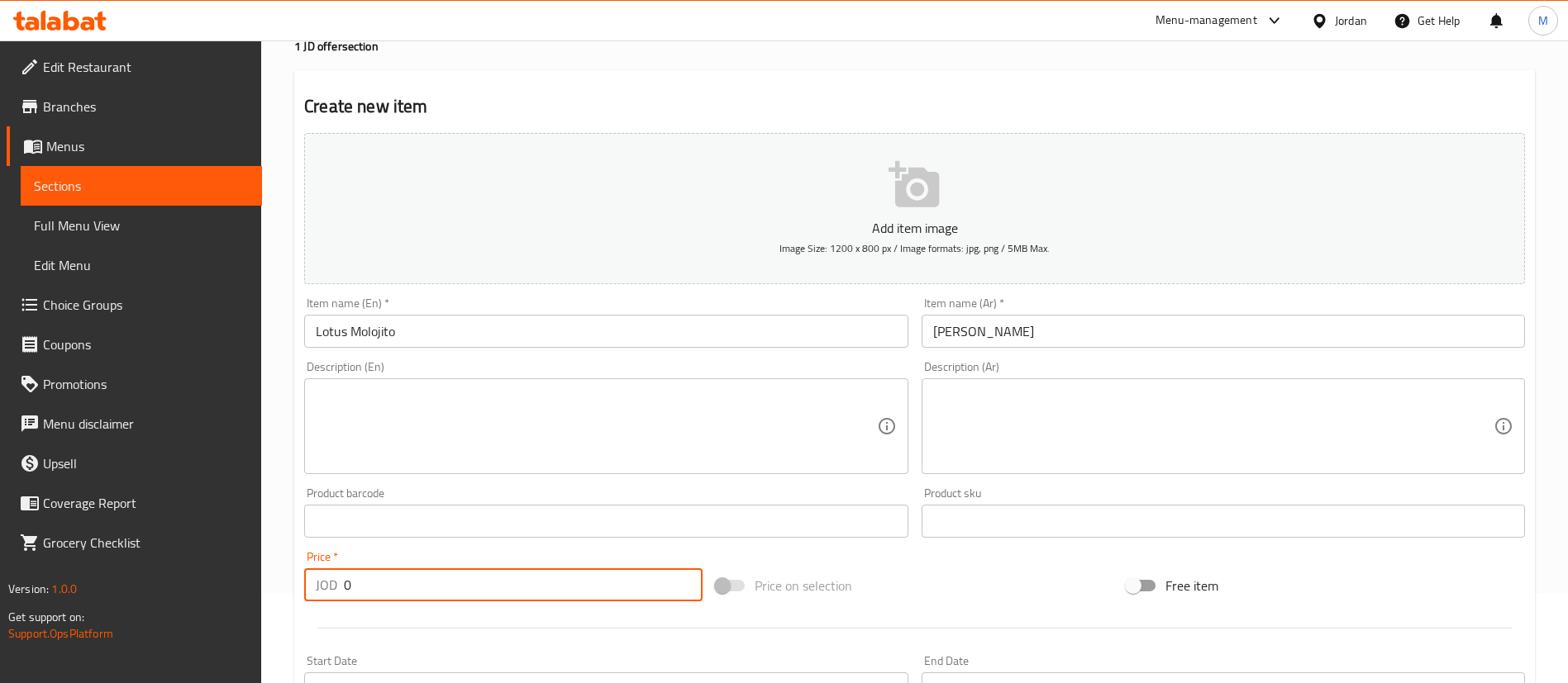
drag, startPoint x: 406, startPoint y: 588, endPoint x: 217, endPoint y: 588, distance: 189.0
click at [217, 588] on div "Edit Restaurant Branches Menus Sections Full Menu View Edit Menu Choice Groups …" at bounding box center [784, 513] width 1568 height 1127
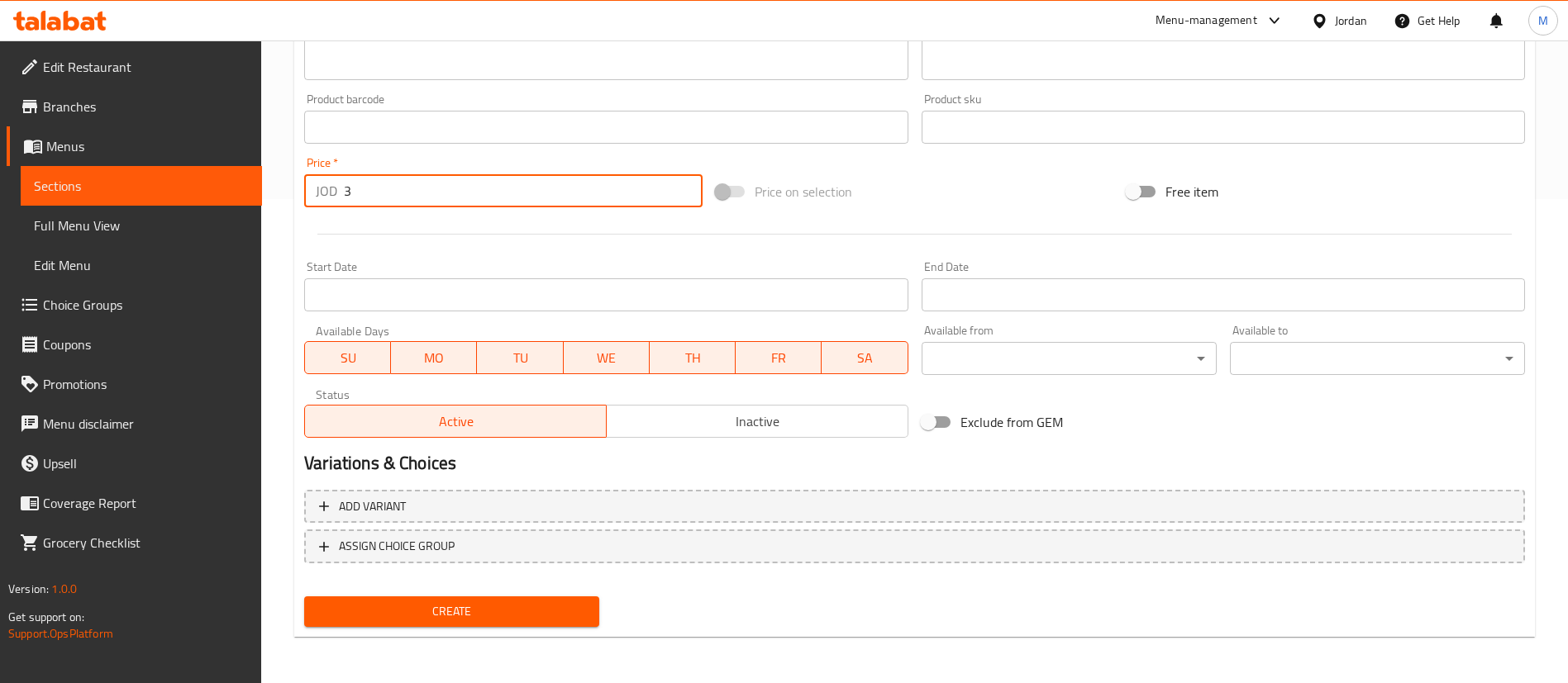
type input "3"
click at [529, 596] on button "Create" at bounding box center [452, 611] width 295 height 31
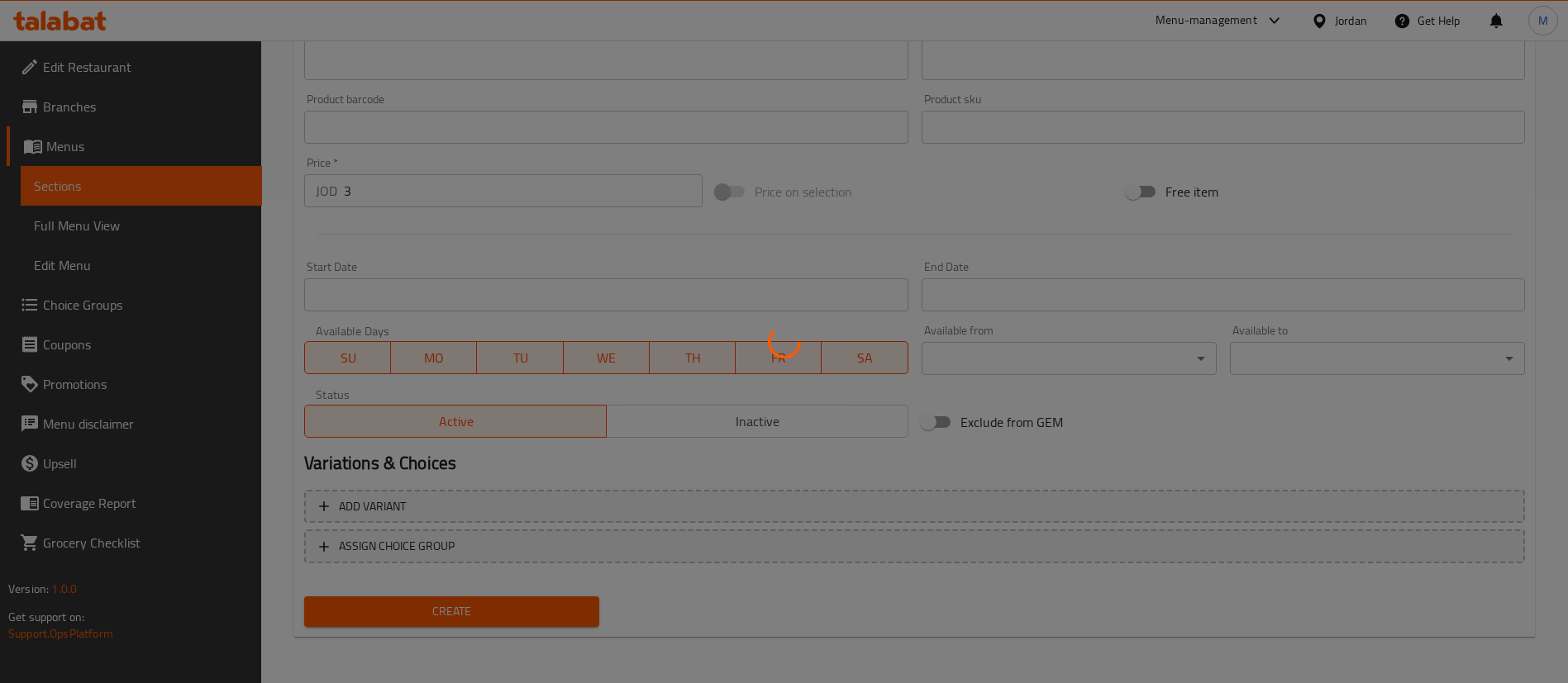
type input "0"
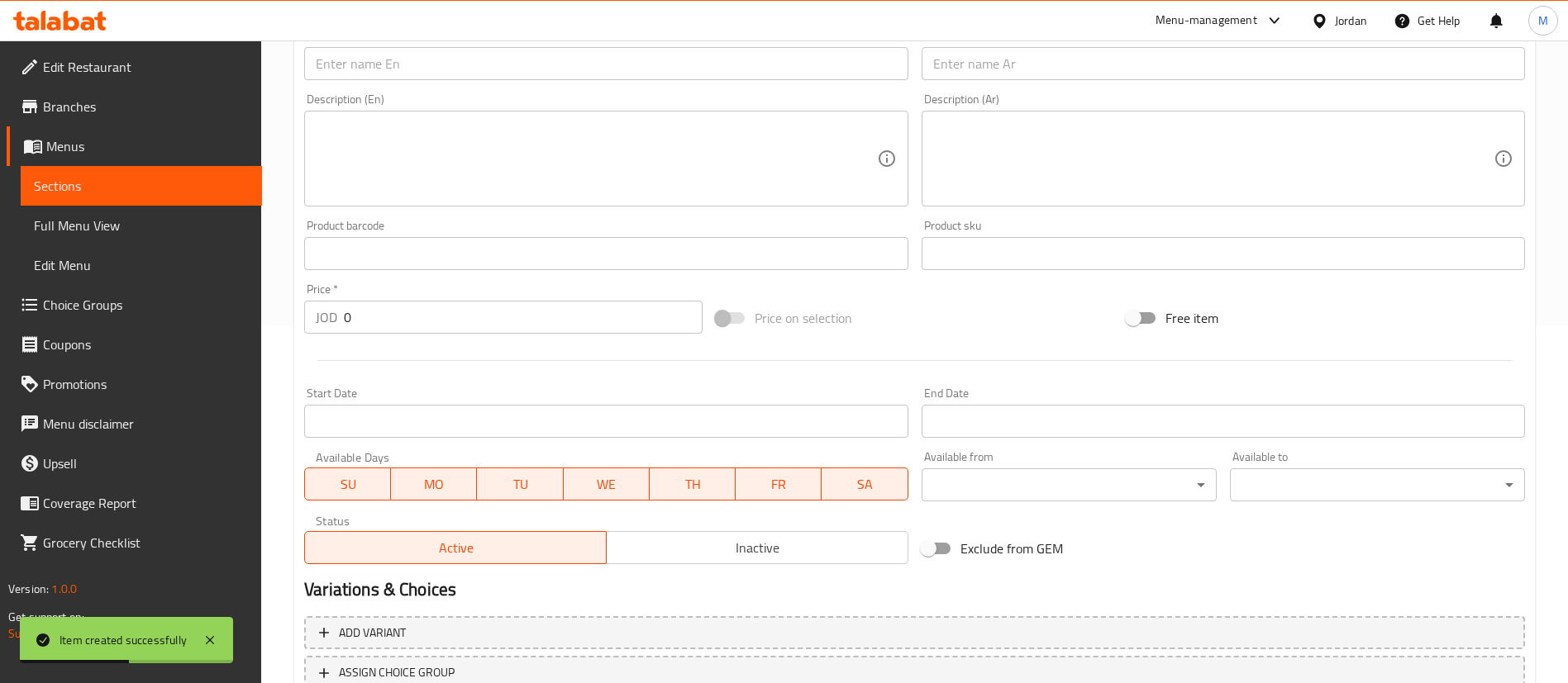
scroll to position [348, 0]
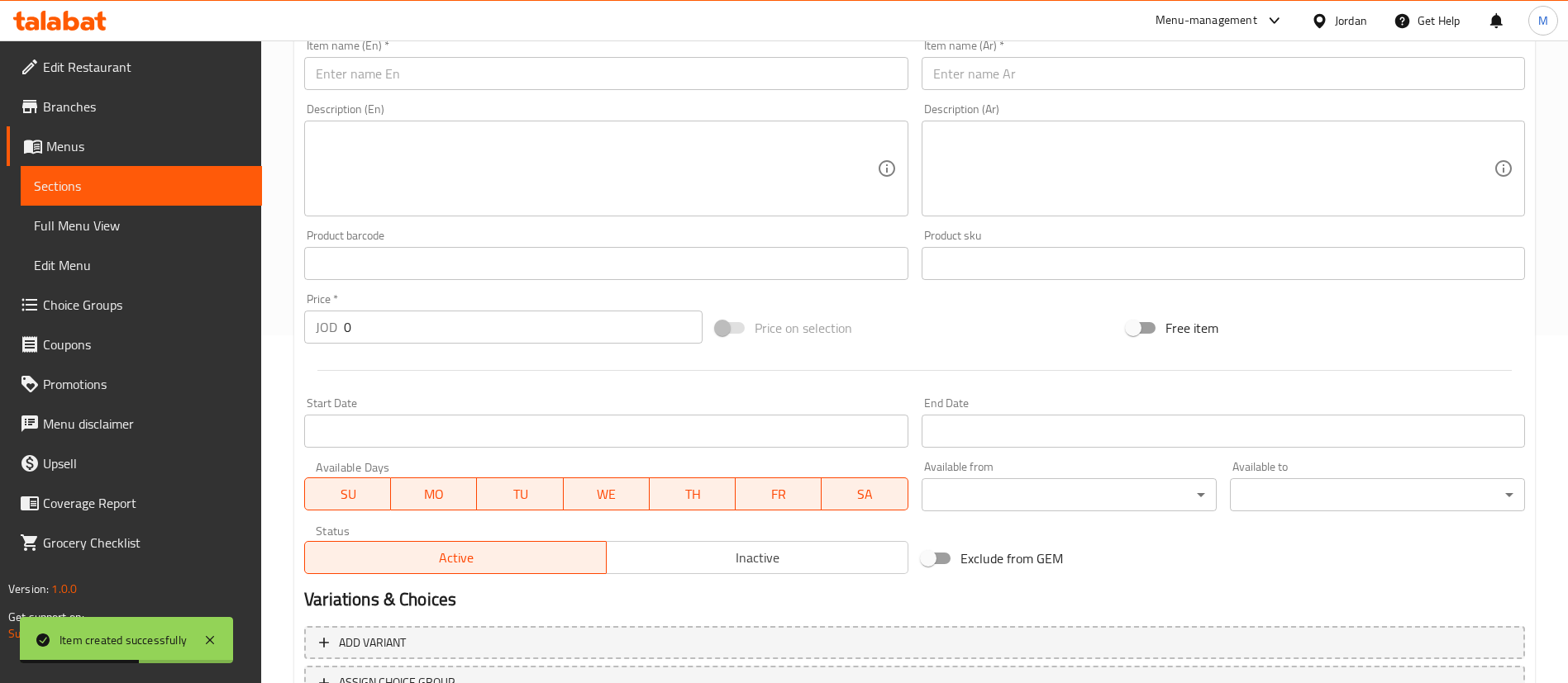
click at [1029, 66] on input "text" at bounding box center [1223, 73] width 603 height 33
paste input "قشطوطة بستاشيو"
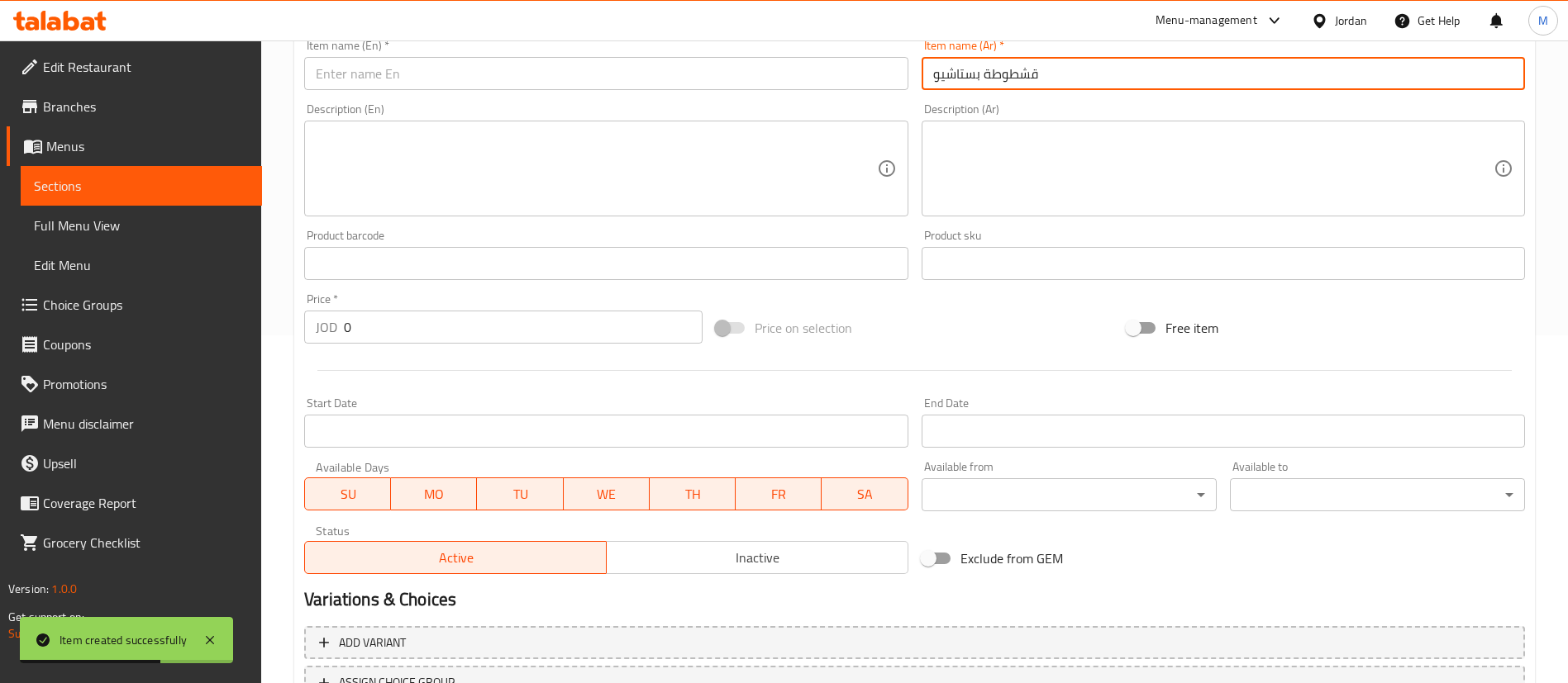
type input "قشطوطة بستاشيو"
click at [771, 73] on input "text" at bounding box center [606, 73] width 603 height 33
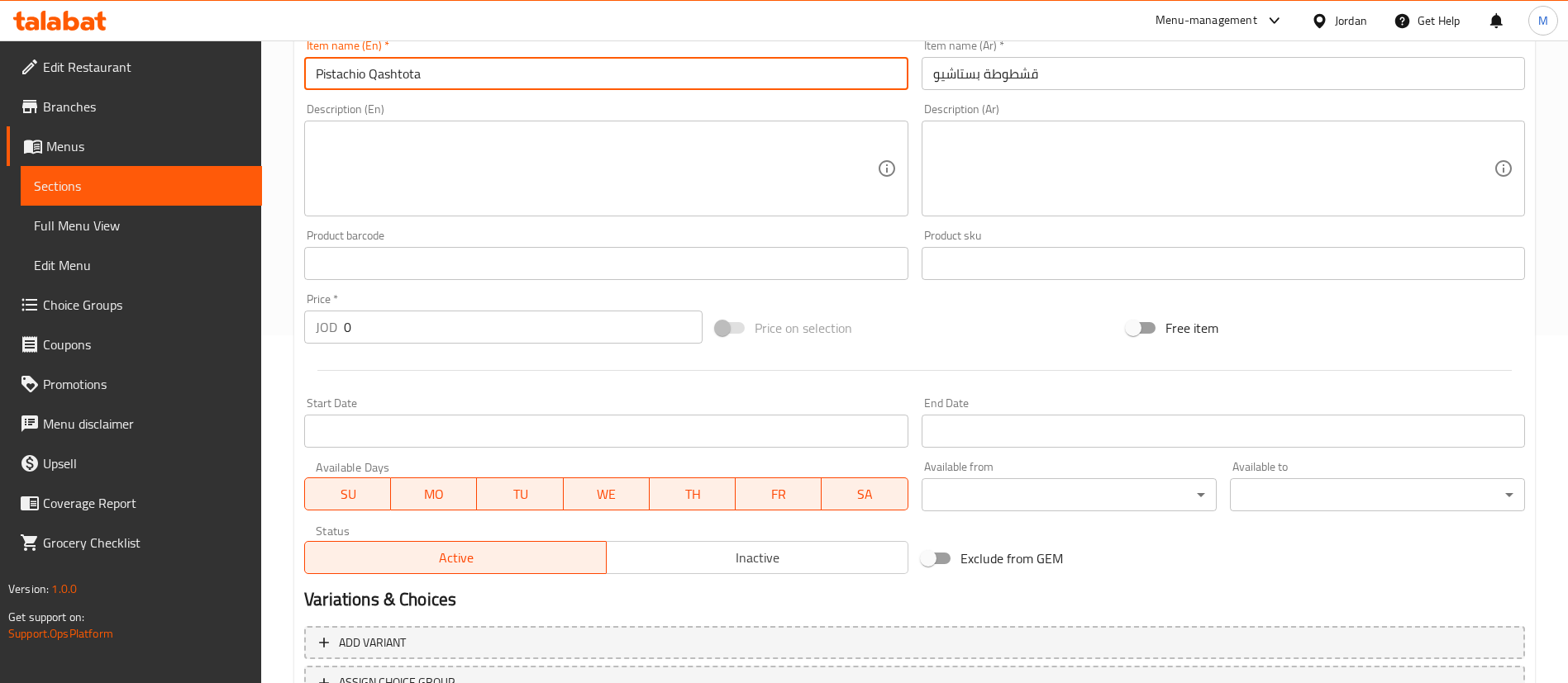
scroll to position [484, 0]
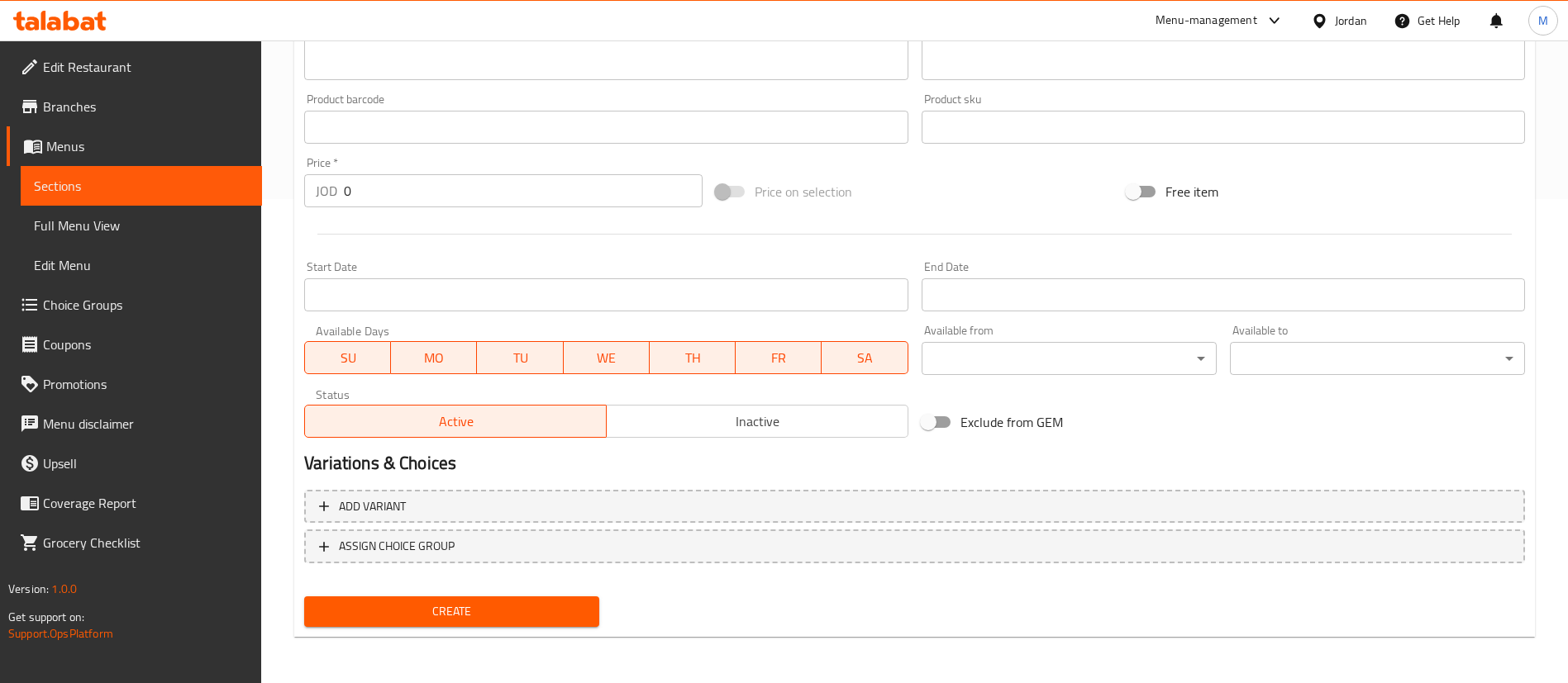
type input "Pistachio Qashtota"
drag, startPoint x: 430, startPoint y: 186, endPoint x: 309, endPoint y: 221, distance: 126.0
click at [309, 221] on div "Add item image Image Size: 1200 x 800 px / Image formats: jpg, png / 5MB Max. I…" at bounding box center [914, 88] width 1234 height 712
type input "3"
click at [549, 617] on span "Create" at bounding box center [452, 611] width 268 height 21
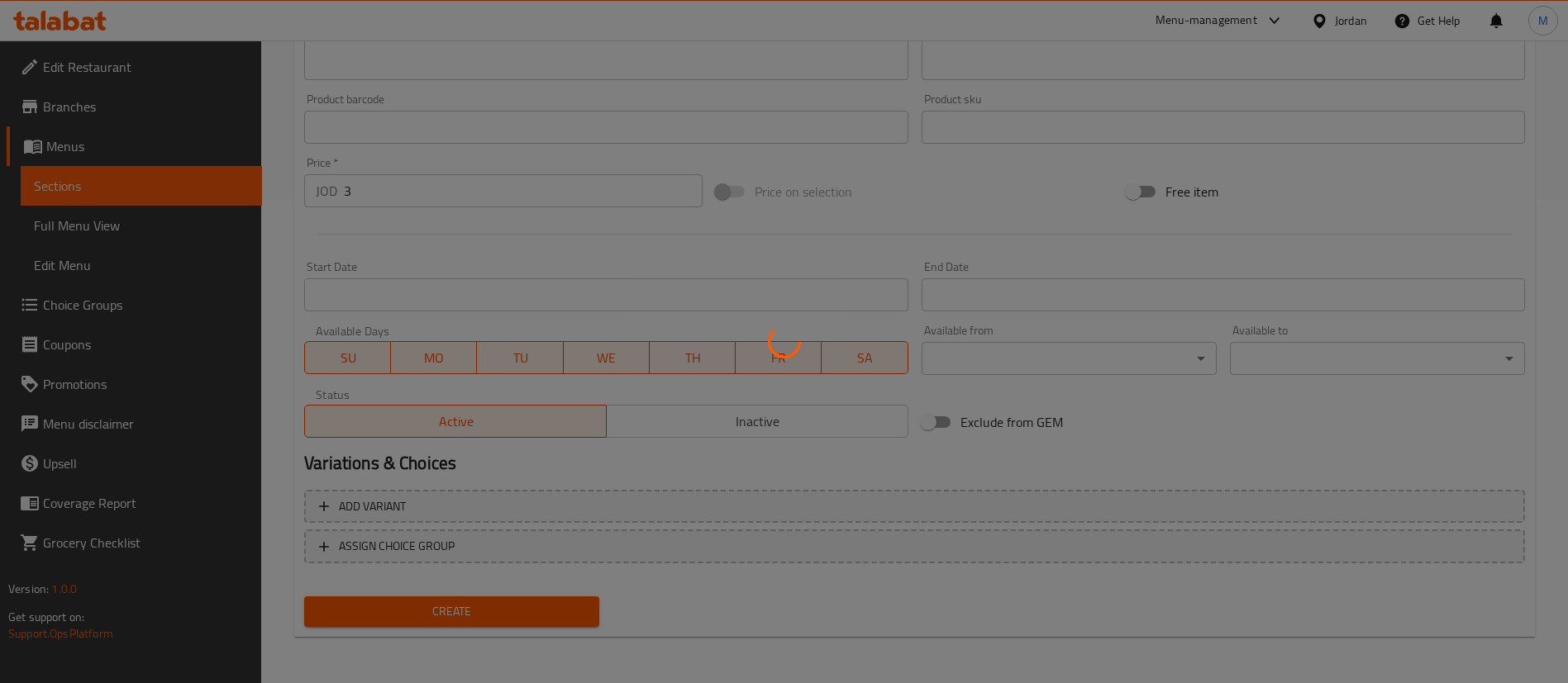
type input "0"
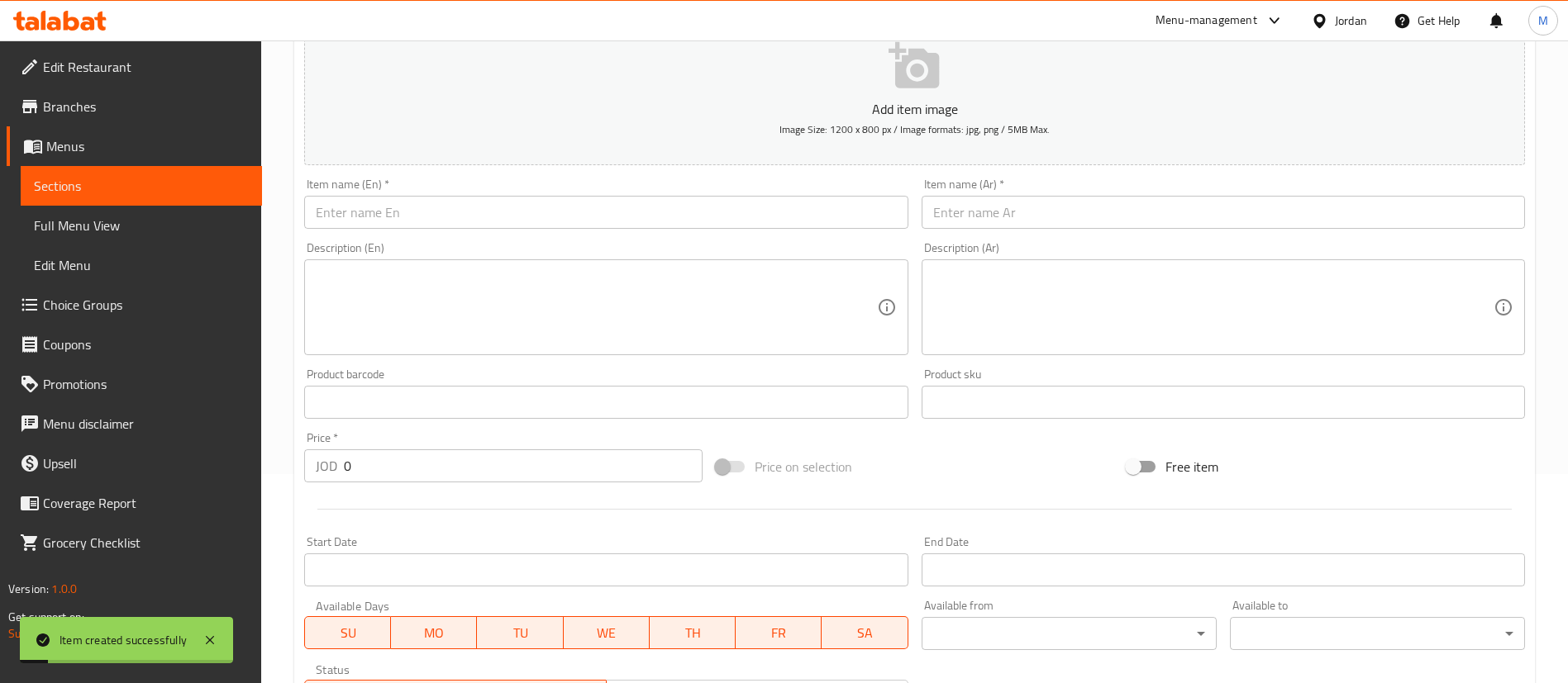
scroll to position [206, 0]
click at [1116, 212] on input "text" at bounding box center [1223, 216] width 603 height 33
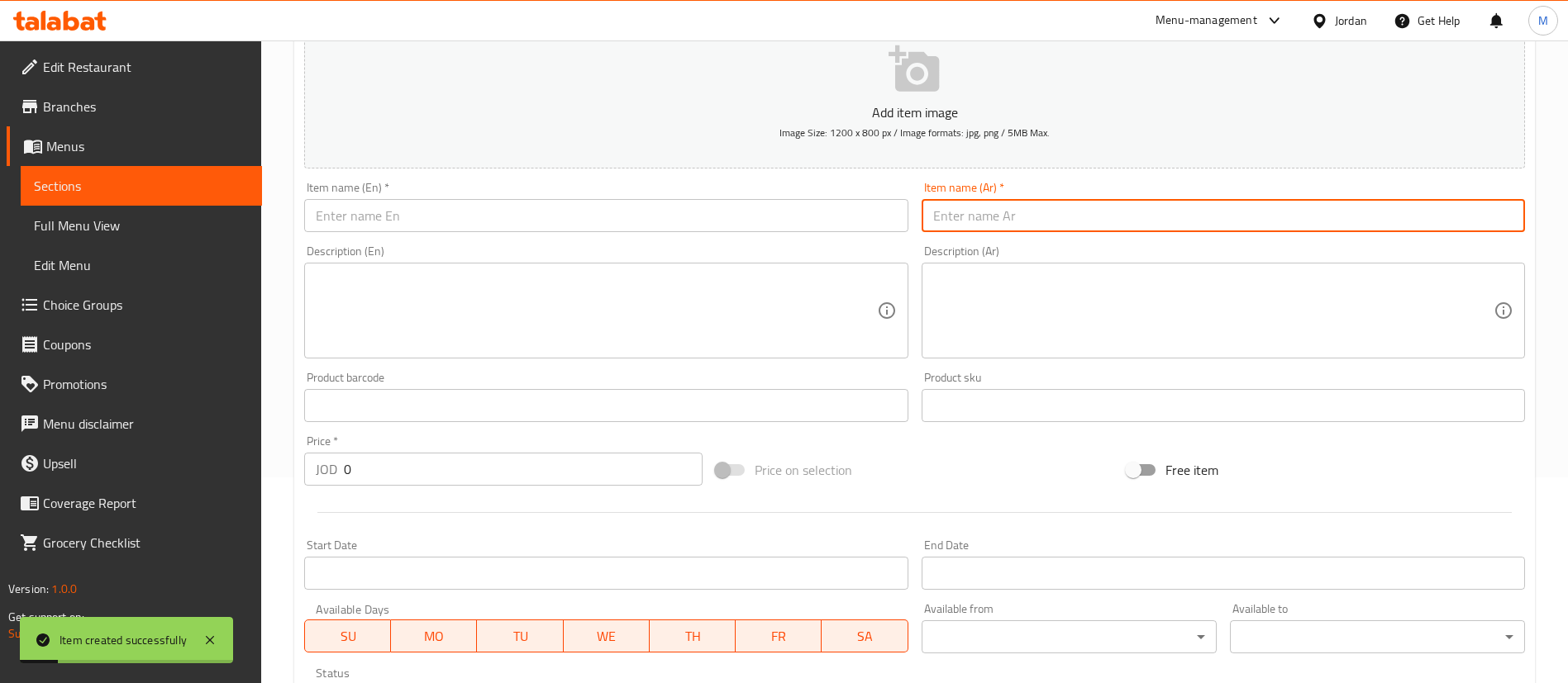
paste input "فتة كيندر"
type input "فتة كيندر"
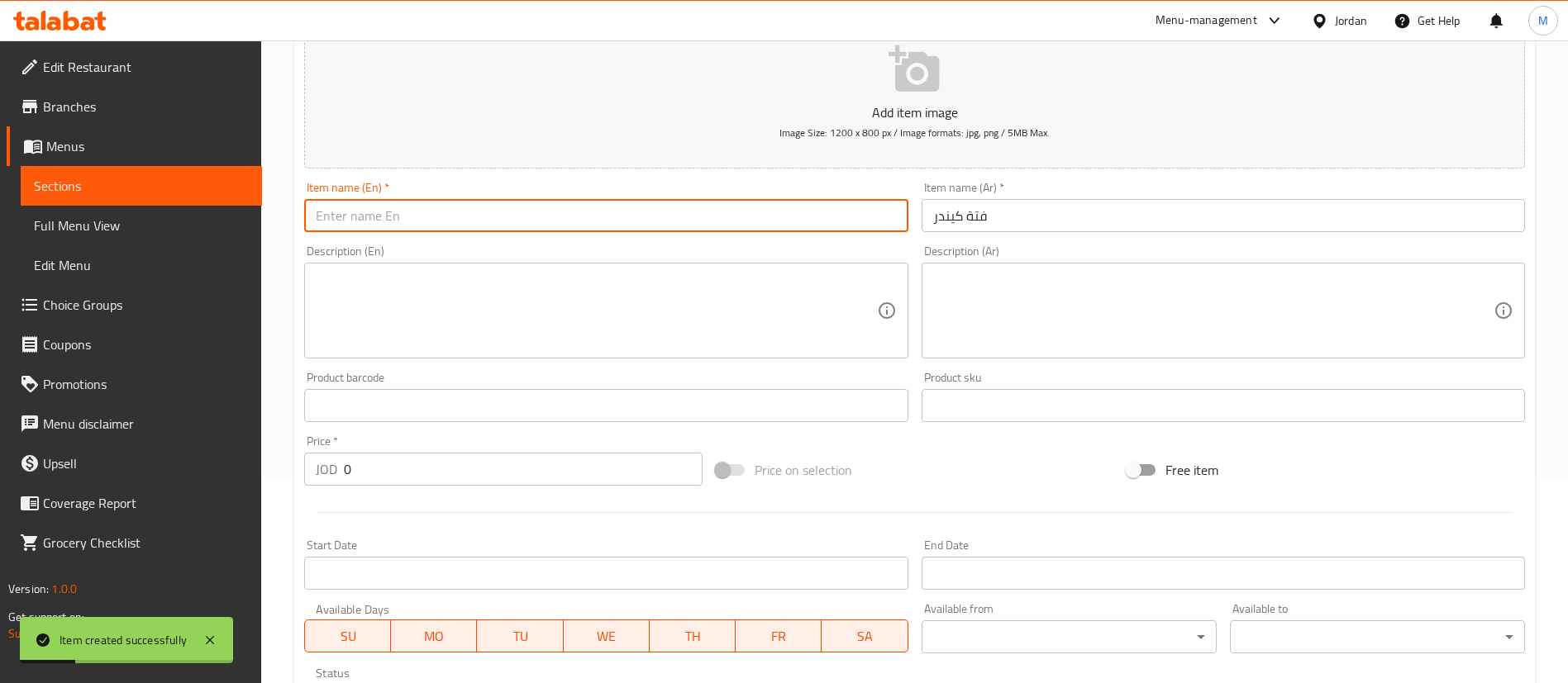
click at [772, 223] on input "text" at bounding box center [606, 216] width 603 height 33
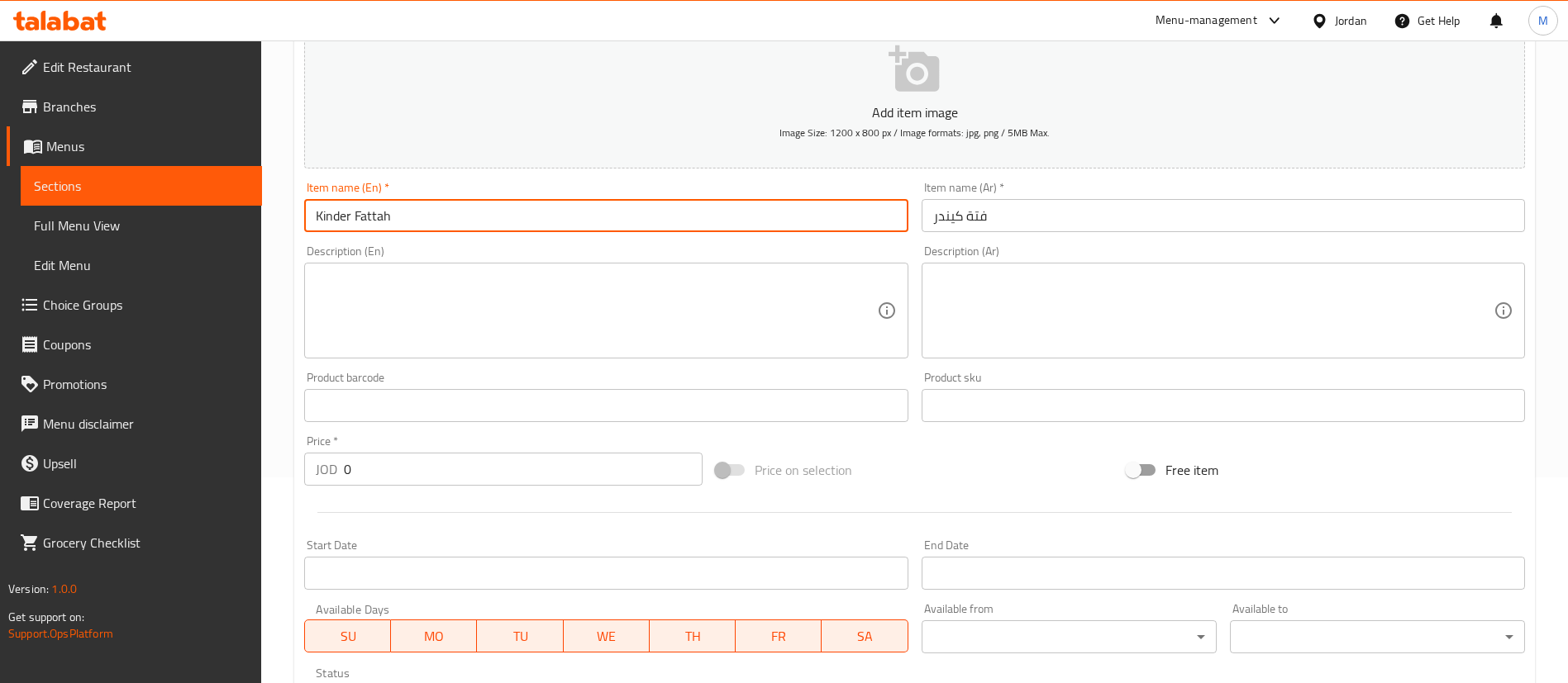
type input "Kinder Fattah"
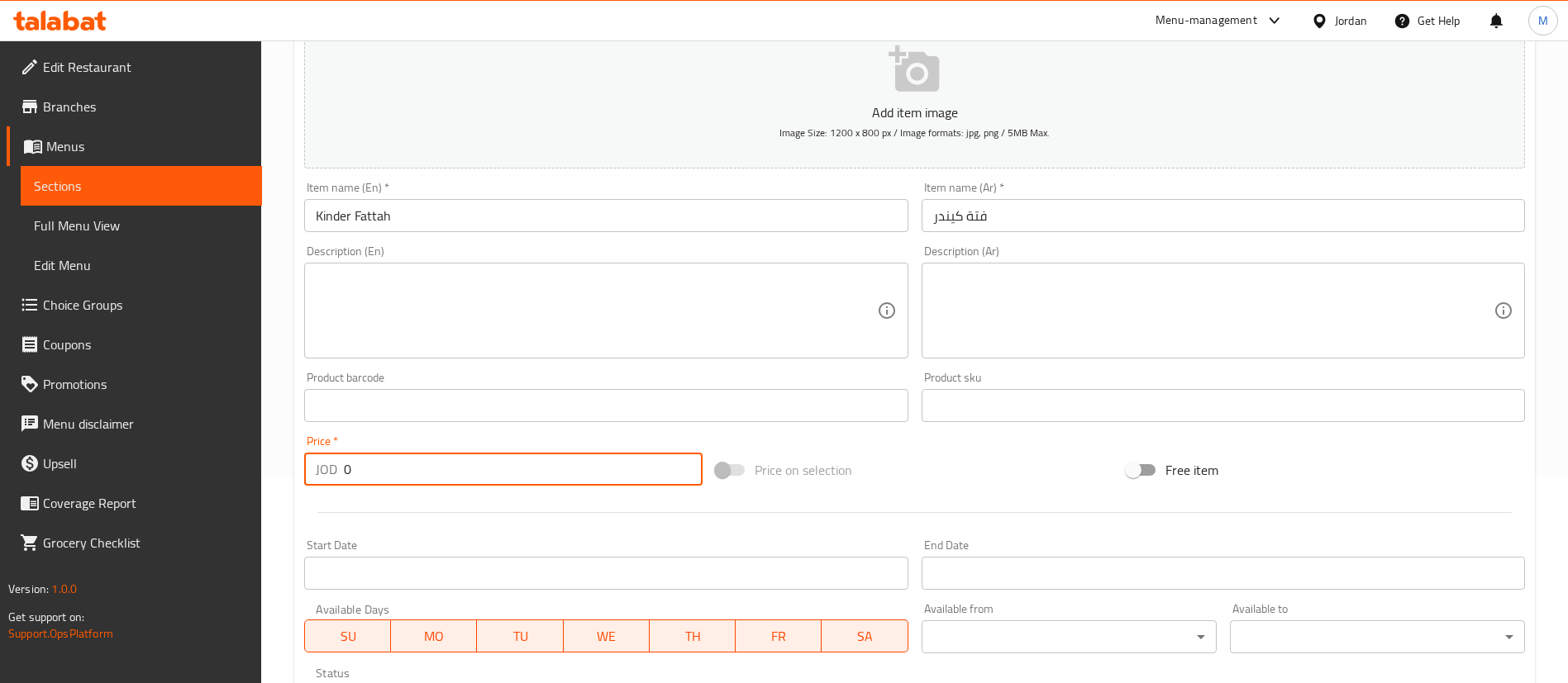
drag, startPoint x: 442, startPoint y: 466, endPoint x: 207, endPoint y: 465, distance: 235.0
click at [209, 466] on div "Edit Restaurant Branches Menus Sections Full Menu View Edit Menu Choice Groups …" at bounding box center [784, 398] width 1568 height 1127
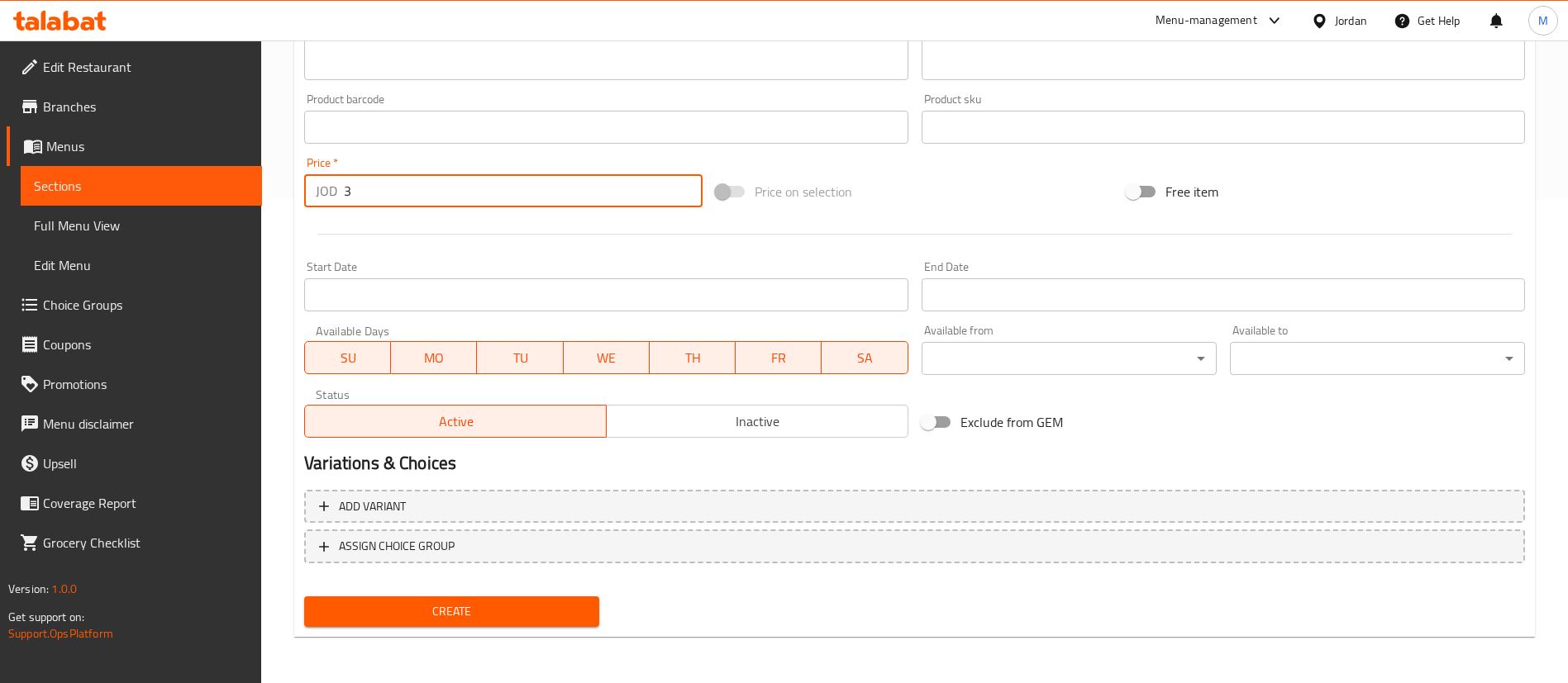
type input "3"
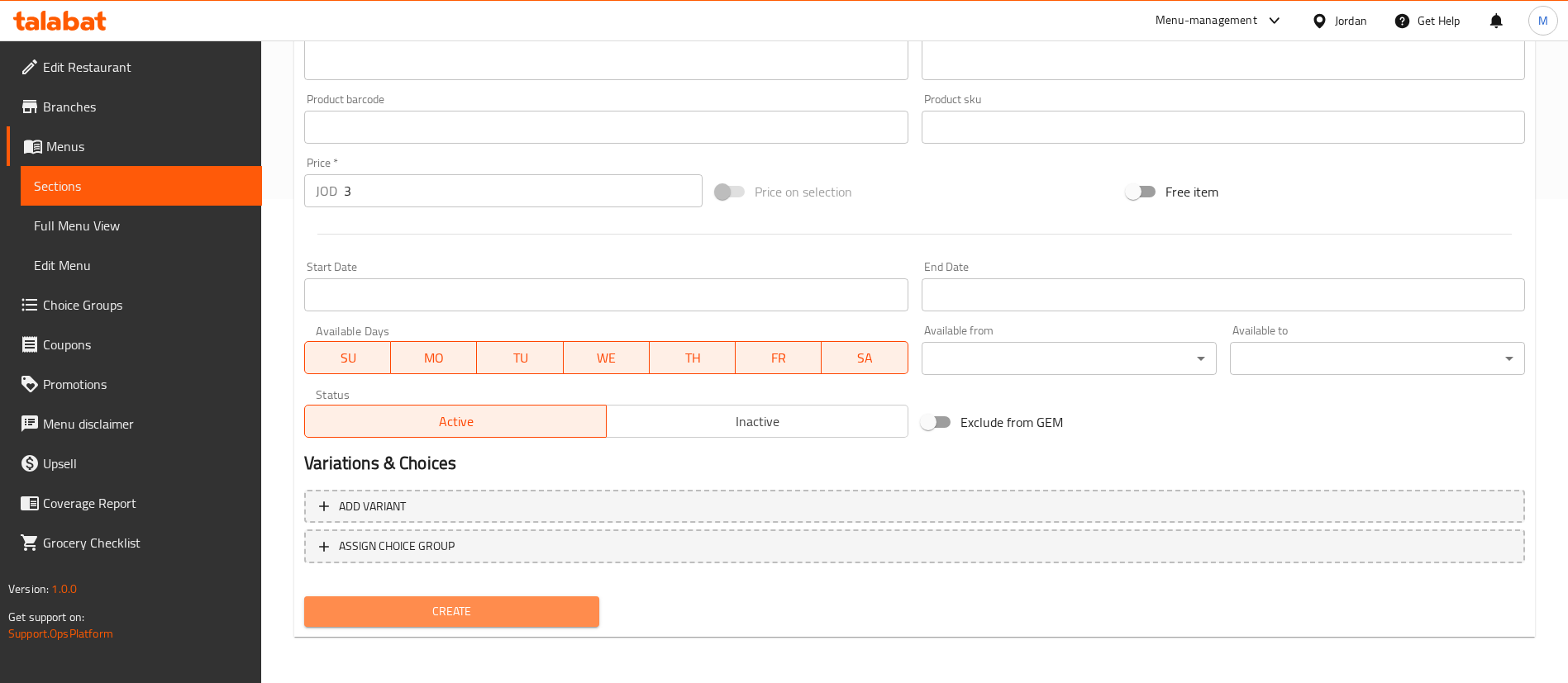
click at [532, 604] on span "Create" at bounding box center [452, 611] width 268 height 21
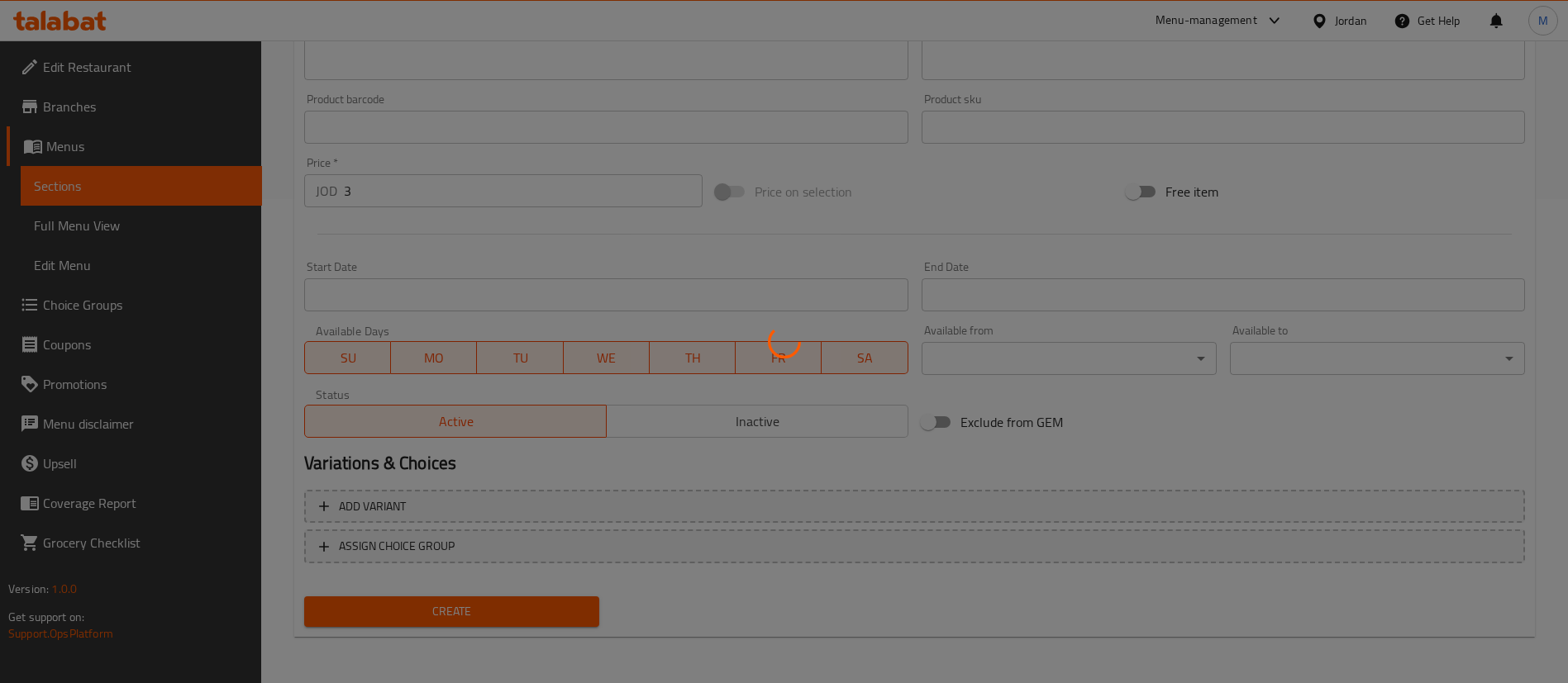
type input "0"
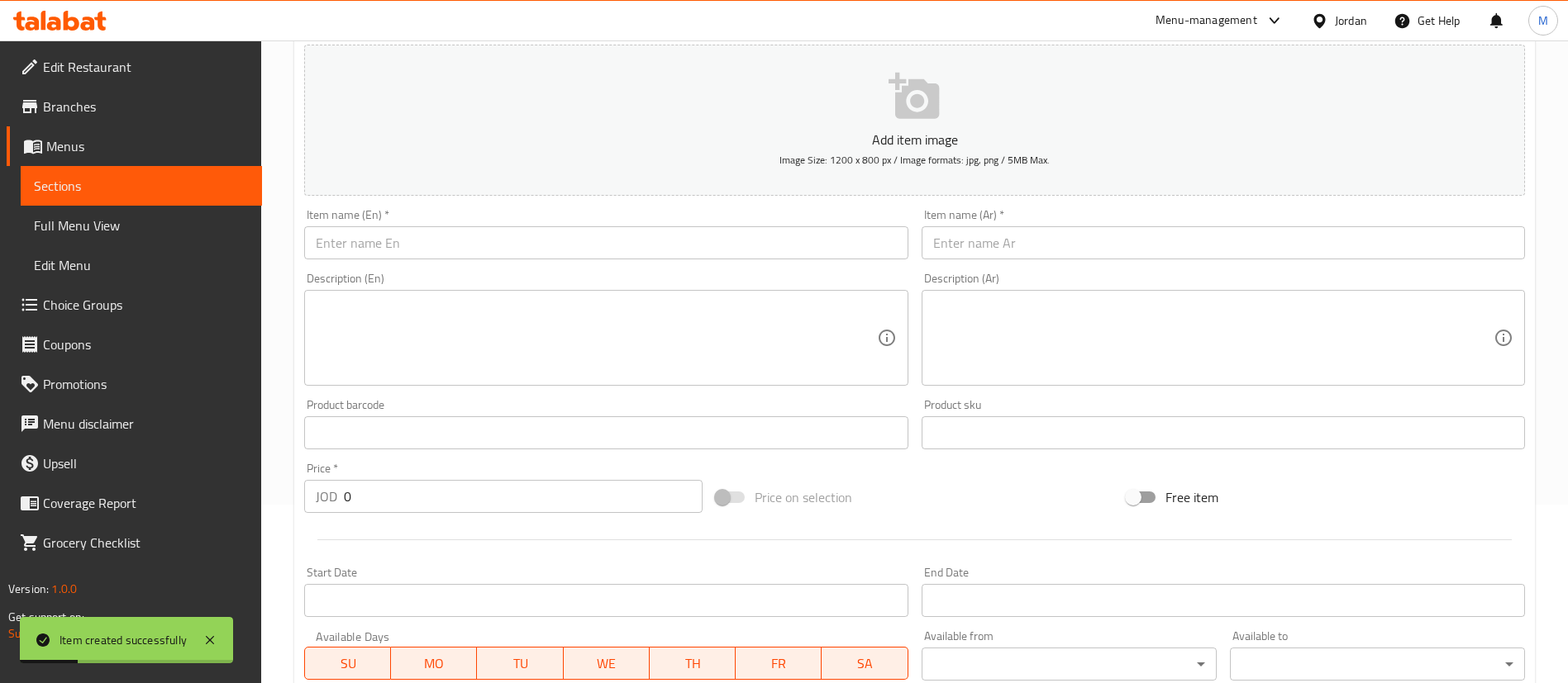
scroll to position [177, 0]
click at [998, 237] on input "text" at bounding box center [1223, 245] width 603 height 33
paste input "قشطوطة مانجا"
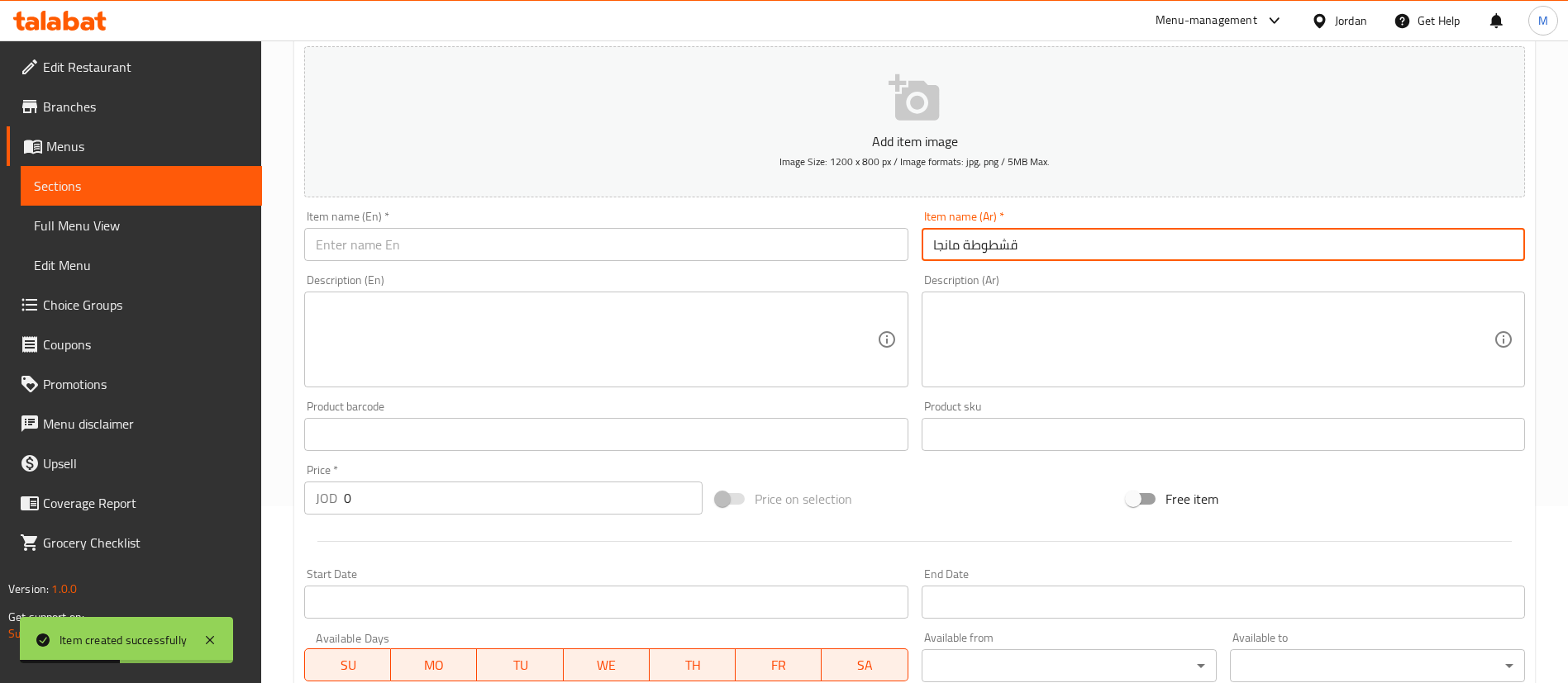
type input "قشطوطة مانجا"
click at [677, 248] on input "text" at bounding box center [606, 245] width 603 height 33
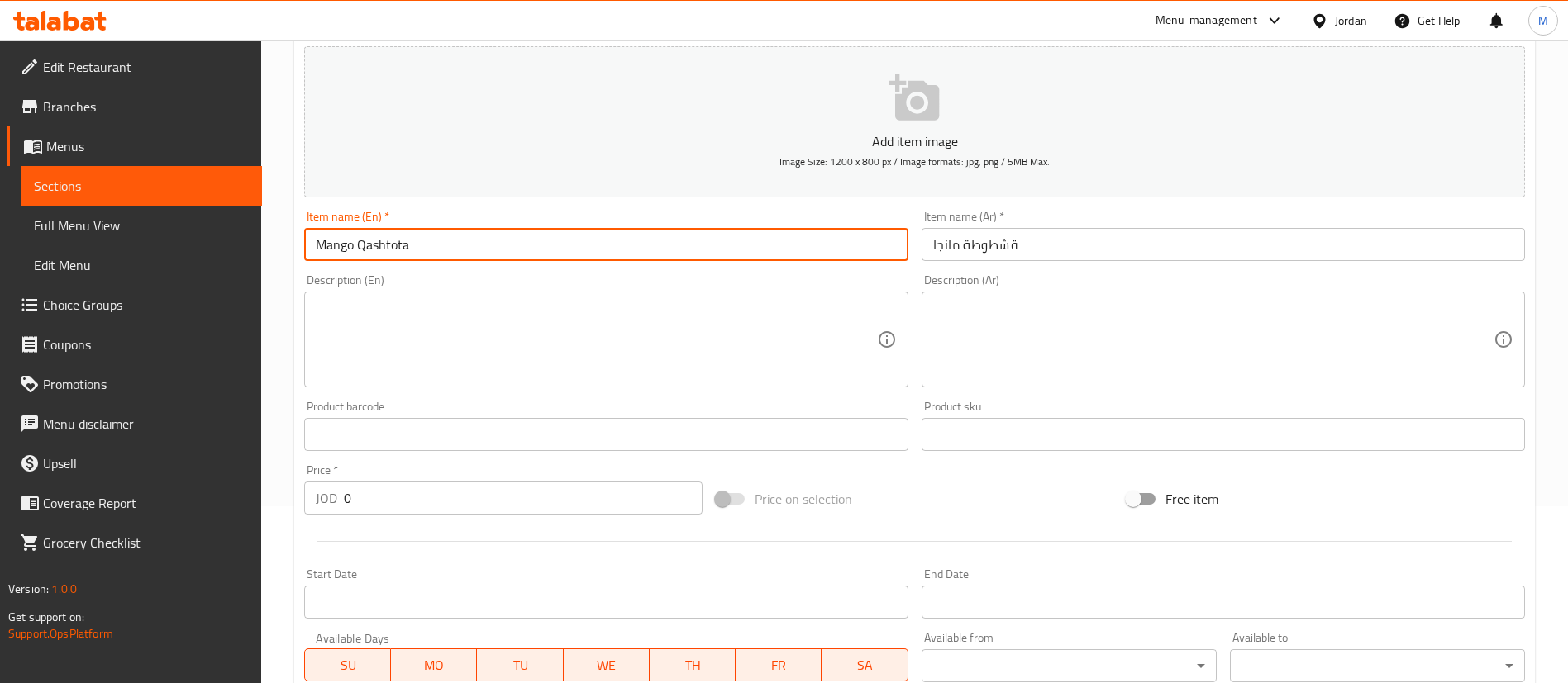
type input "Mango Qashtota"
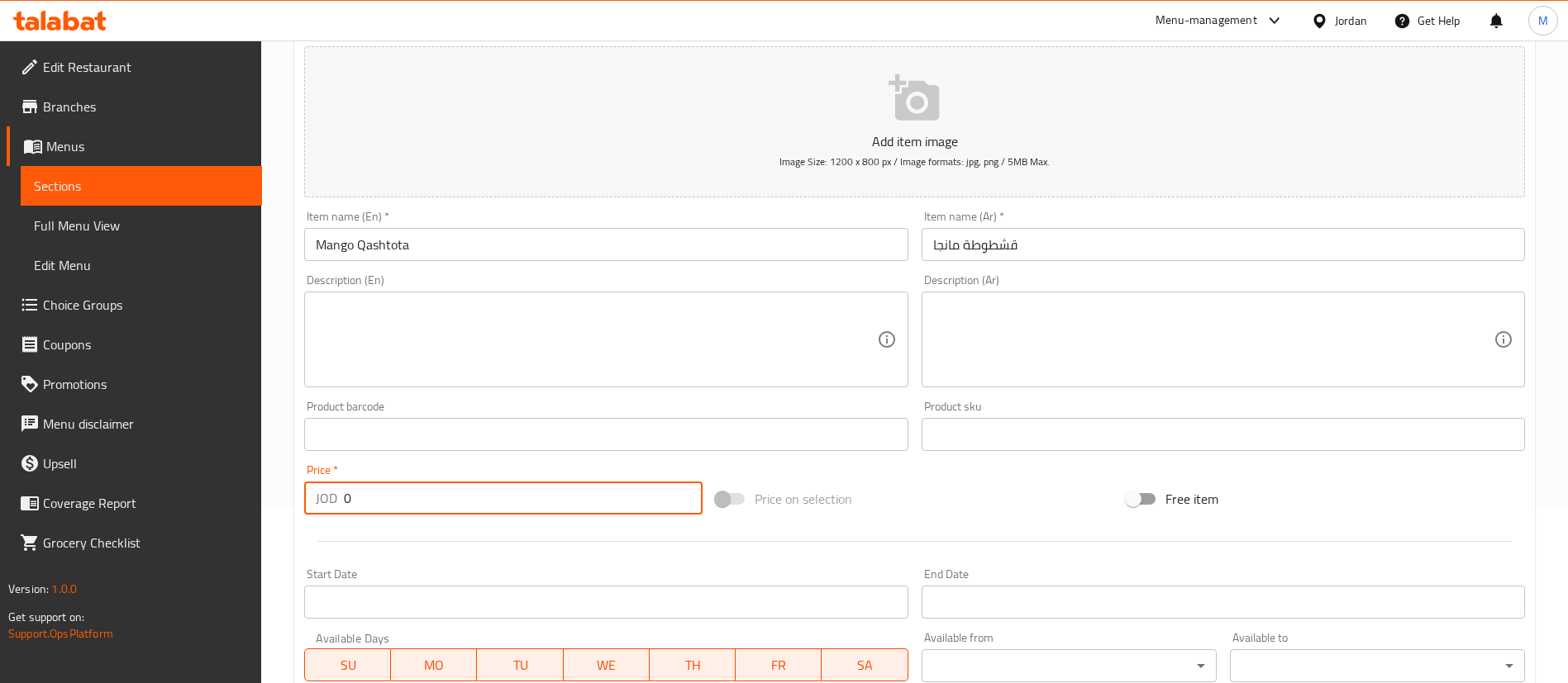
drag, startPoint x: 464, startPoint y: 510, endPoint x: 264, endPoint y: 514, distance: 200.0
click at [264, 514] on div "Home / Restaurants management / Menus / Sections / item / create 1 JD offer sec…" at bounding box center [914, 426] width 1306 height 1127
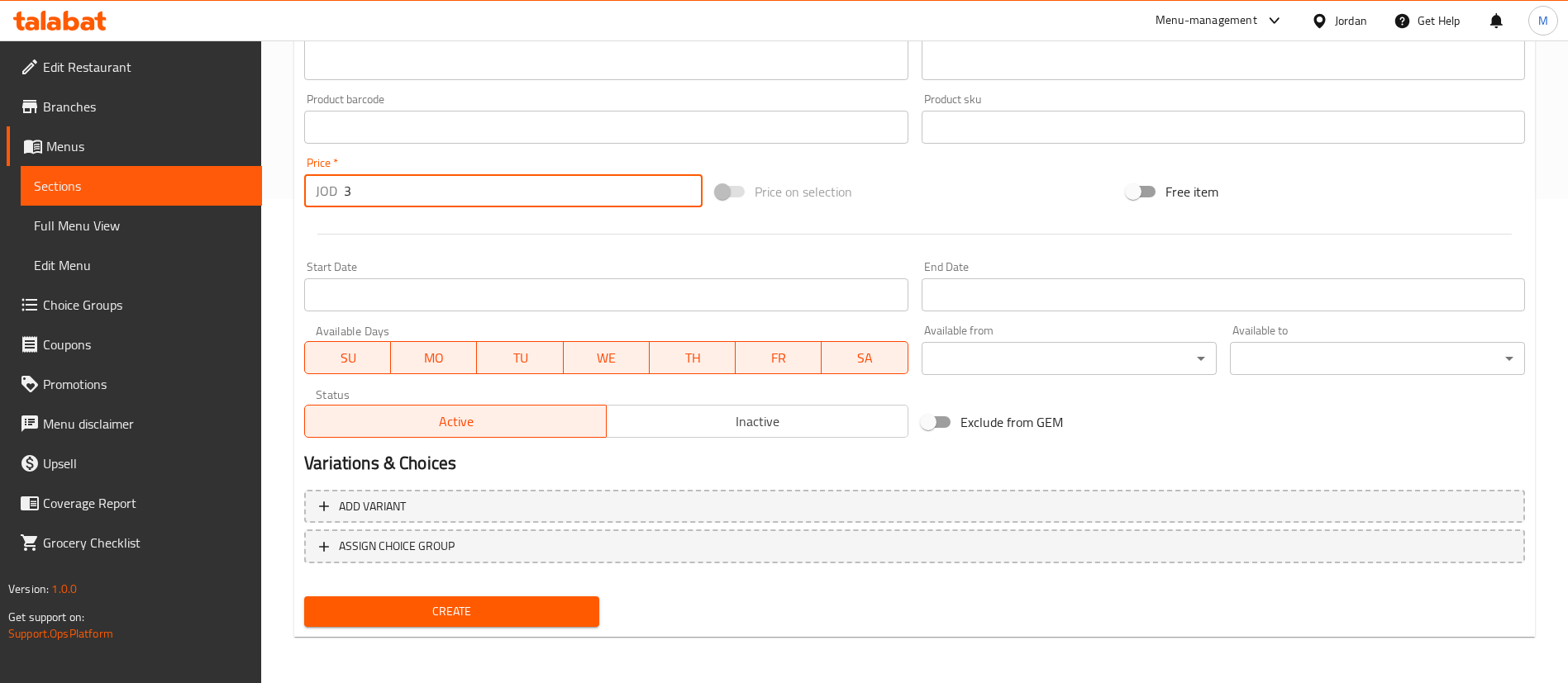
type input "3"
click at [539, 625] on button "Create" at bounding box center [452, 611] width 295 height 31
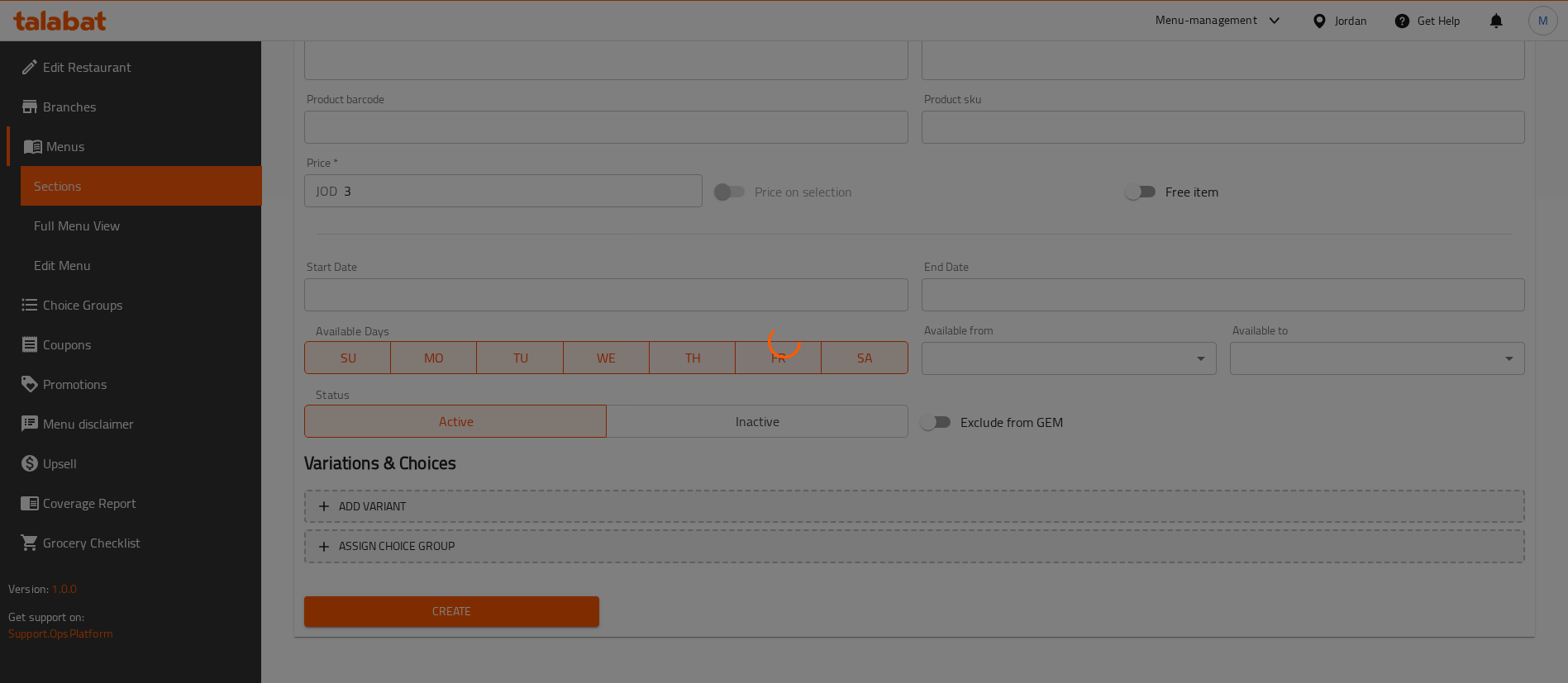
type input "0"
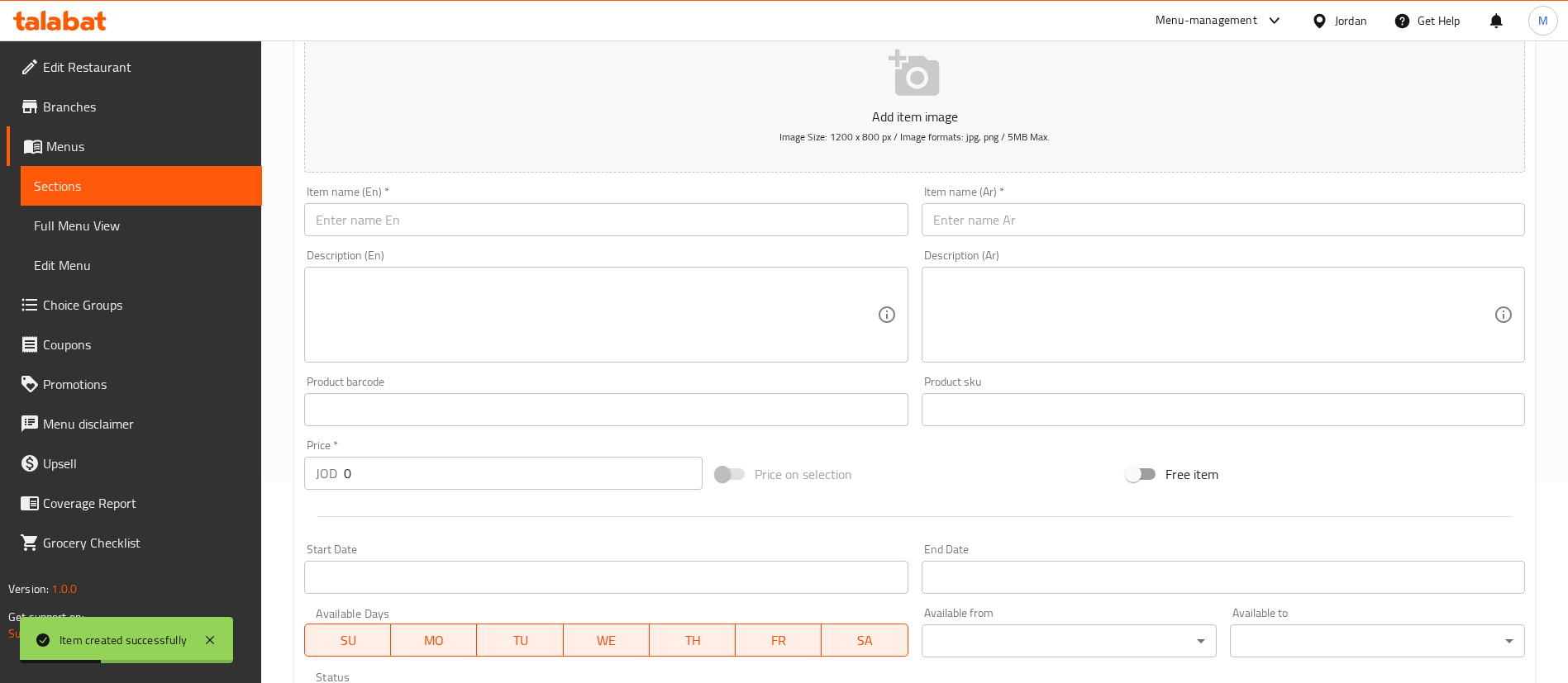
scroll to position [0, 0]
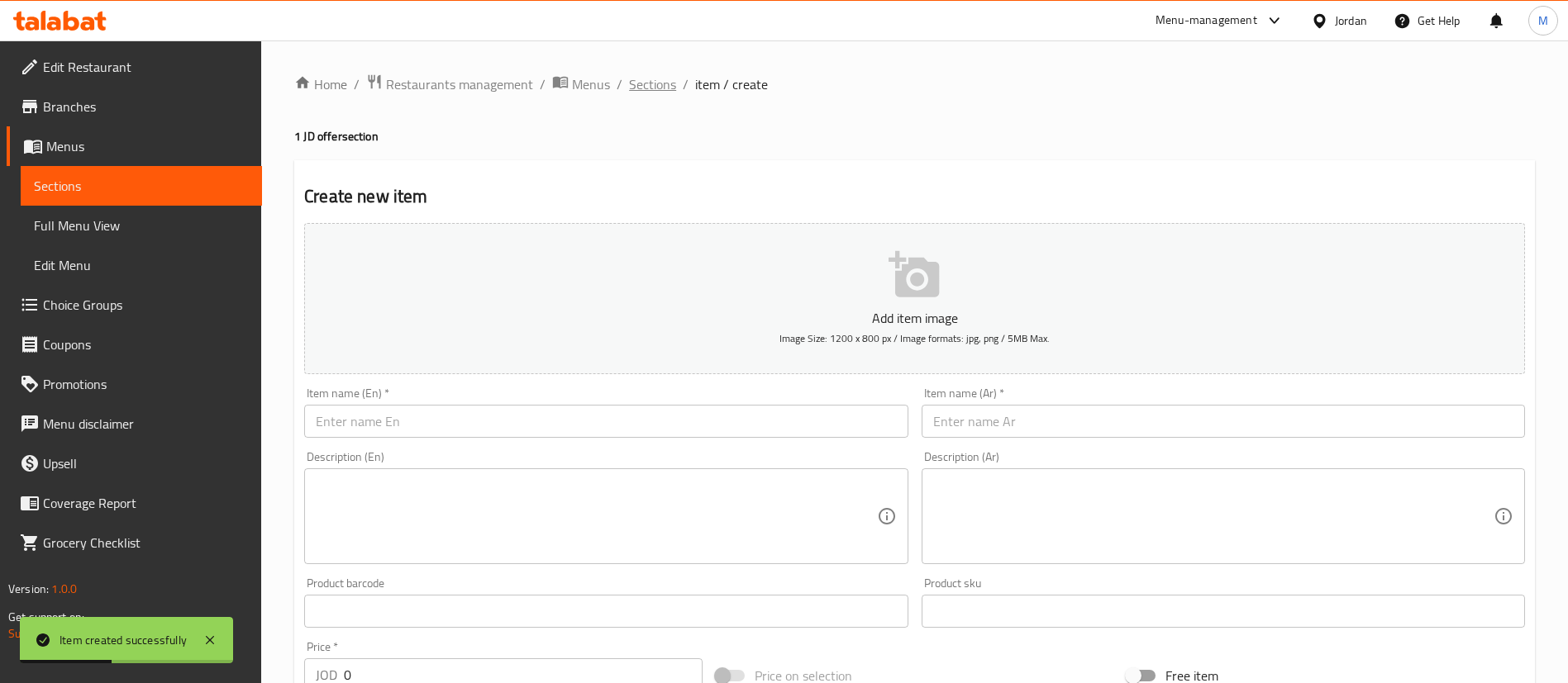
click at [647, 81] on span "Sections" at bounding box center [652, 84] width 47 height 20
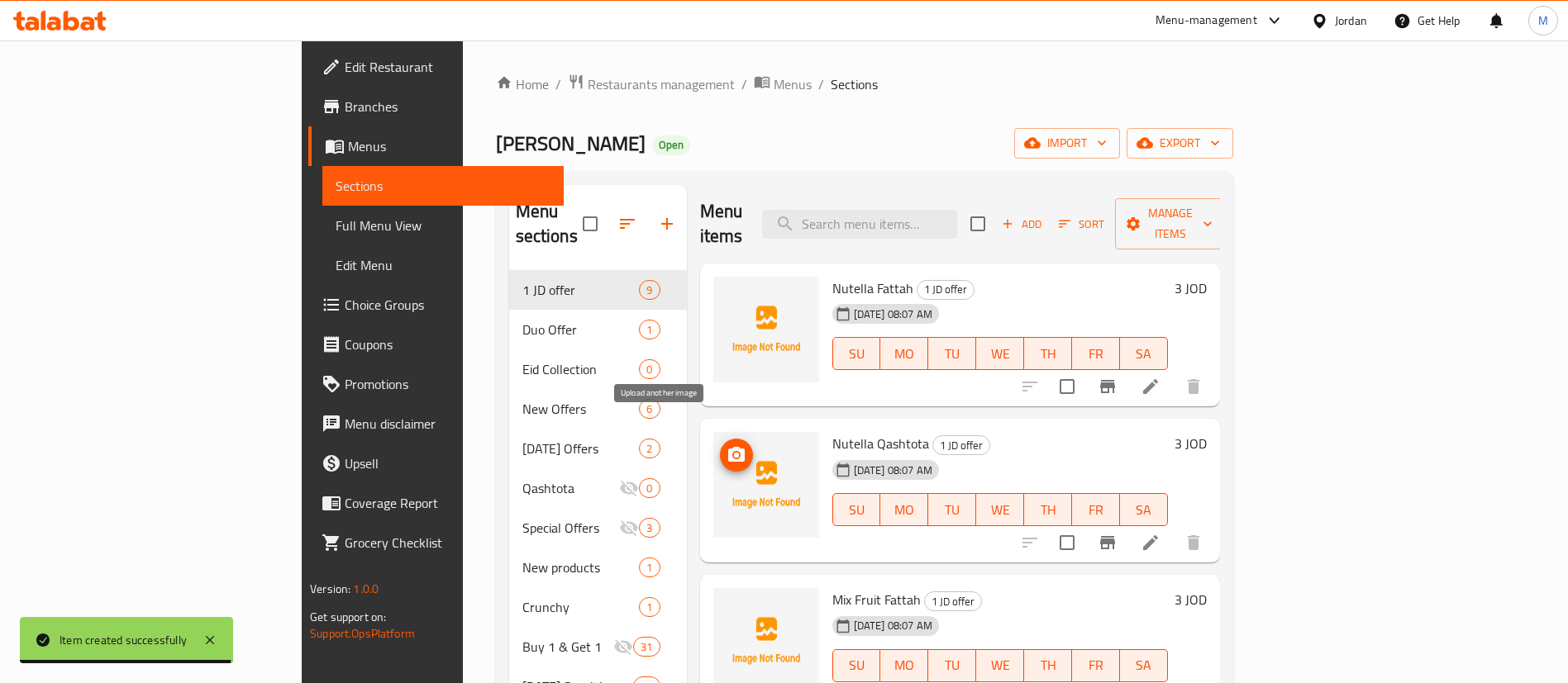
click at [728, 447] on icon "upload picture" at bounding box center [737, 455] width 17 height 15
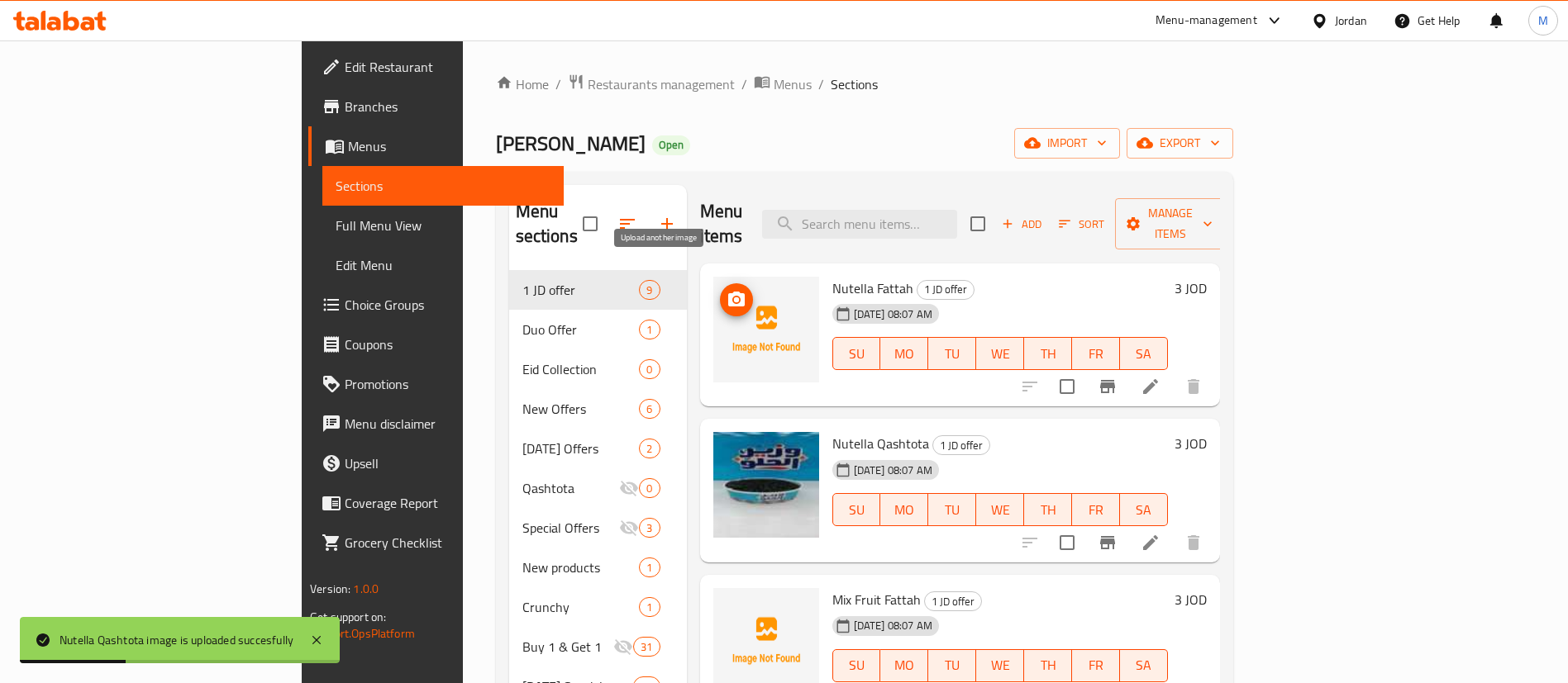
click at [727, 290] on icon "upload picture" at bounding box center [737, 300] width 20 height 20
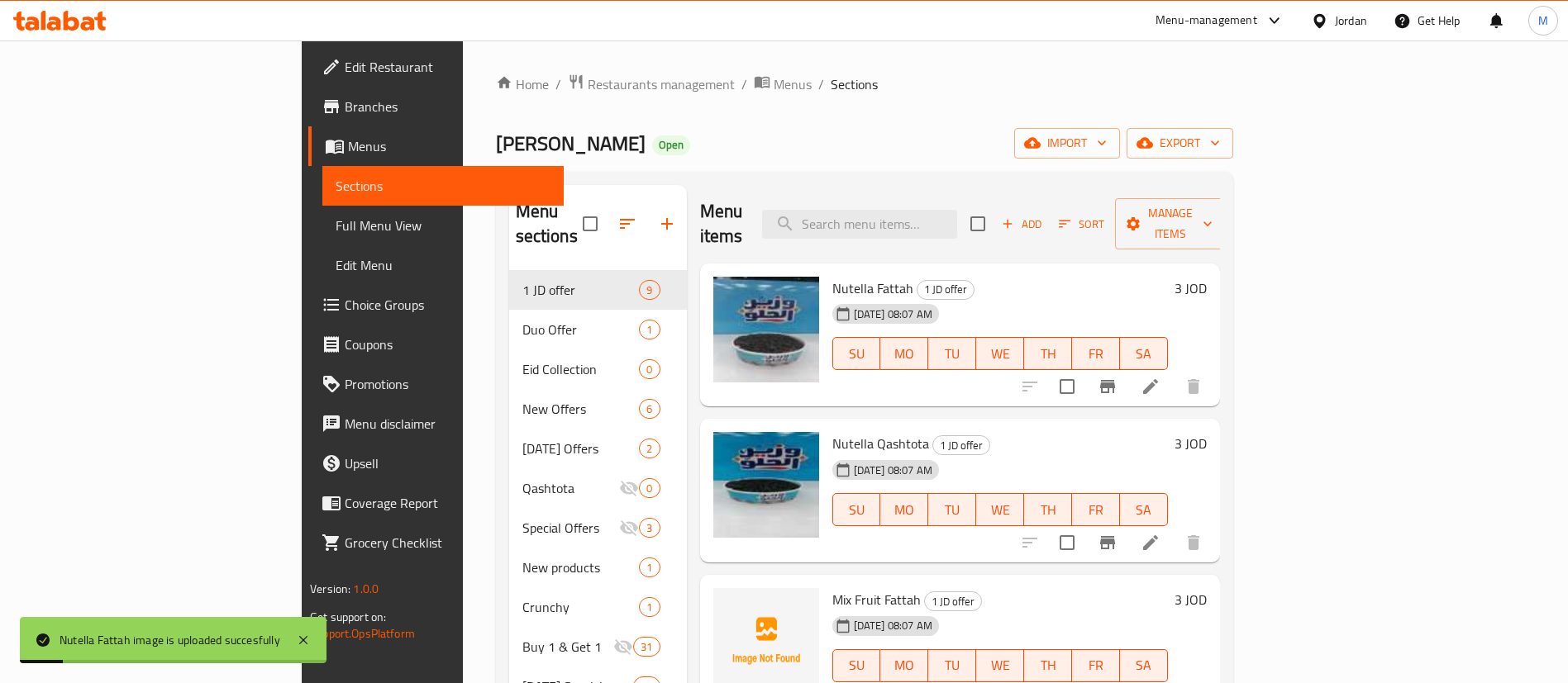
scroll to position [227, 0]
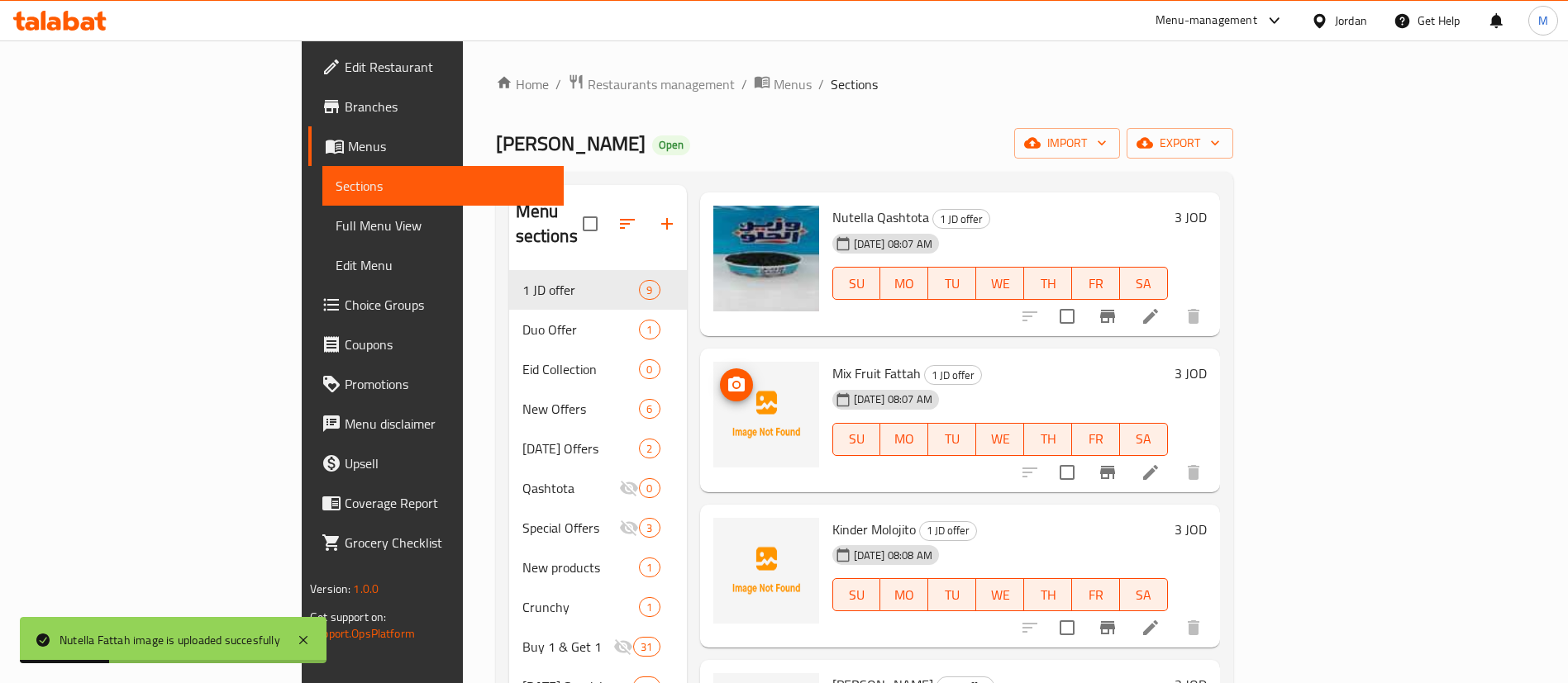
click at [720, 371] on button "upload picture" at bounding box center [737, 385] width 33 height 33
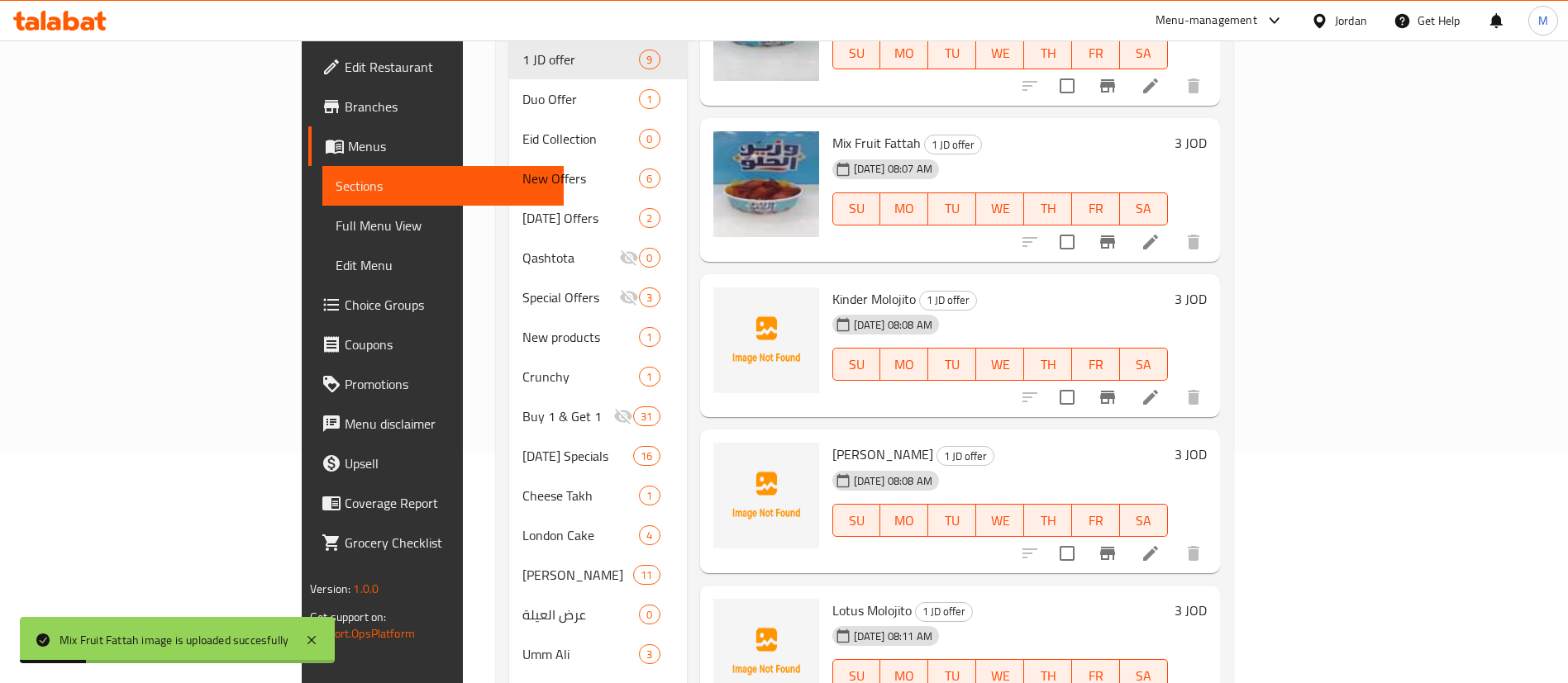
scroll to position [233, 0]
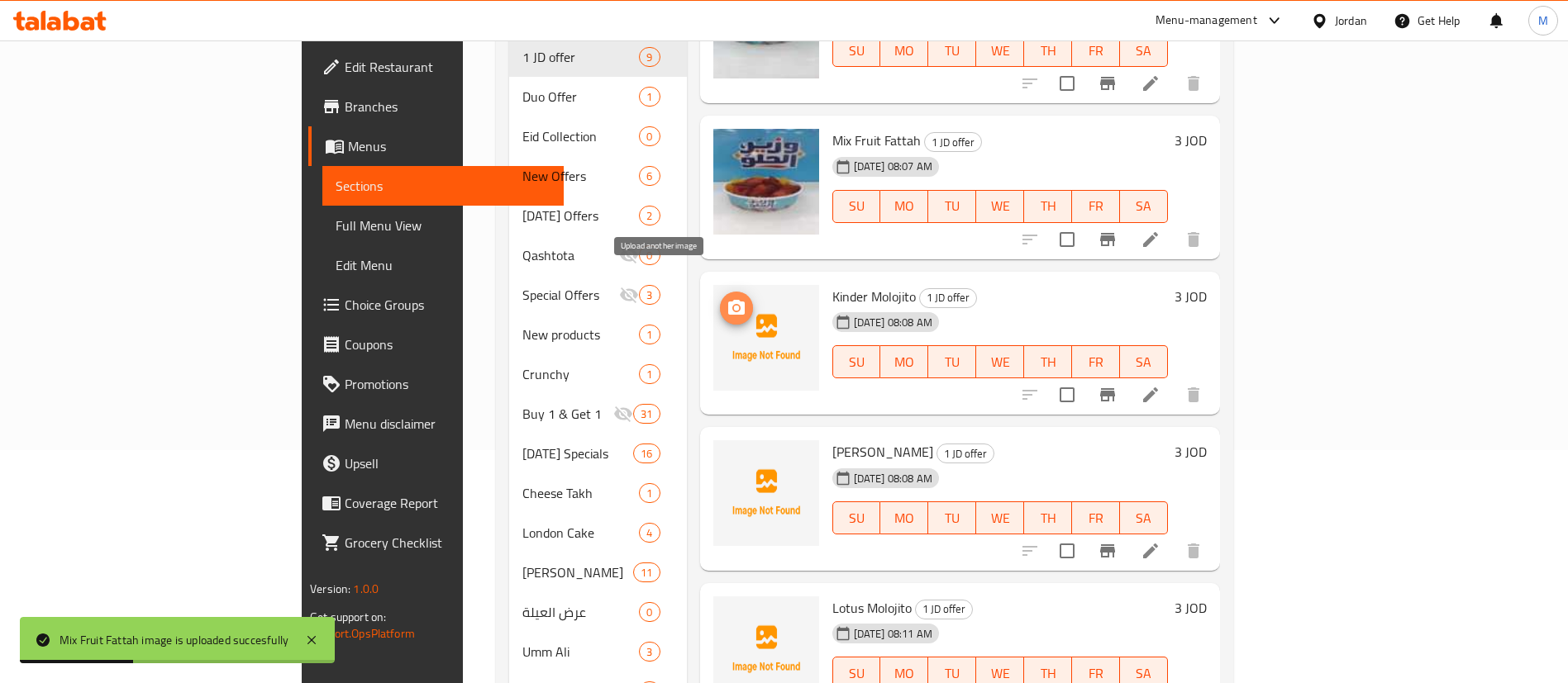
click at [728, 300] on icon "upload picture" at bounding box center [737, 307] width 17 height 15
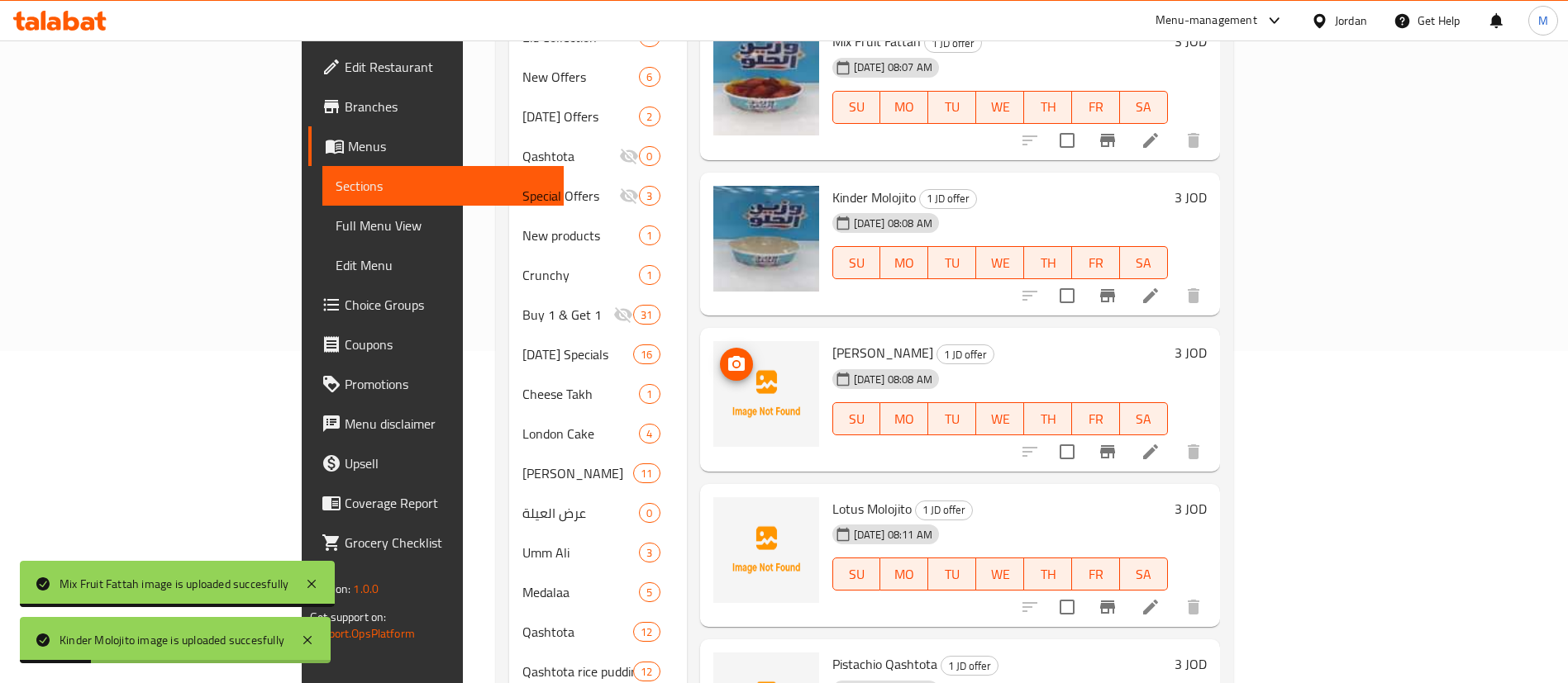
scroll to position [335, 0]
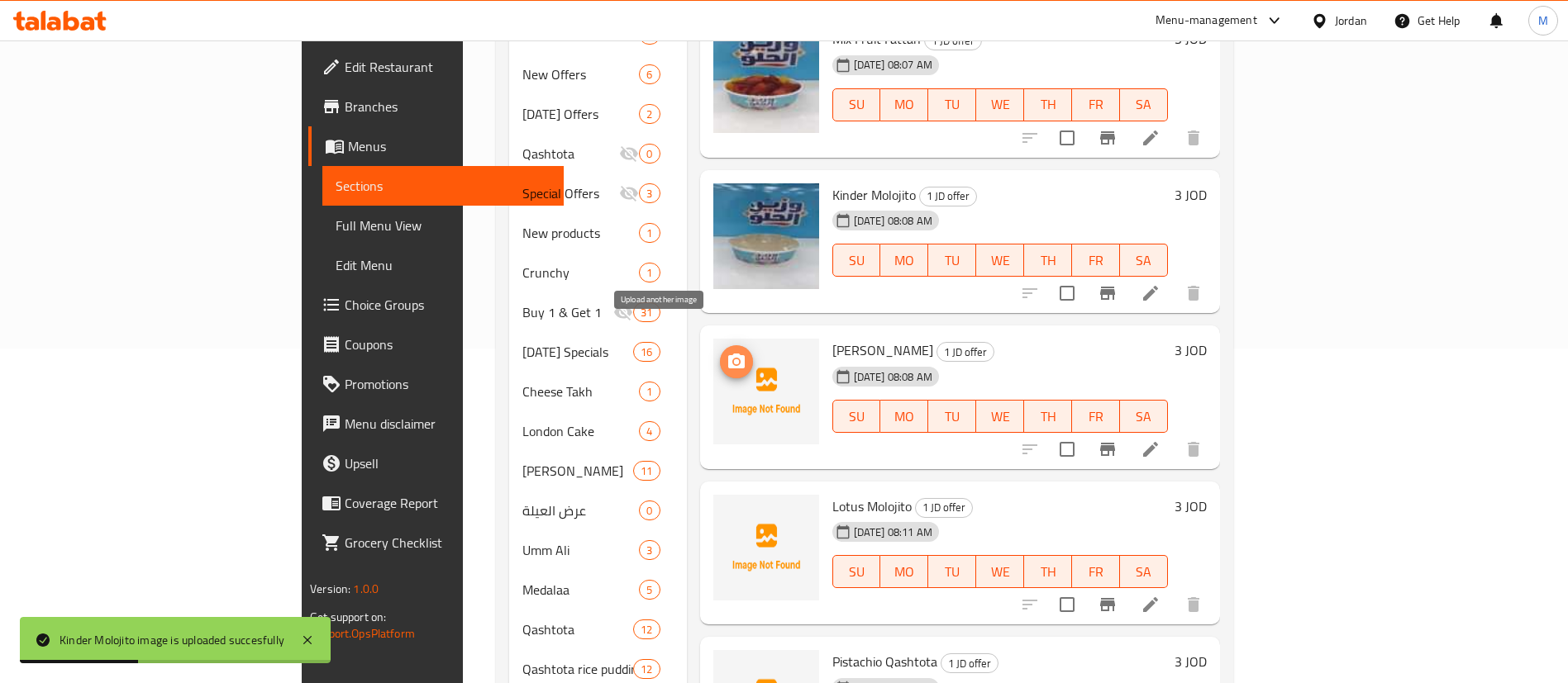
click at [727, 352] on icon "upload picture" at bounding box center [737, 362] width 20 height 20
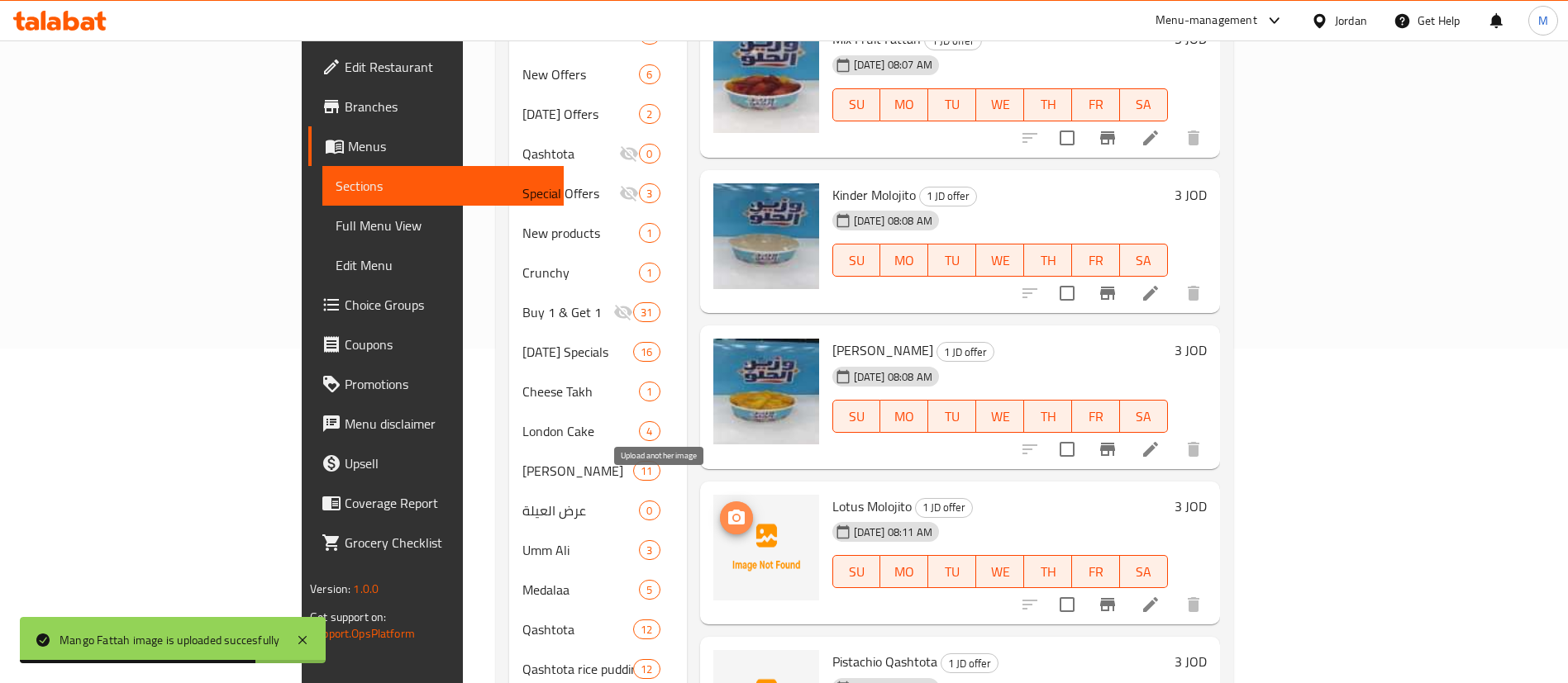
click at [727, 508] on icon "upload picture" at bounding box center [737, 518] width 20 height 20
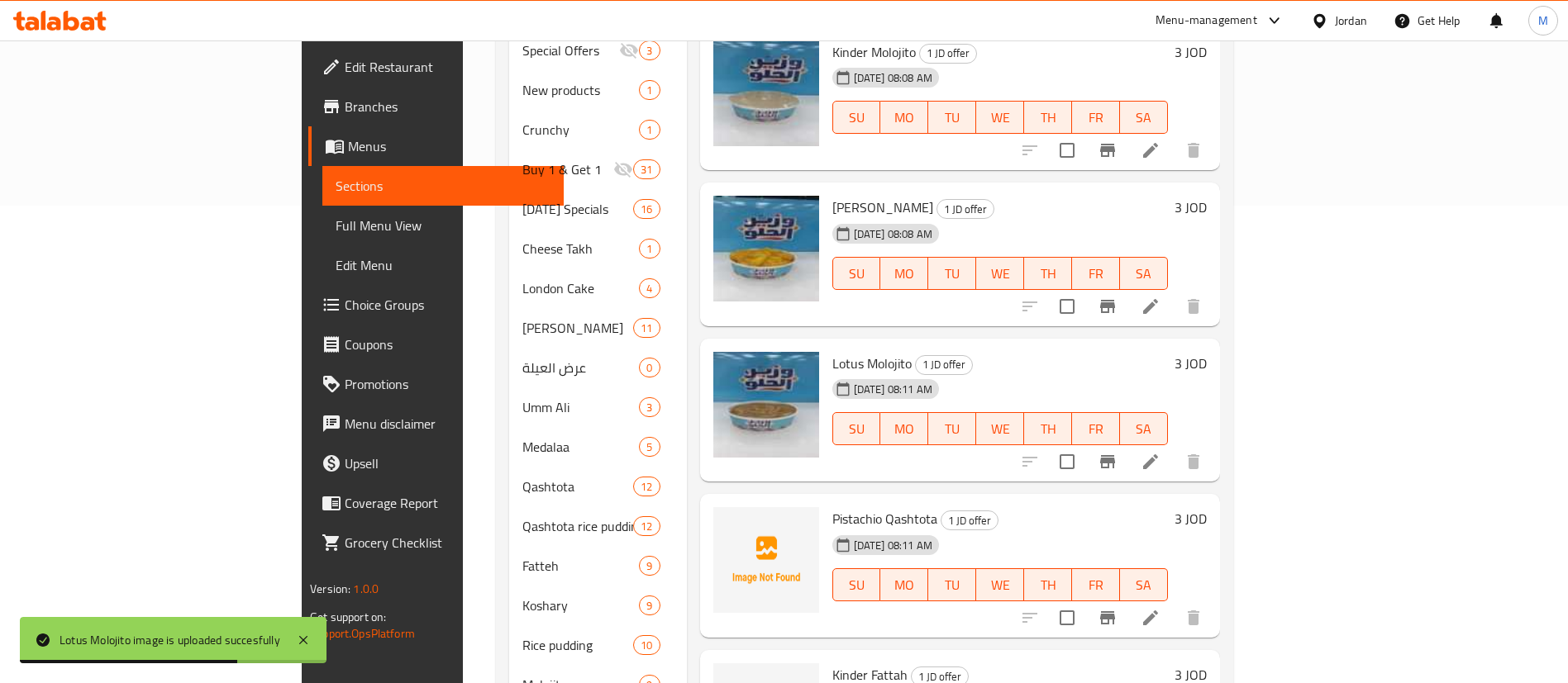
scroll to position [531, 0]
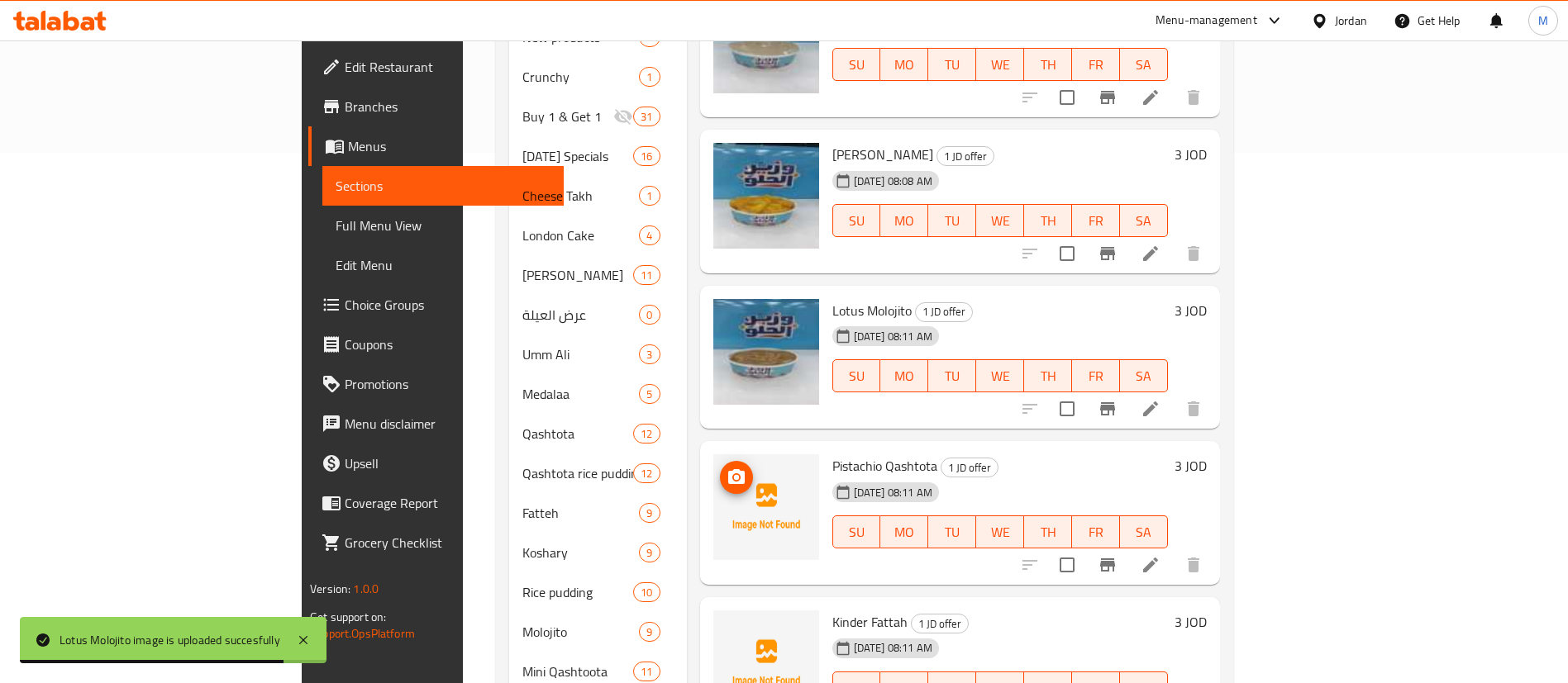
click at [727, 467] on icon "upload picture" at bounding box center [737, 477] width 20 height 20
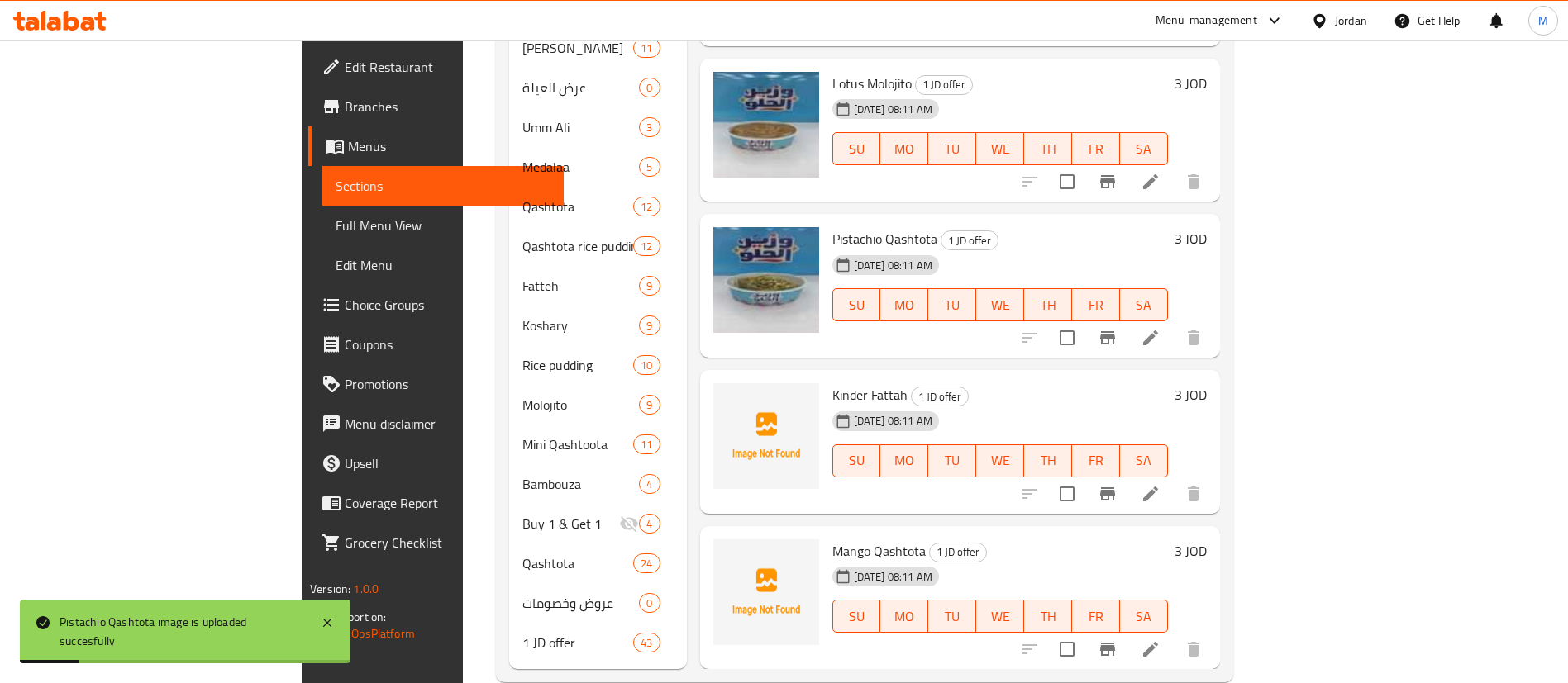
scroll to position [765, 0]
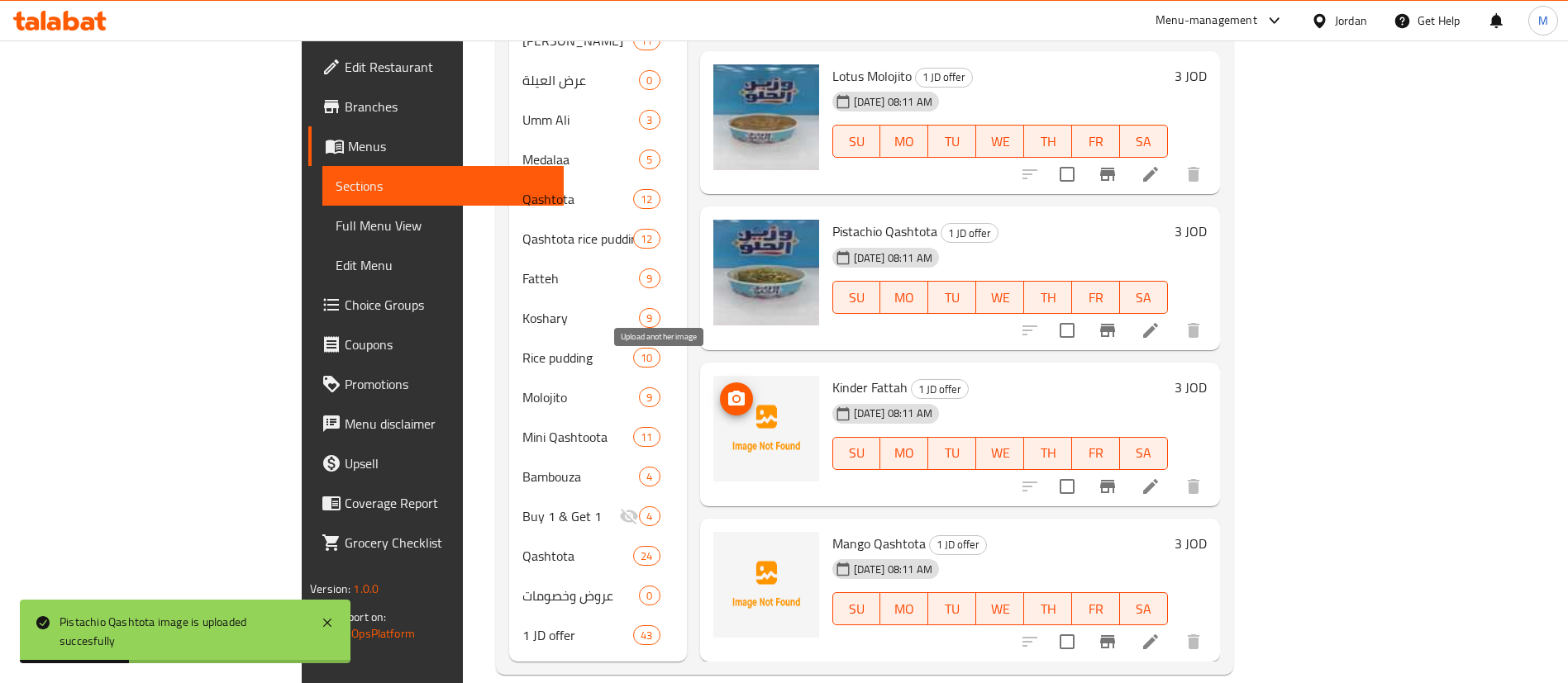
click at [728, 391] on icon "upload picture" at bounding box center [737, 398] width 17 height 15
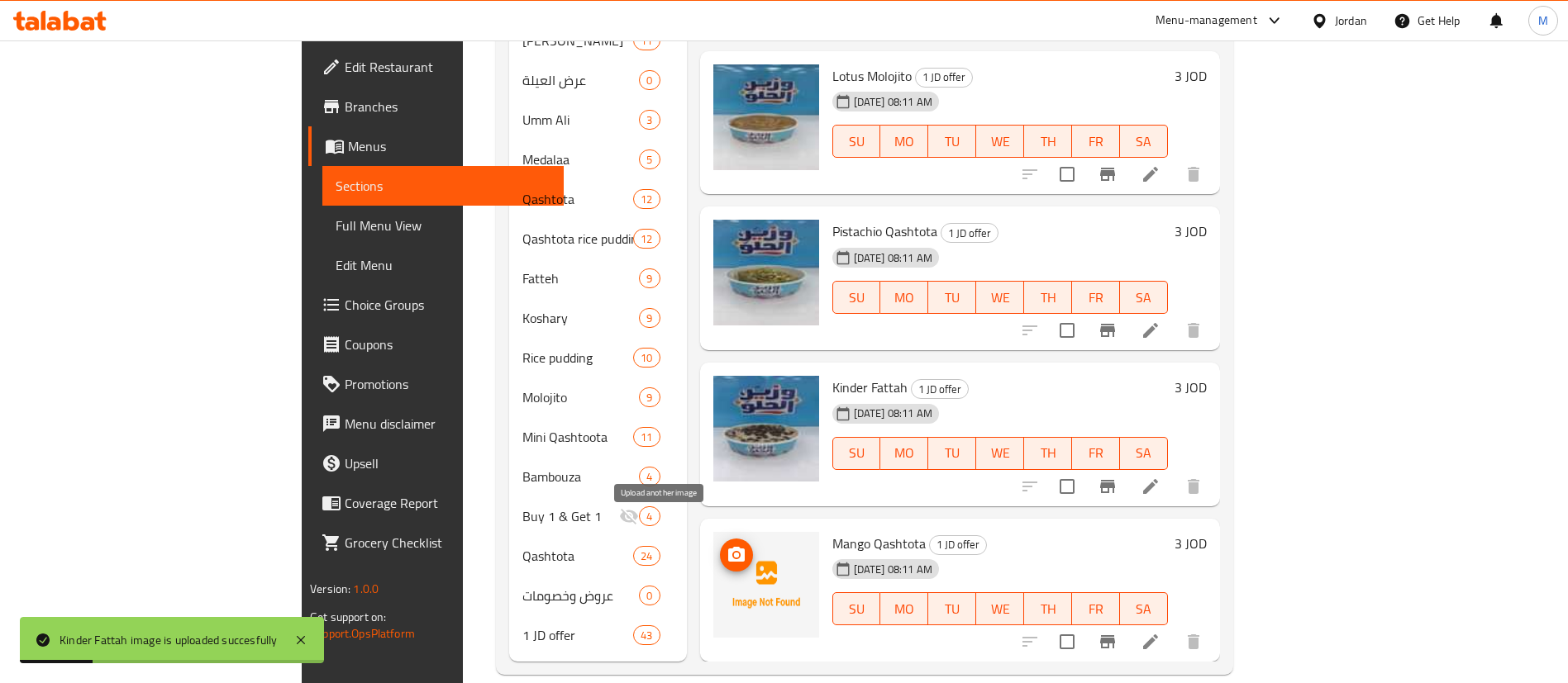
click at [728, 547] on icon "upload picture" at bounding box center [737, 555] width 17 height 15
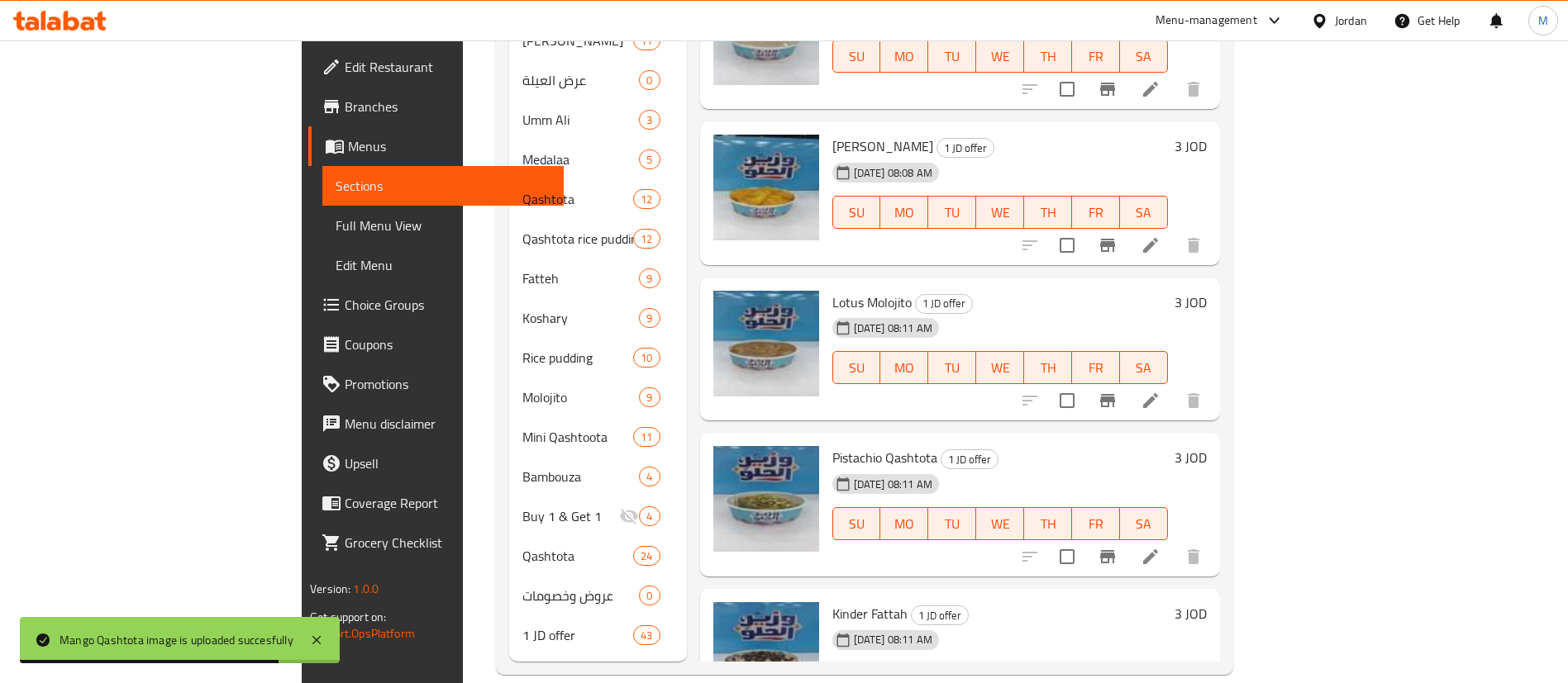
scroll to position [0, 0]
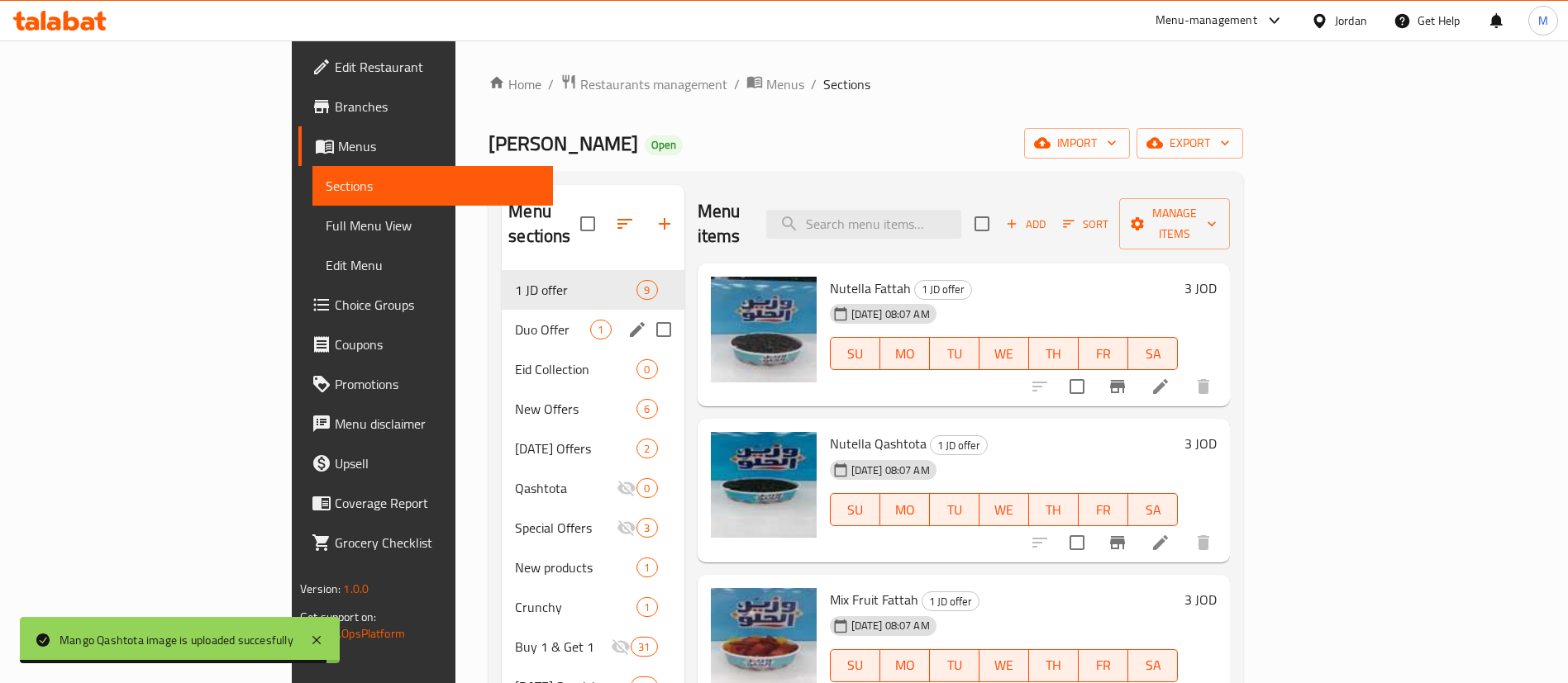
click at [515, 320] on span "Duo Offer" at bounding box center [552, 330] width 75 height 20
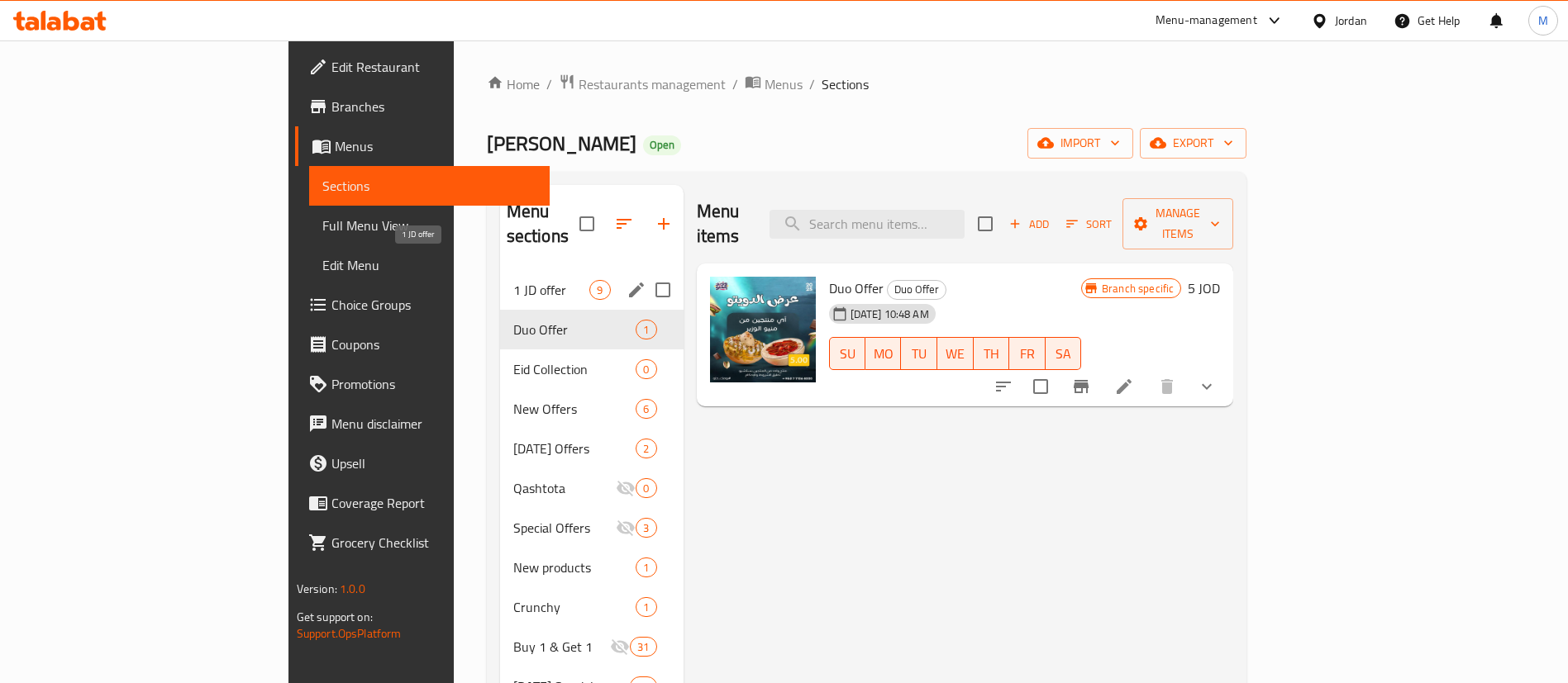
click at [513, 280] on span "1 JD offer" at bounding box center [552, 290] width 77 height 20
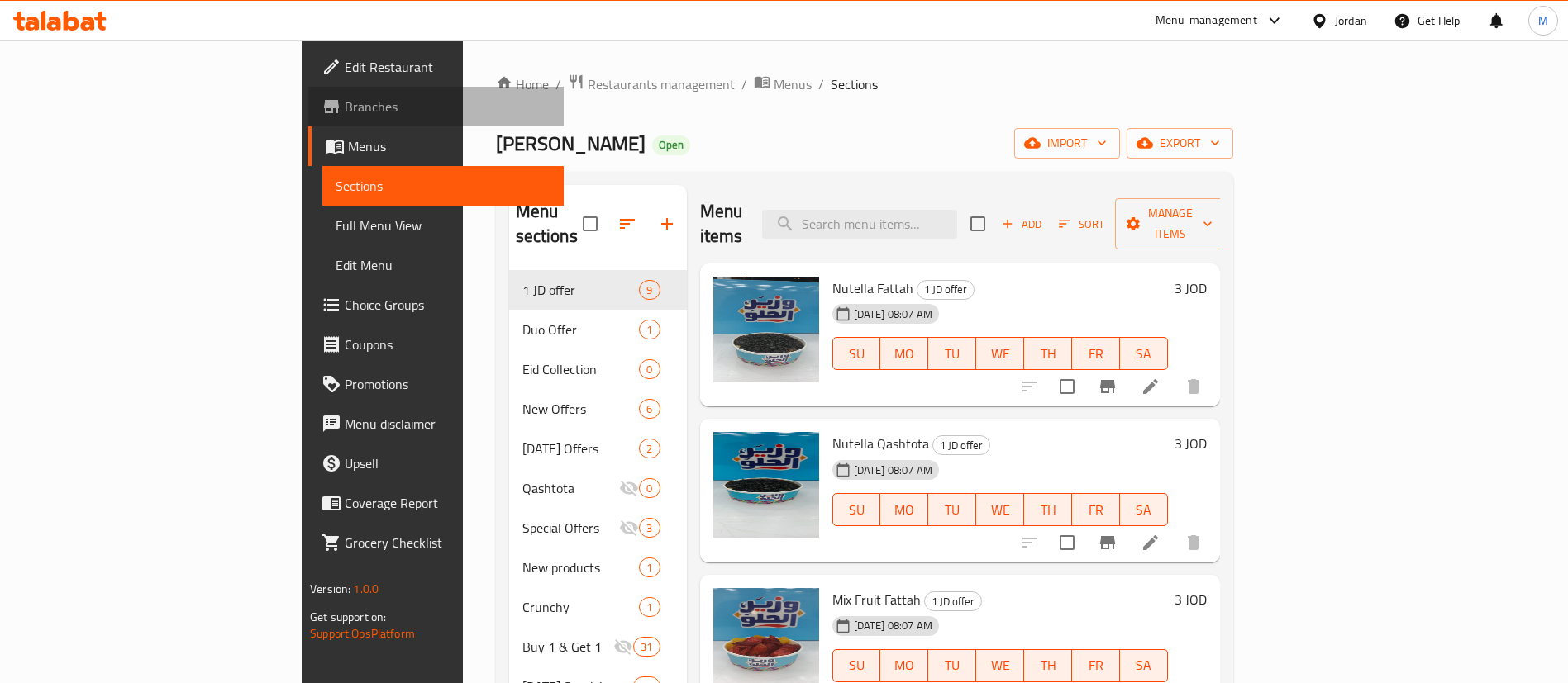
click at [308, 93] on link "Branches" at bounding box center [436, 107] width 256 height 40
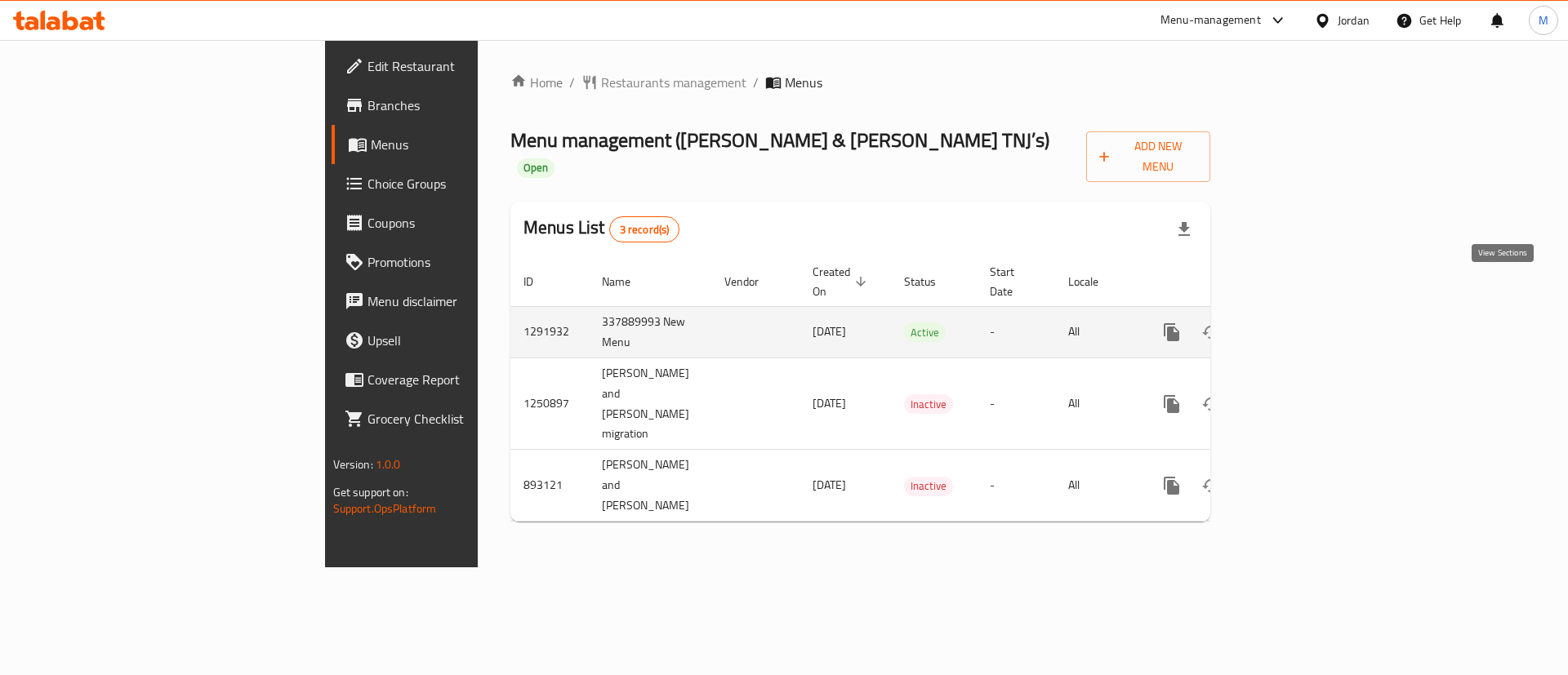
click at [1299, 323] on icon "enhanced table" at bounding box center [1290, 333] width 20 height 20
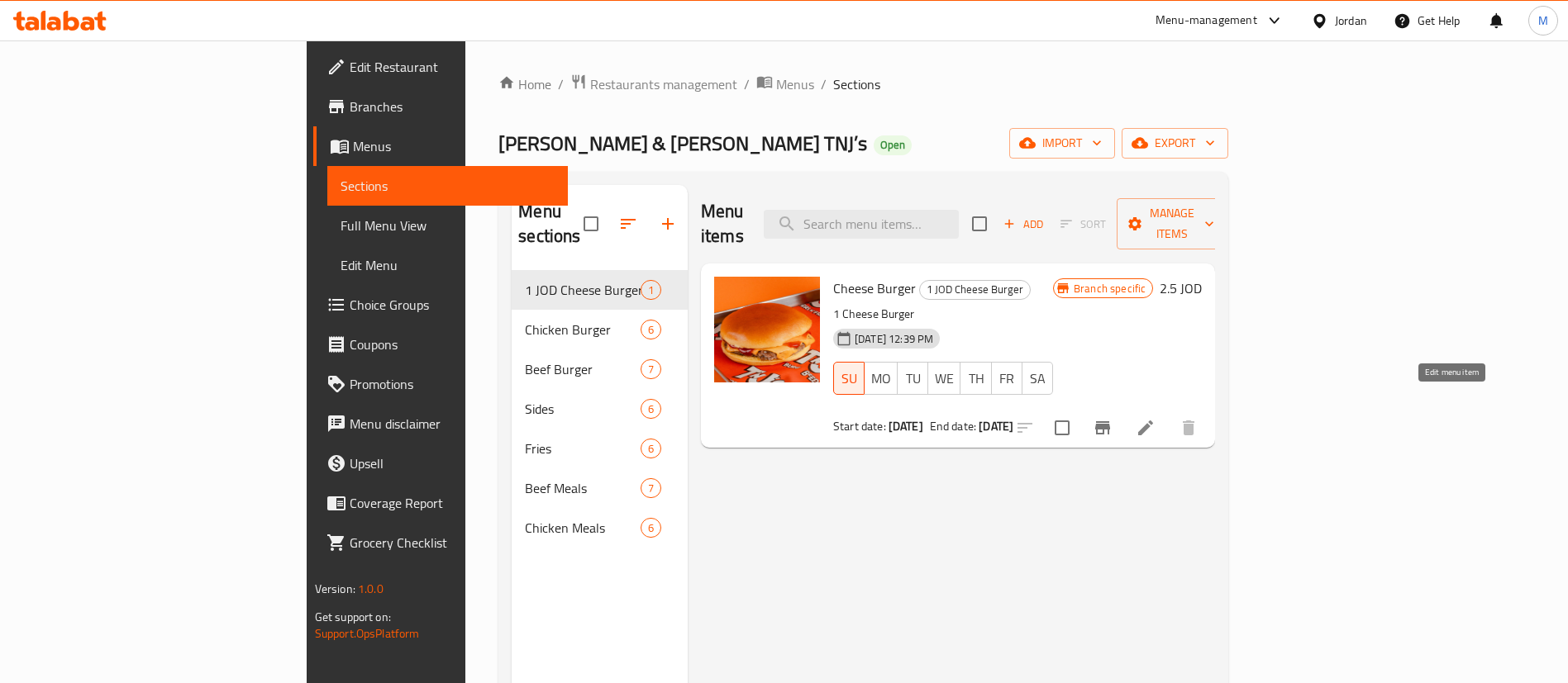
click at [1153, 421] on icon at bounding box center [1146, 428] width 15 height 15
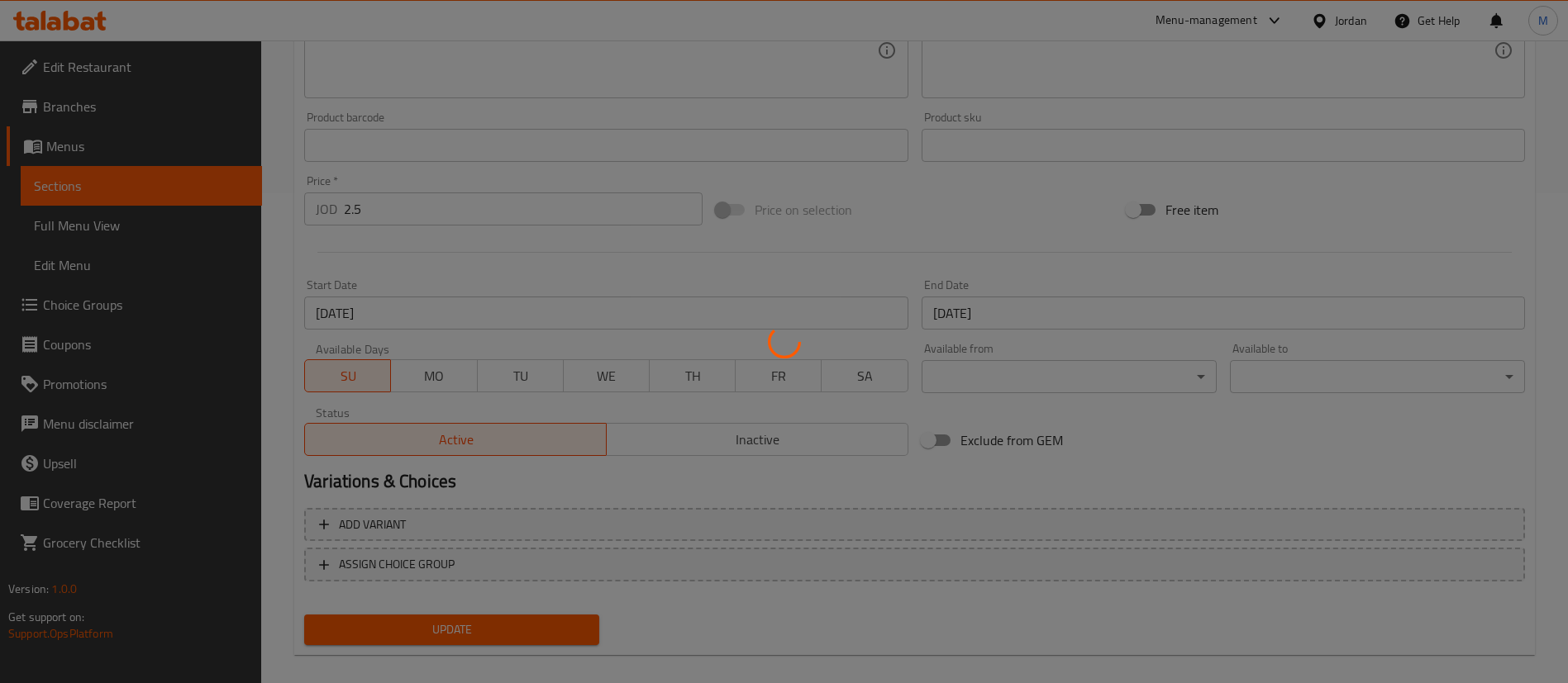
scroll to position [508, 0]
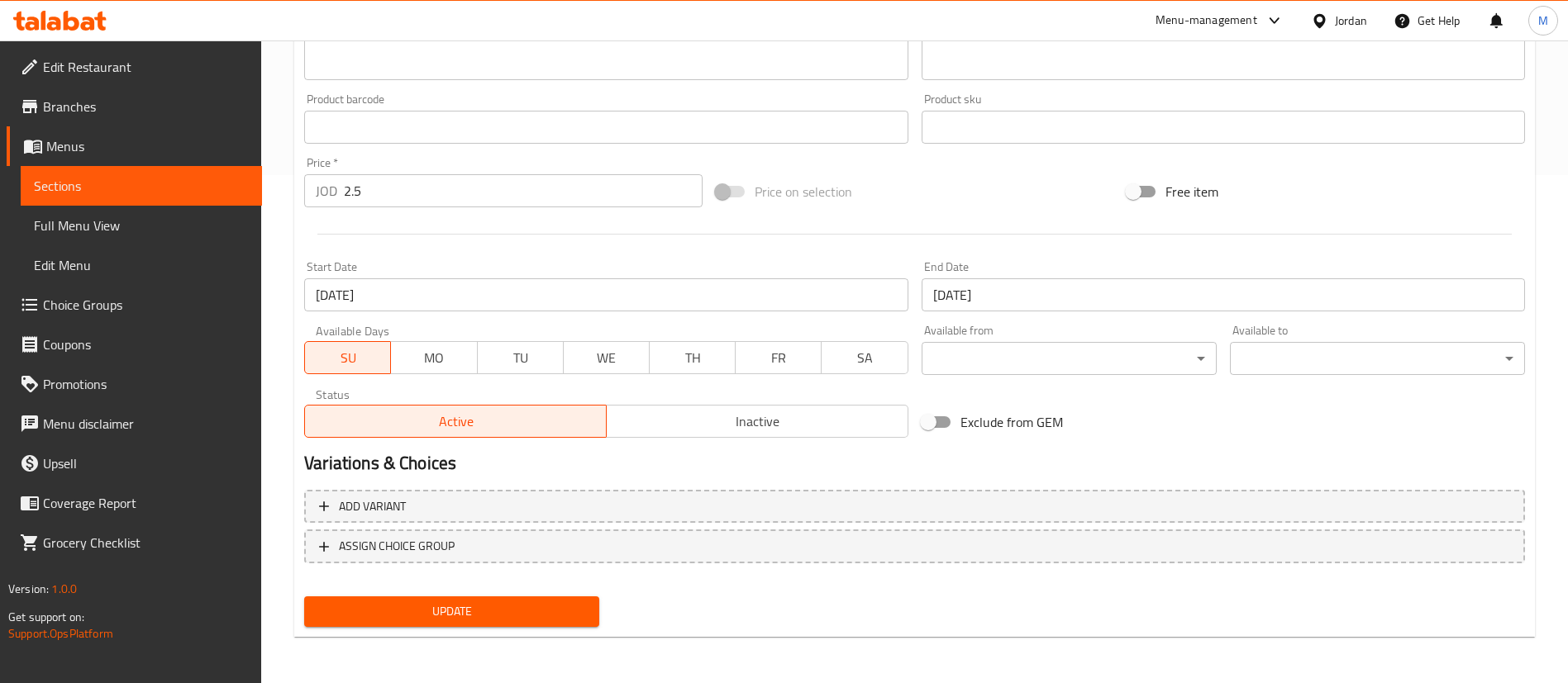
click at [600, 303] on input "03-08-2025" at bounding box center [606, 295] width 603 height 33
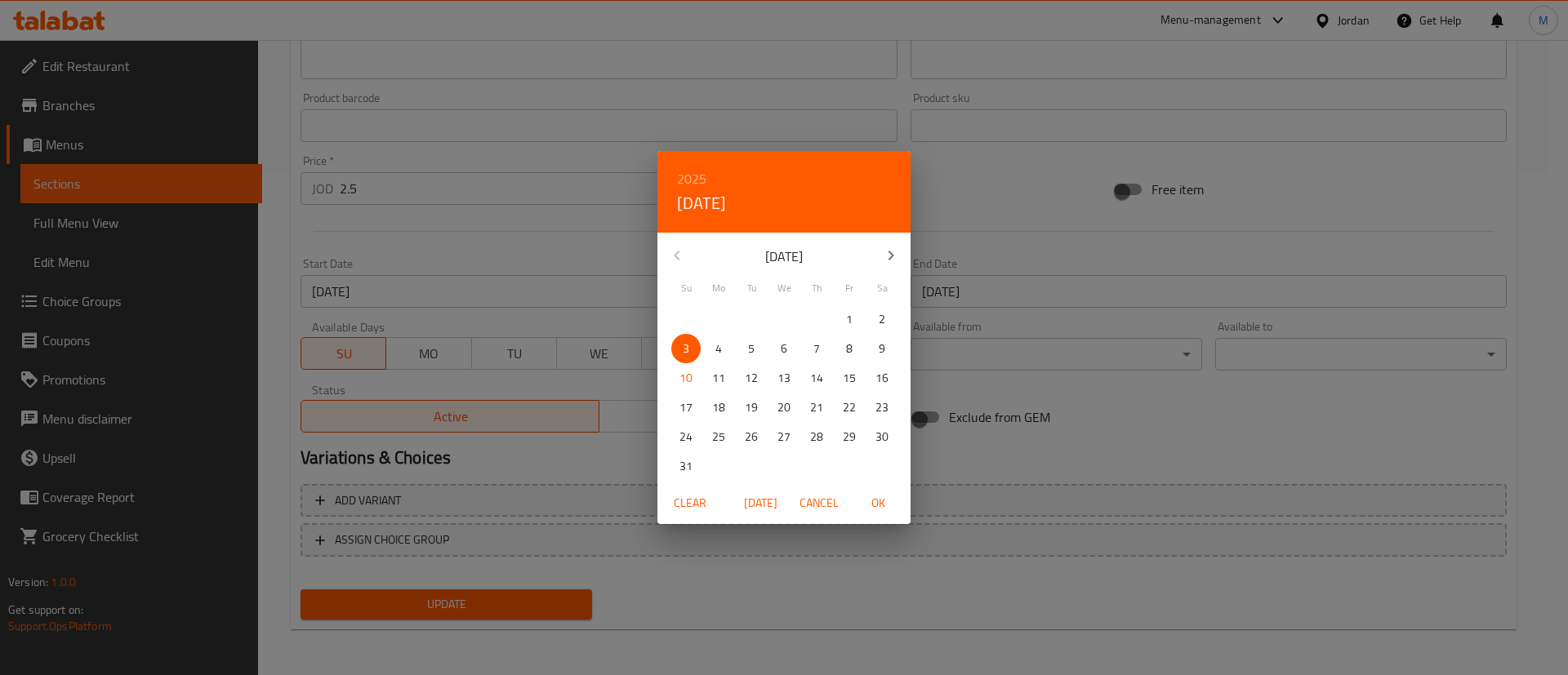
click at [686, 505] on span "Clear" at bounding box center [690, 503] width 40 height 21
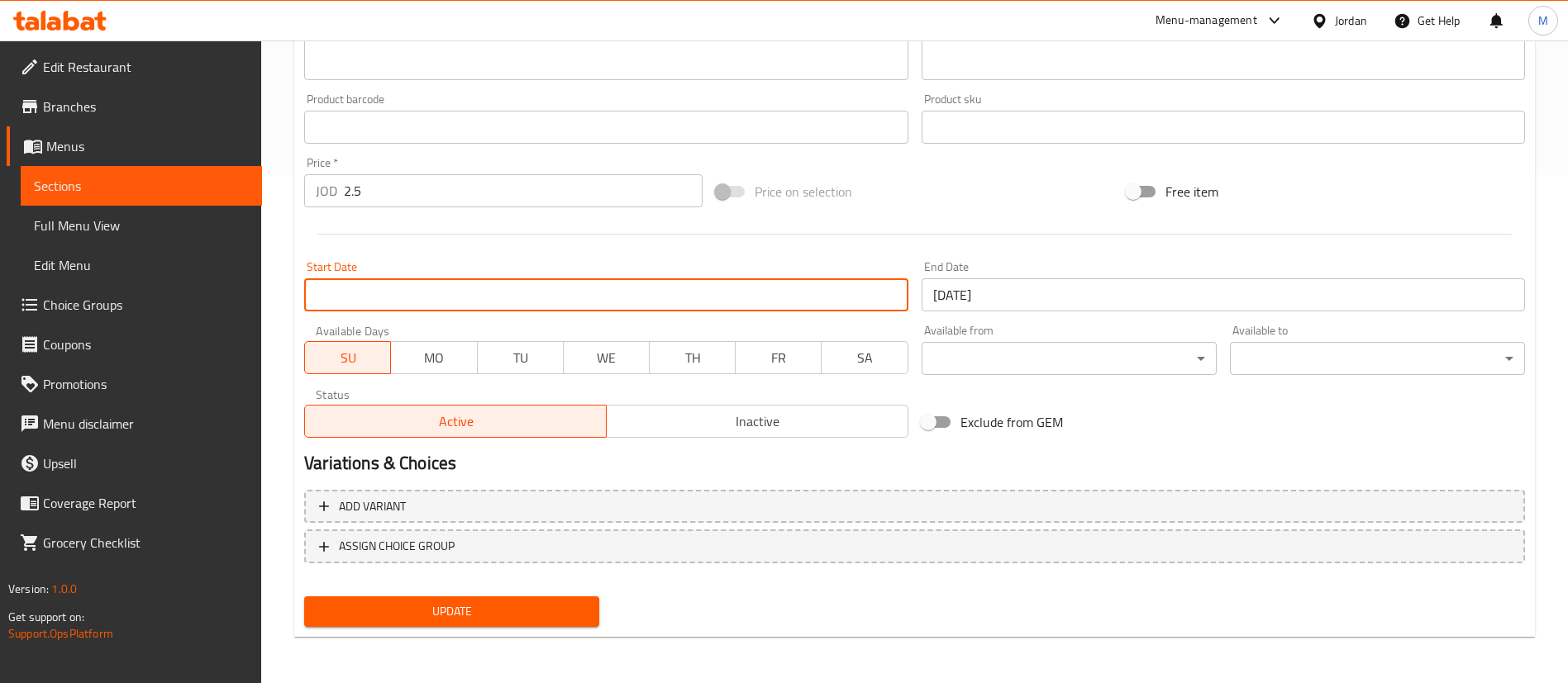
click at [984, 294] on input "03-08-2025" at bounding box center [1223, 295] width 603 height 33
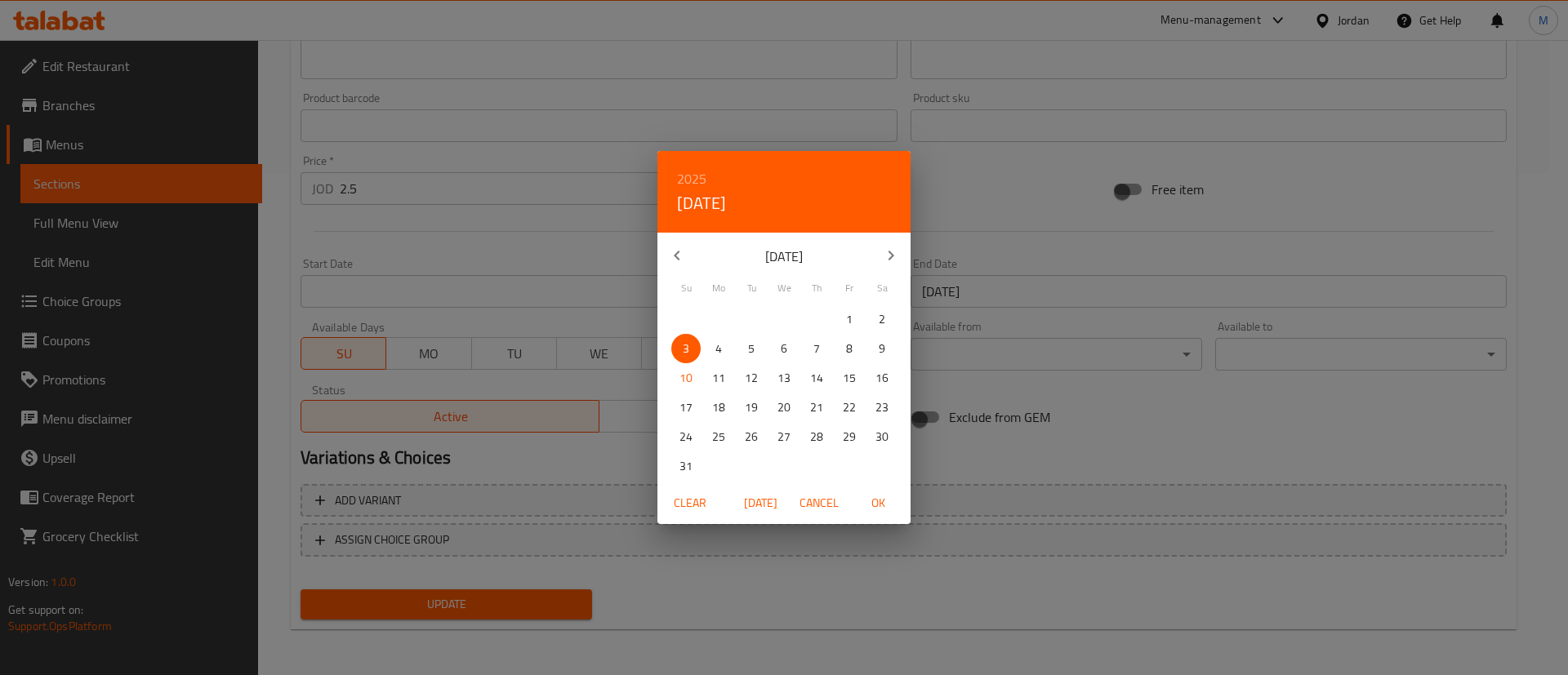
click at [695, 500] on span "Clear" at bounding box center [690, 503] width 40 height 21
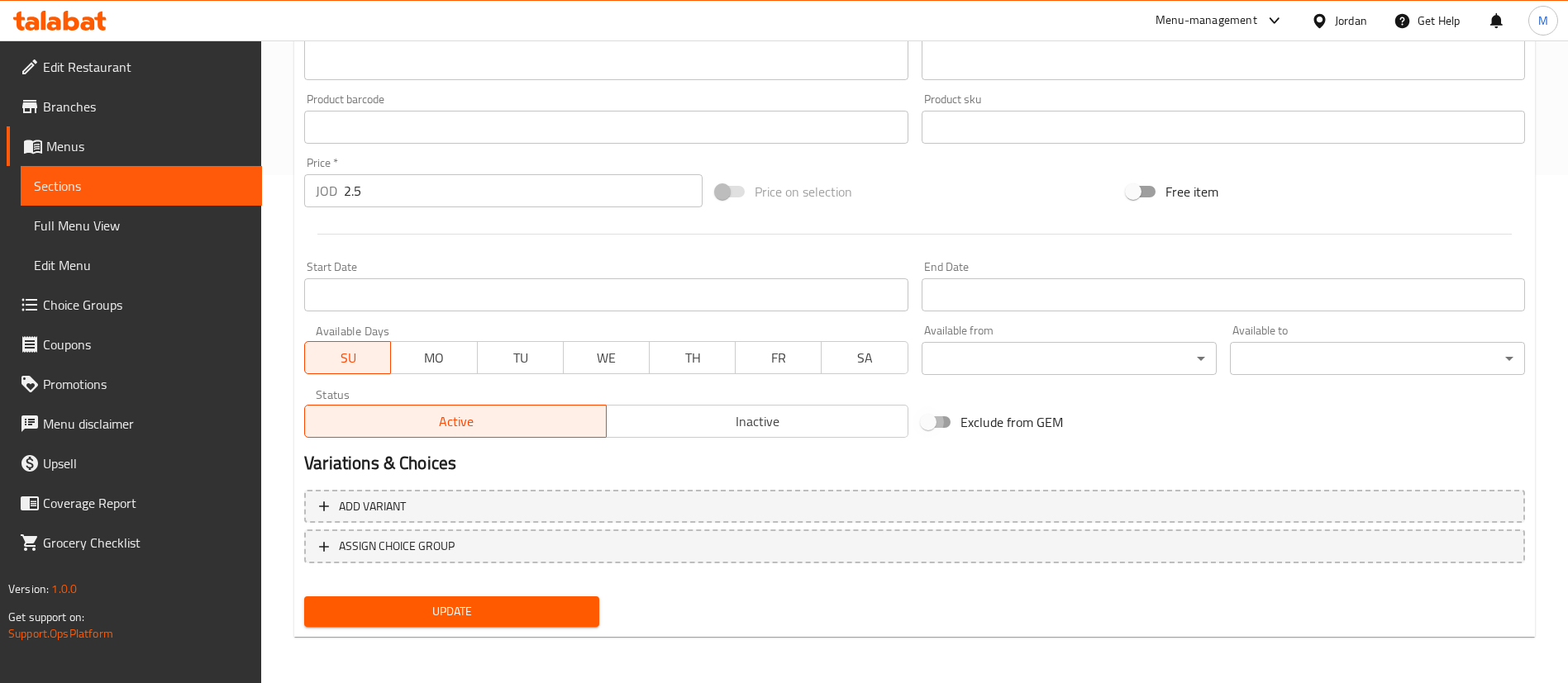
click at [941, 416] on input "Exclude from GEM" at bounding box center [928, 422] width 94 height 32
checkbox input "true"
click at [562, 608] on span "Update" at bounding box center [452, 611] width 268 height 21
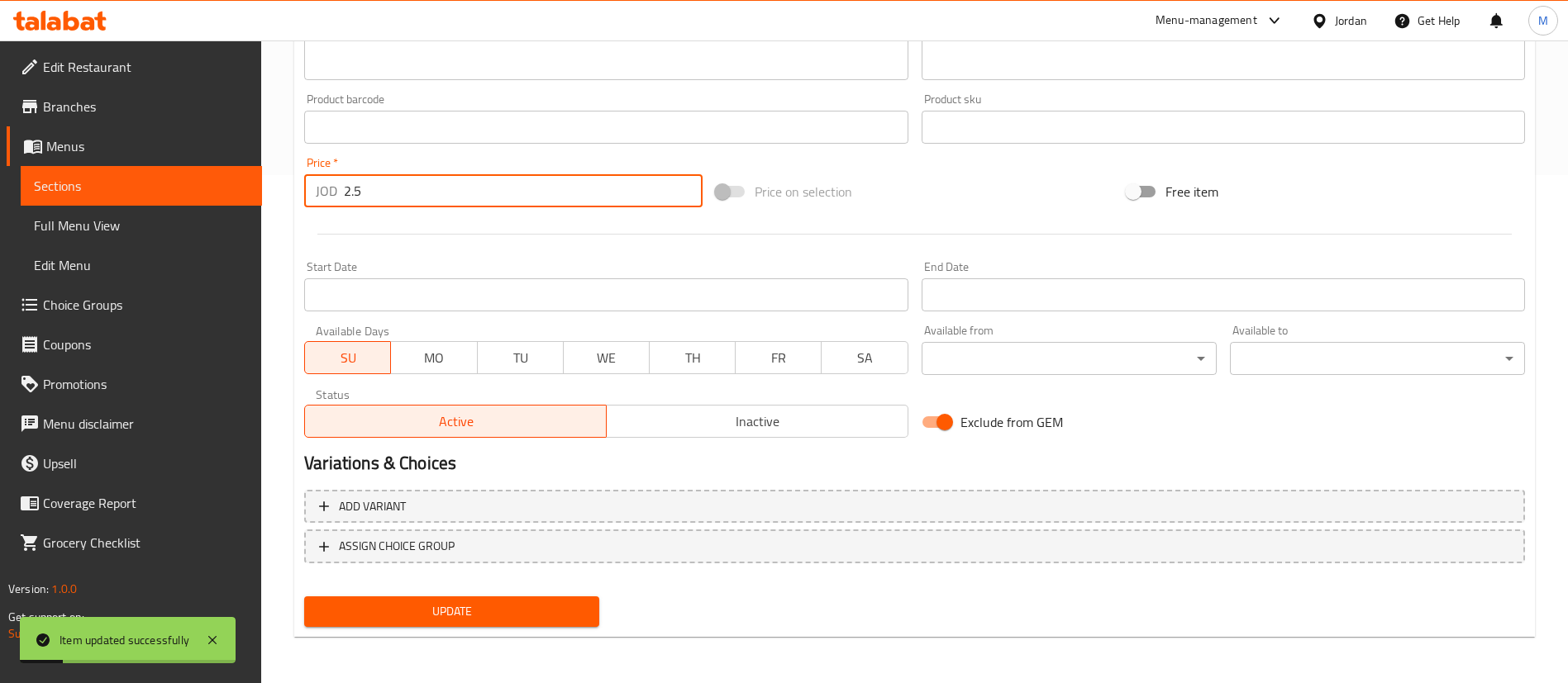
drag, startPoint x: 389, startPoint y: 195, endPoint x: 247, endPoint y: 205, distance: 142.4
click at [247, 205] on div "Edit Restaurant Branches Menus Sections Full Menu View Edit Menu Choice Groups …" at bounding box center [784, 108] width 1568 height 1151
type input "3"
click at [491, 613] on span "Update" at bounding box center [452, 611] width 268 height 21
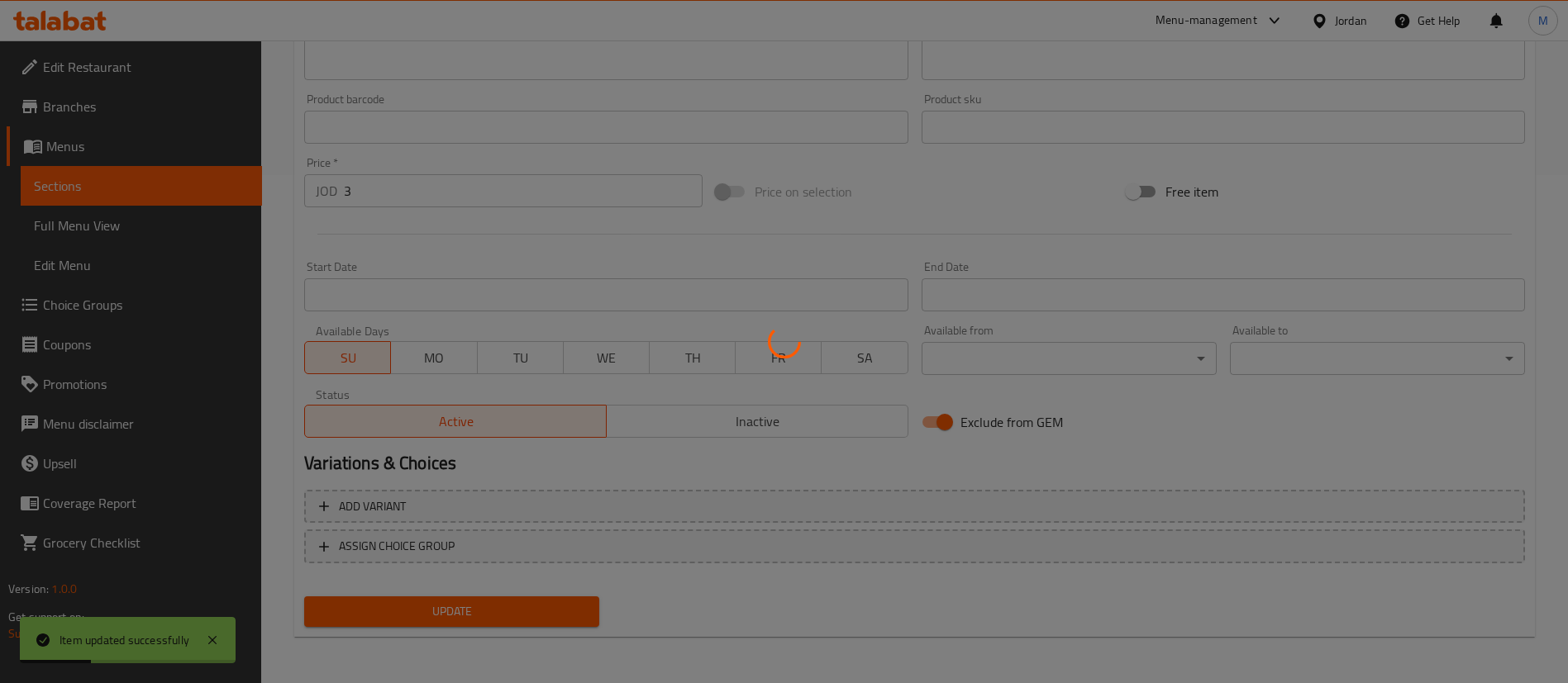
scroll to position [0, 0]
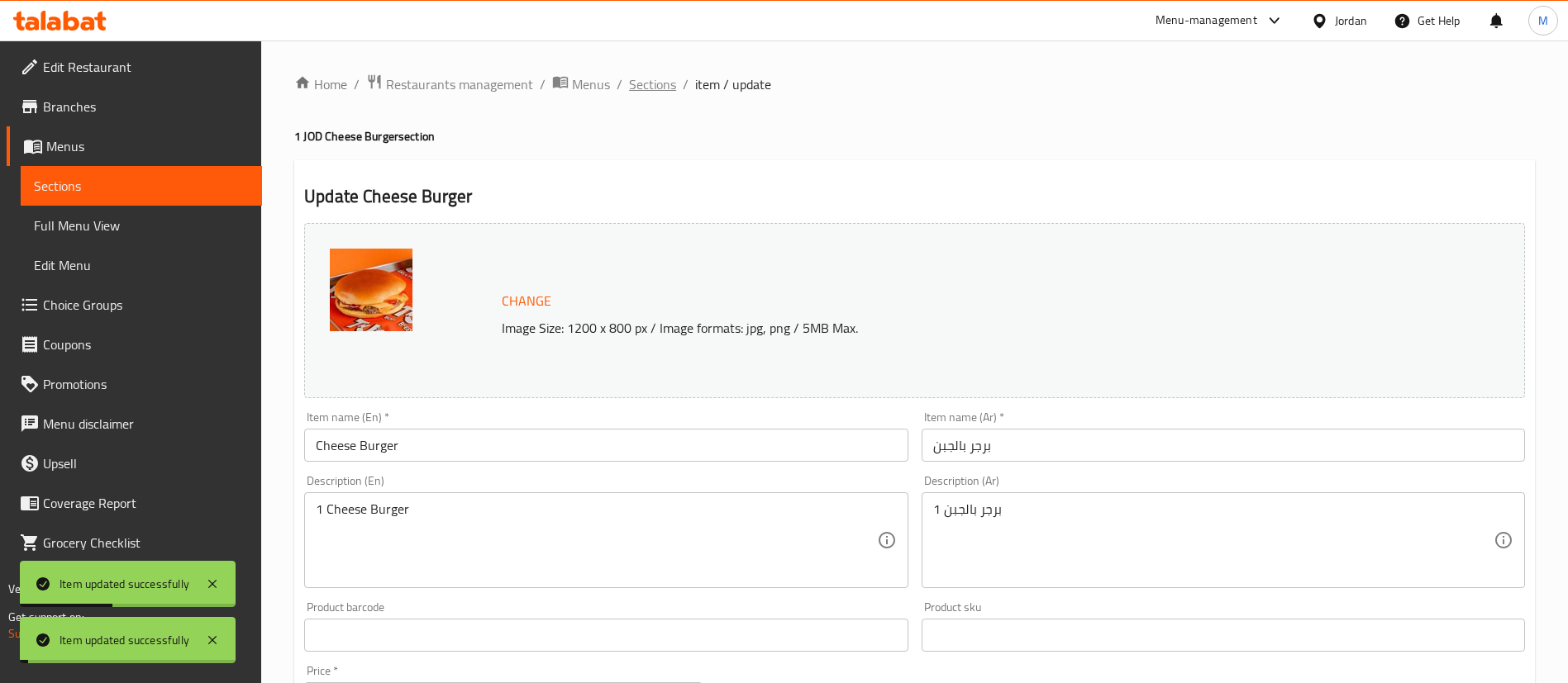
click at [657, 82] on span "Sections" at bounding box center [652, 84] width 47 height 20
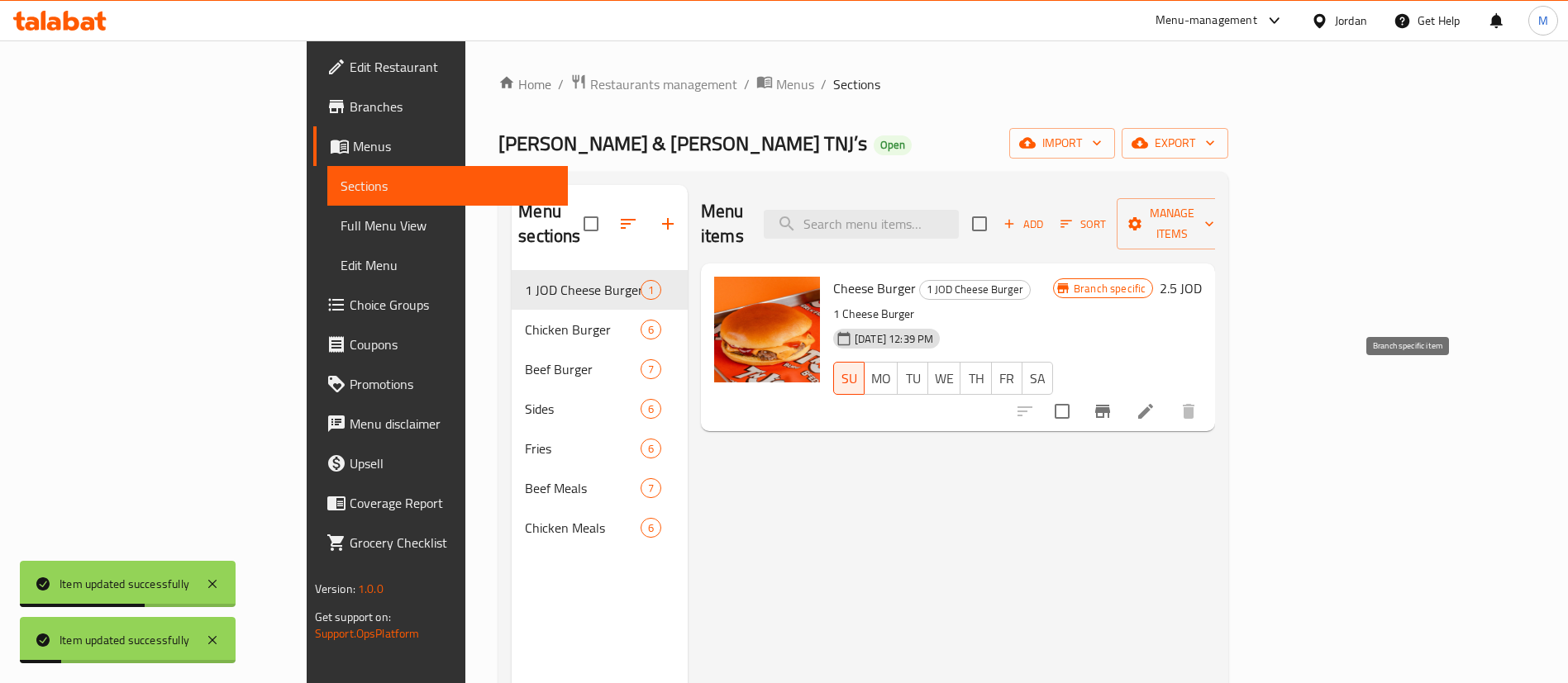
click at [1112, 401] on icon "Branch-specific-item" at bounding box center [1102, 411] width 20 height 20
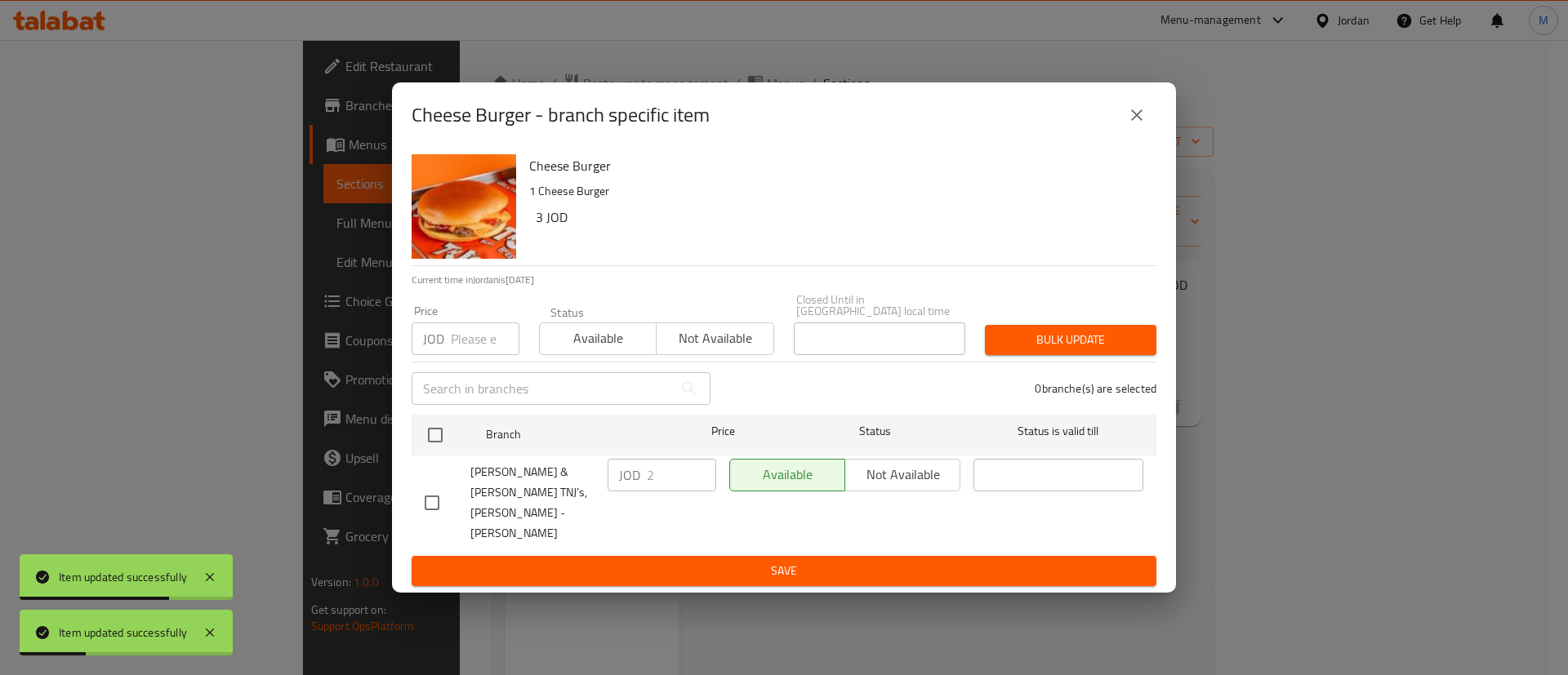
click at [1141, 125] on icon "close" at bounding box center [1137, 115] width 20 height 20
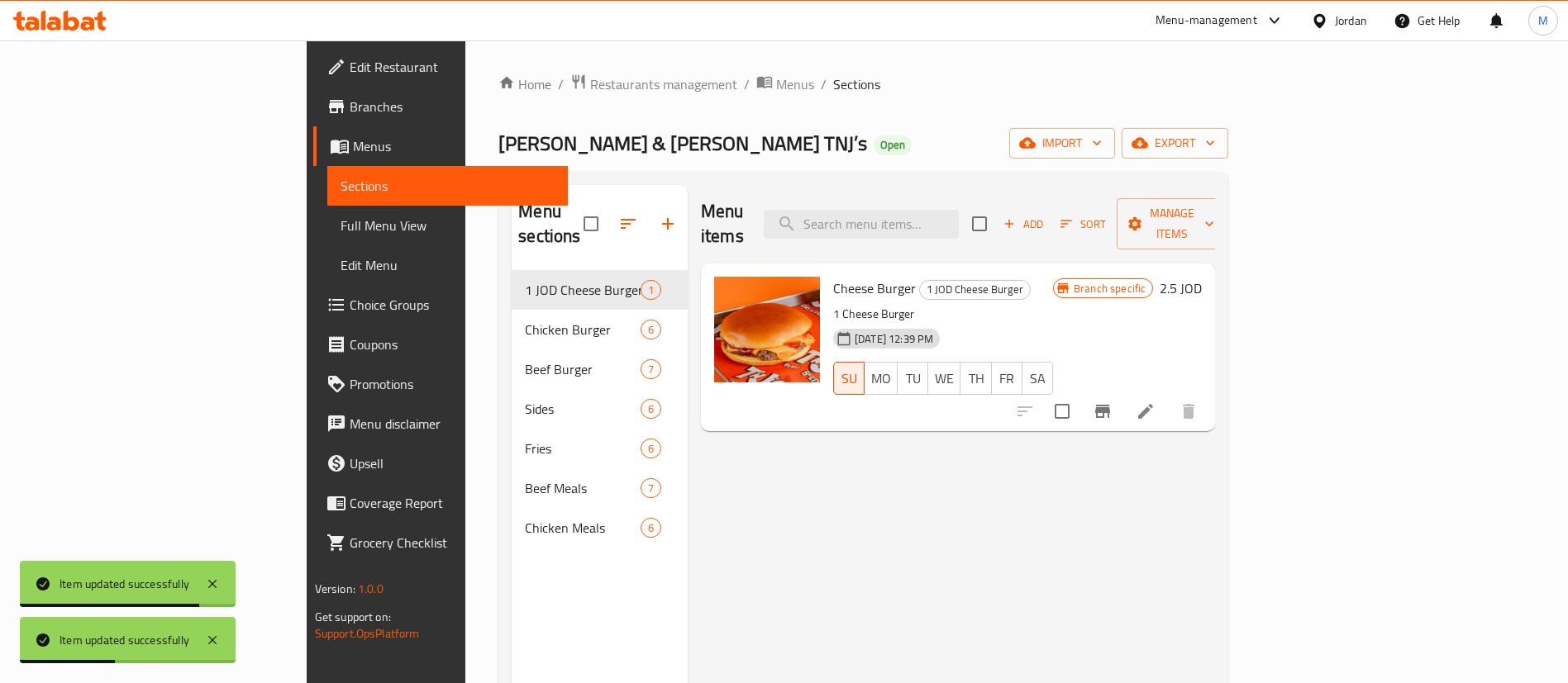
click at [1208, 394] on div at bounding box center [1106, 411] width 203 height 40
click at [1112, 401] on icon "Branch-specific-item" at bounding box center [1102, 411] width 20 height 20
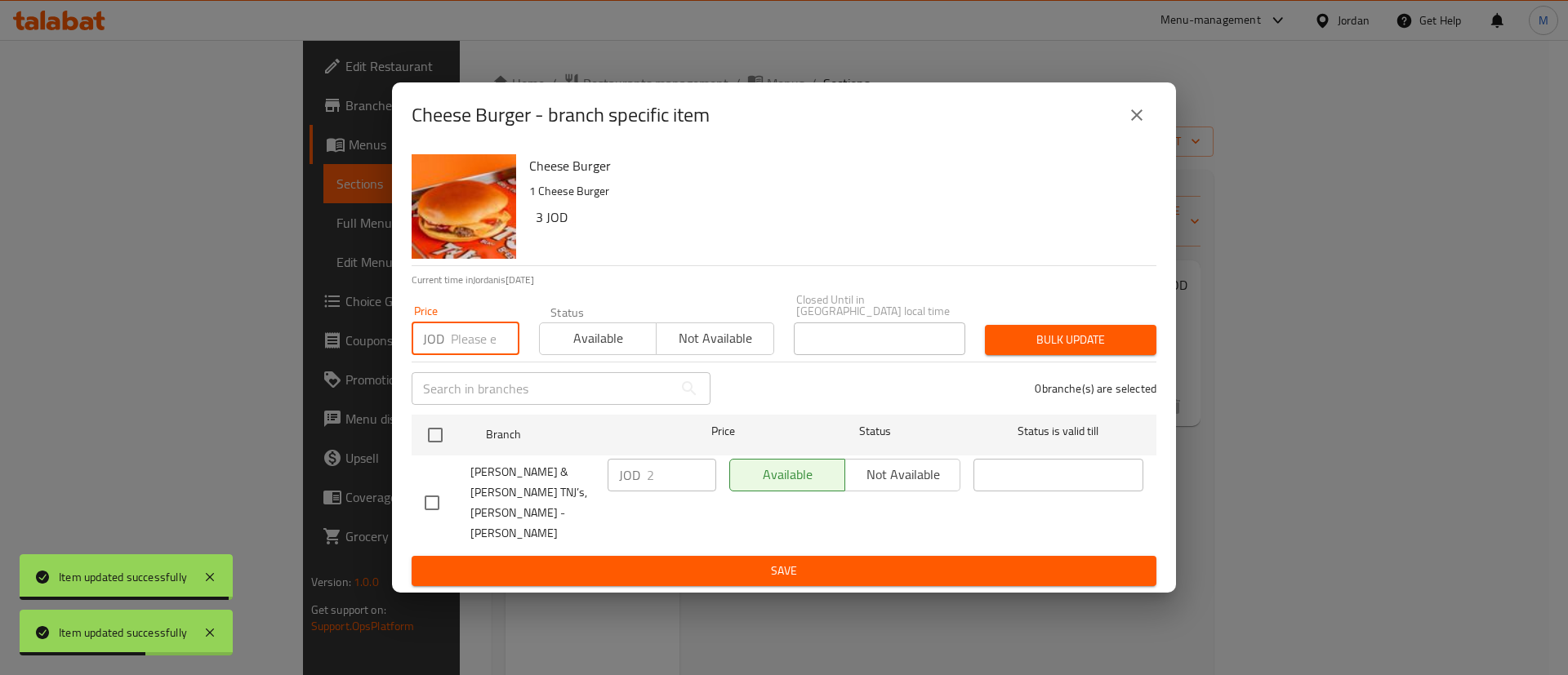
click at [467, 356] on input "number" at bounding box center [485, 339] width 68 height 33
type input "3"
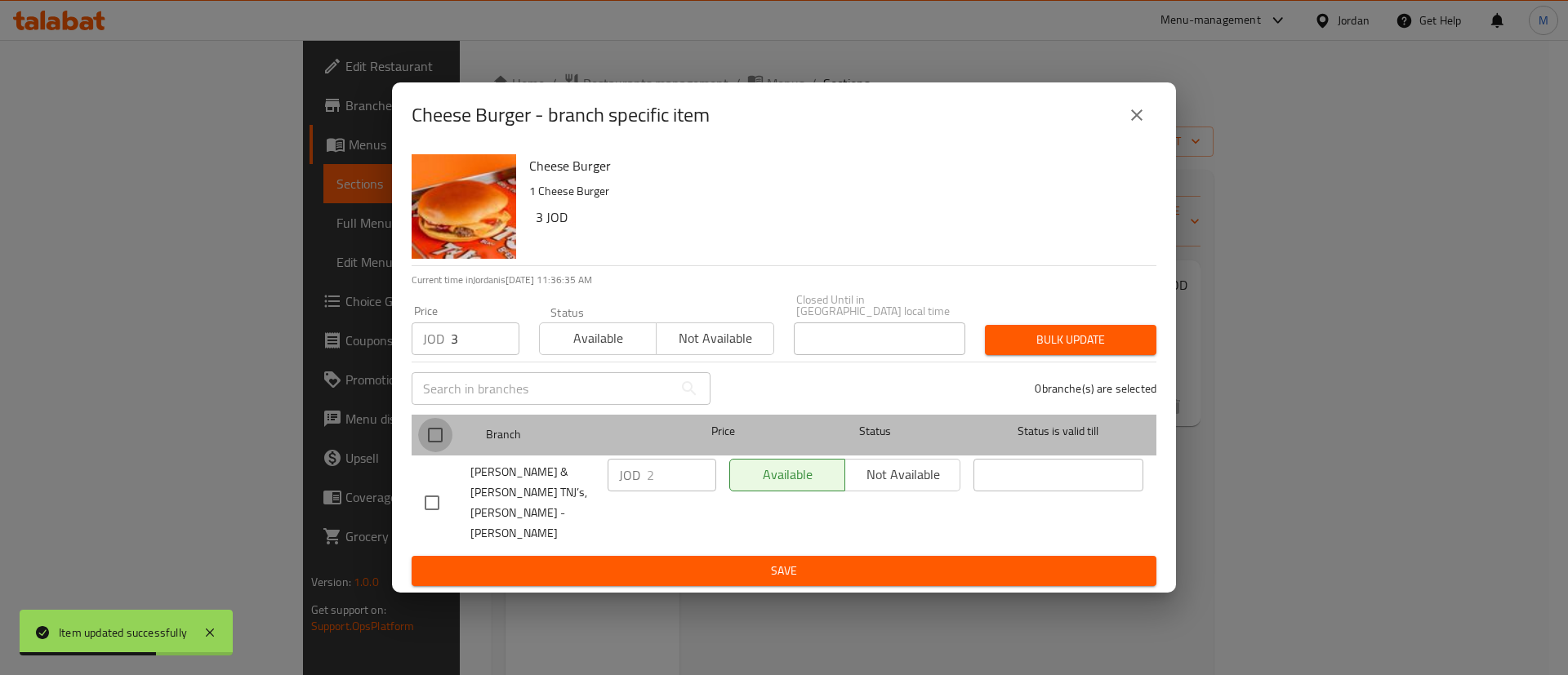
click at [435, 442] on input "checkbox" at bounding box center [435, 435] width 35 height 35
checkbox input "true"
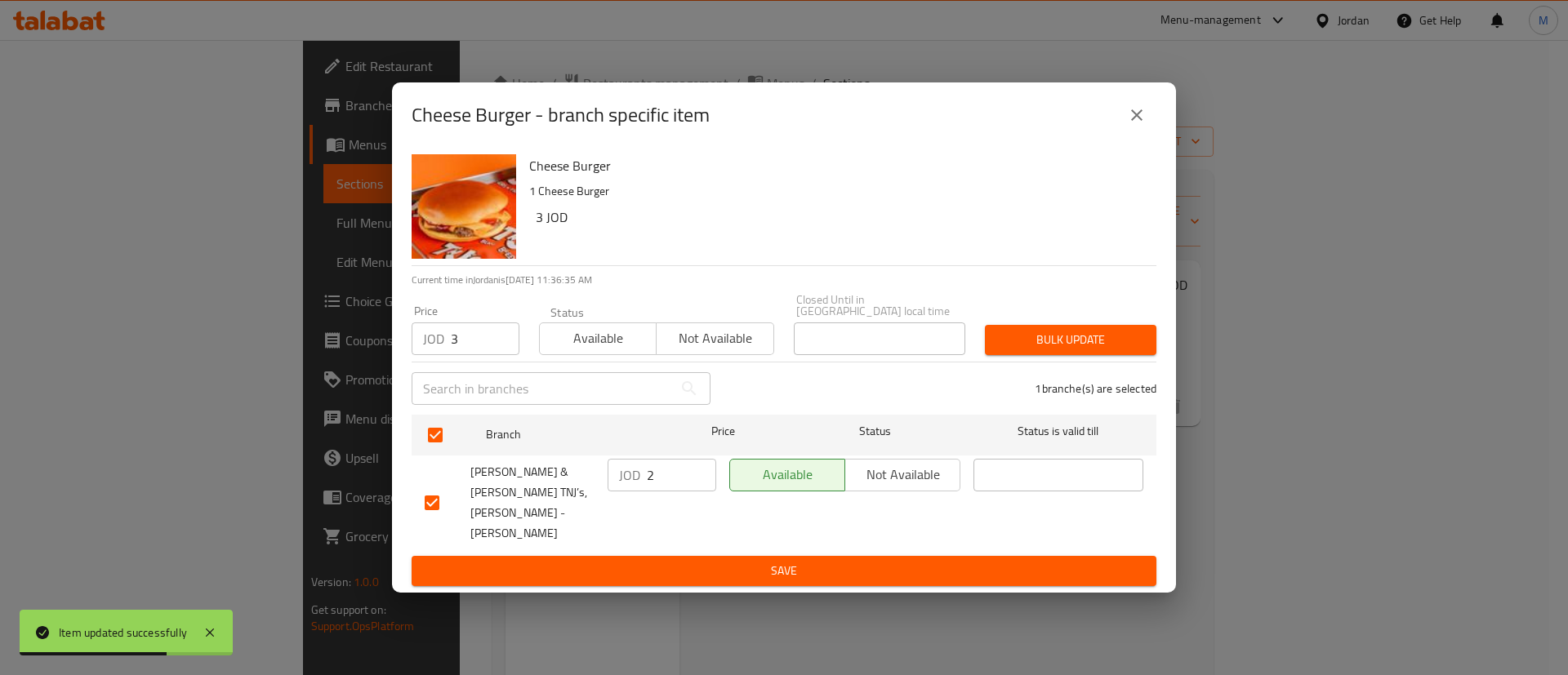
click at [1097, 343] on span "Bulk update" at bounding box center [1070, 340] width 146 height 21
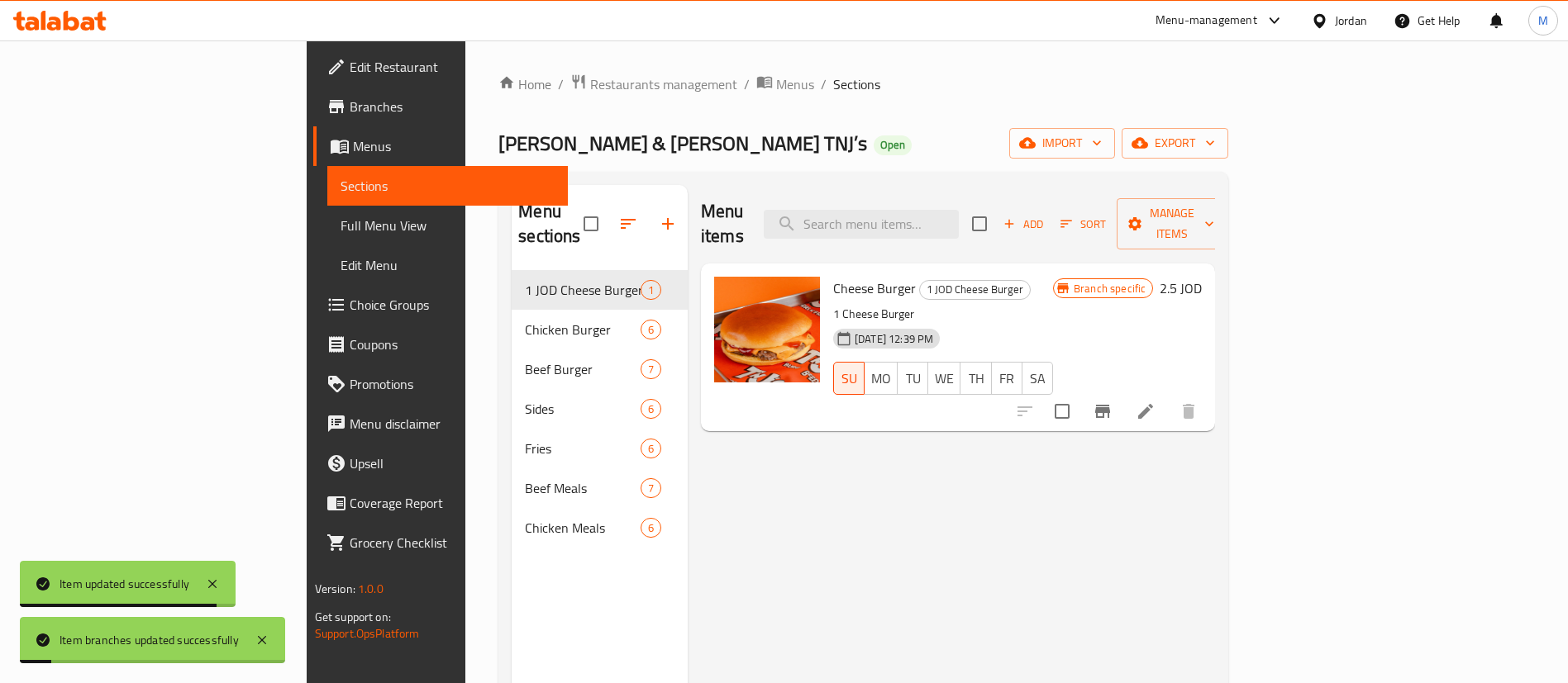
click at [350, 103] on span "Branches" at bounding box center [452, 107] width 206 height 20
